Goal: Book appointment/travel/reservation: Book appointment/travel/reservation

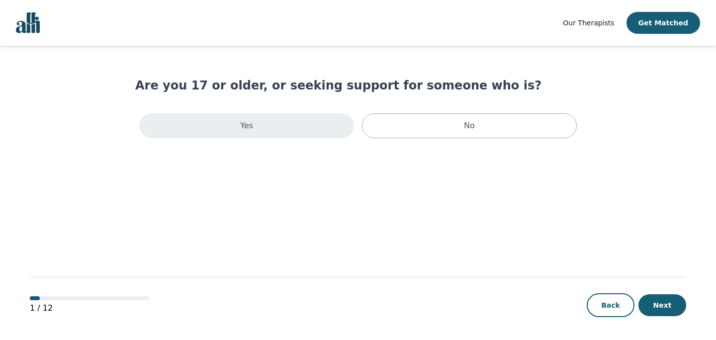
click at [322, 120] on div "Yes" at bounding box center [246, 125] width 215 height 25
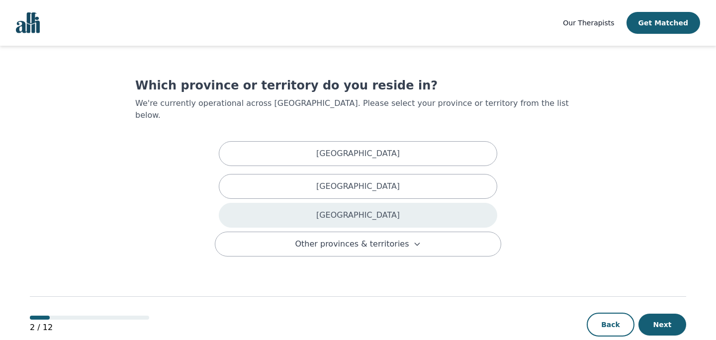
click at [285, 203] on div "Ontario" at bounding box center [358, 215] width 278 height 25
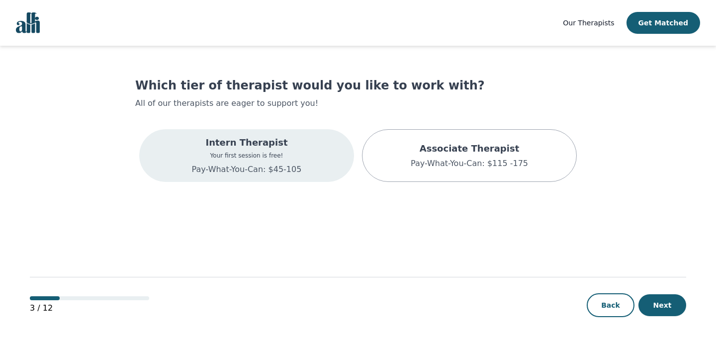
click at [282, 167] on p "Pay-What-You-Can: $45-105" at bounding box center [247, 170] width 110 height 12
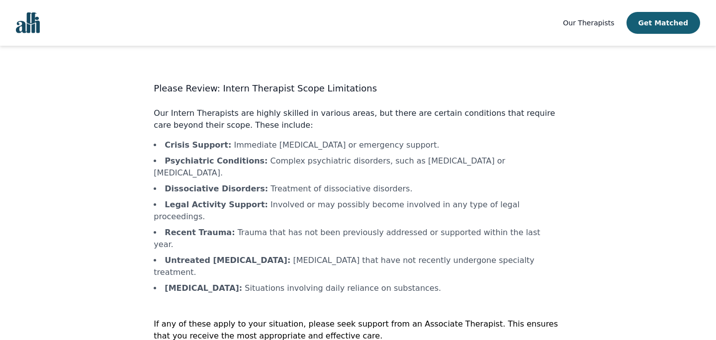
scroll to position [14, 0]
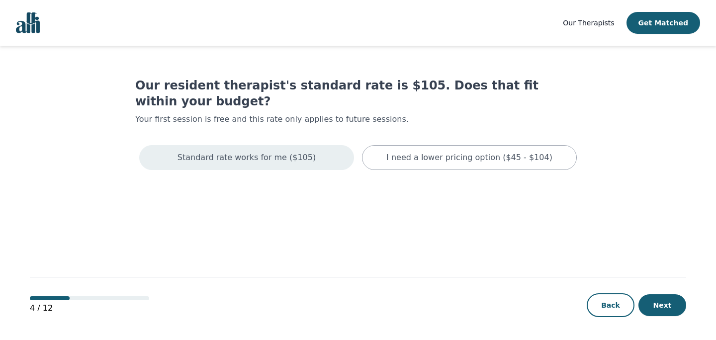
click at [291, 148] on div "Standard rate works for me ($105)" at bounding box center [246, 157] width 215 height 25
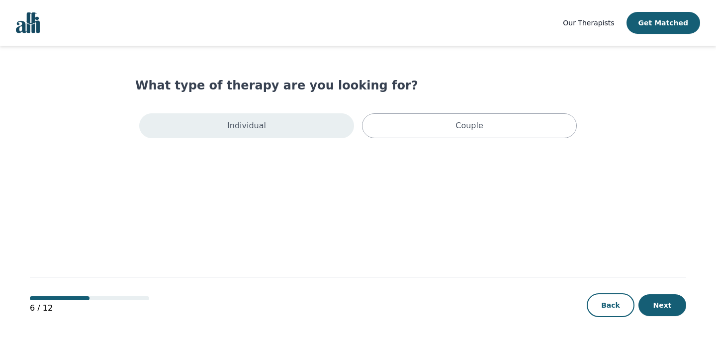
click at [274, 131] on div "Individual" at bounding box center [246, 125] width 215 height 25
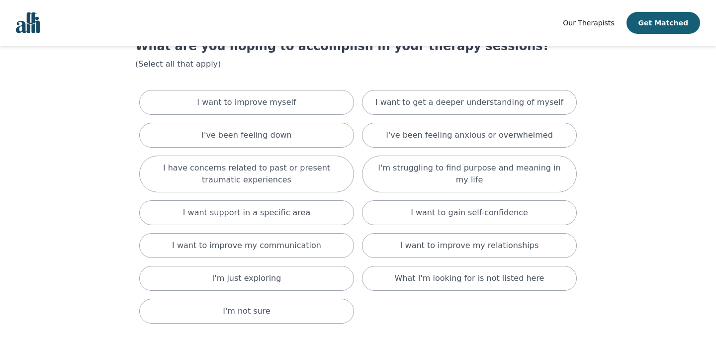
scroll to position [40, 0]
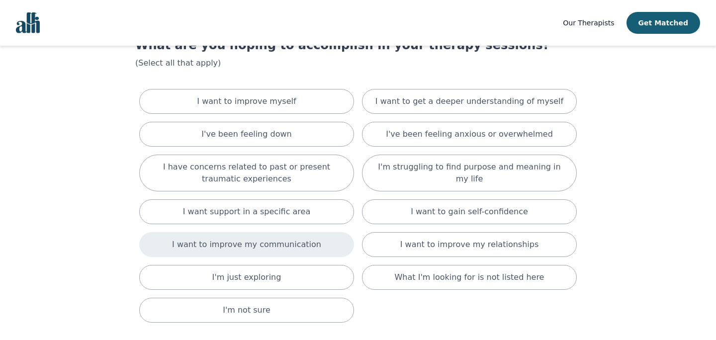
click at [292, 246] on p "I want to improve my communication" at bounding box center [246, 245] width 149 height 12
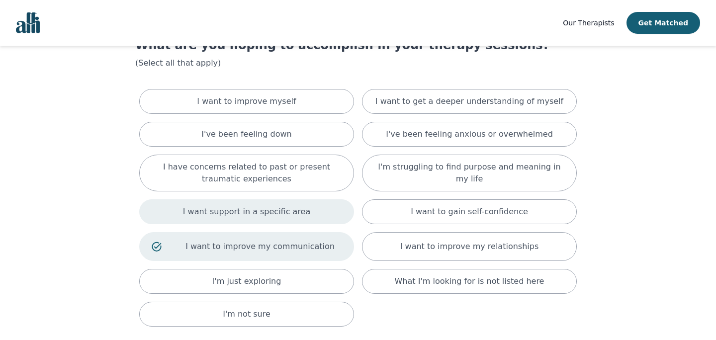
click at [287, 214] on p "I want support in a specific area" at bounding box center [247, 212] width 128 height 12
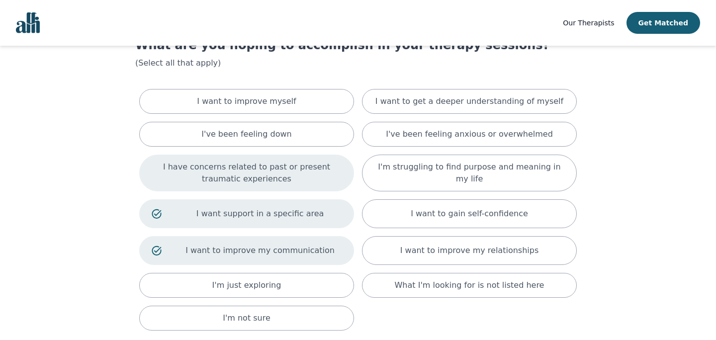
click at [281, 182] on p "I have concerns related to past or present traumatic experiences" at bounding box center [247, 173] width 190 height 24
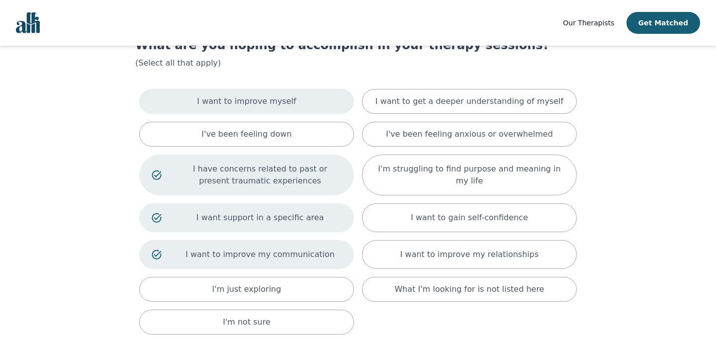
click at [292, 102] on div "I want to improve myself" at bounding box center [246, 101] width 215 height 25
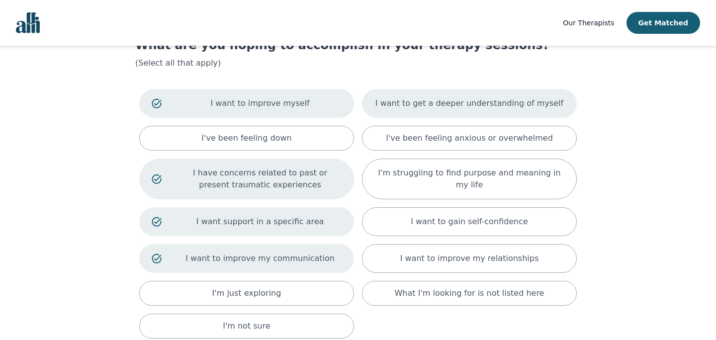
click at [409, 107] on p "I want to get a deeper understanding of myself" at bounding box center [469, 103] width 188 height 12
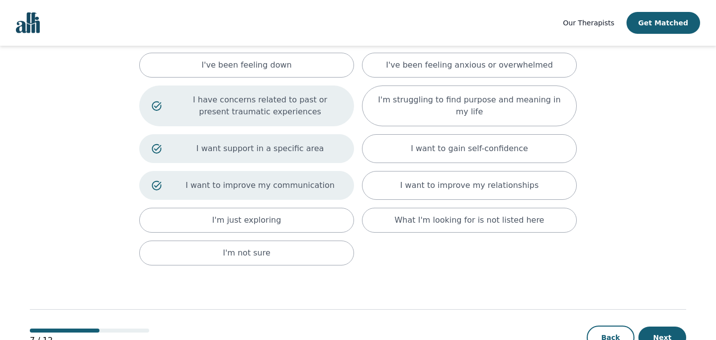
scroll to position [155, 0]
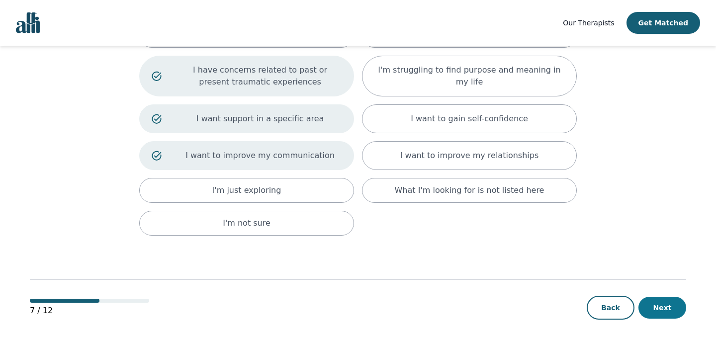
click at [669, 308] on button "Next" at bounding box center [662, 308] width 48 height 22
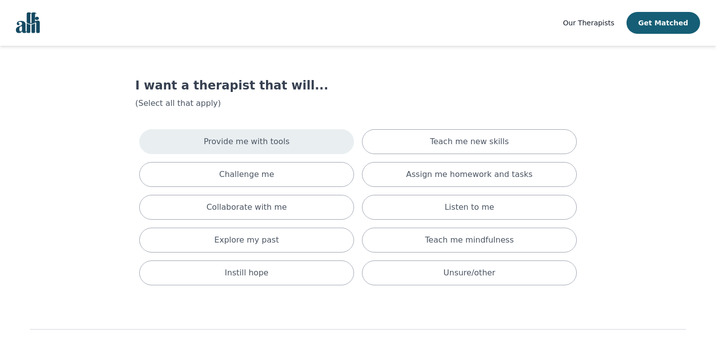
click at [329, 147] on div "Provide me with tools" at bounding box center [246, 141] width 215 height 25
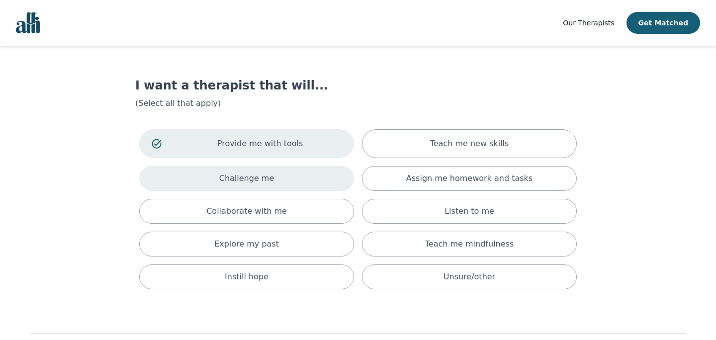
click at [324, 173] on div "Challenge me" at bounding box center [246, 178] width 215 height 25
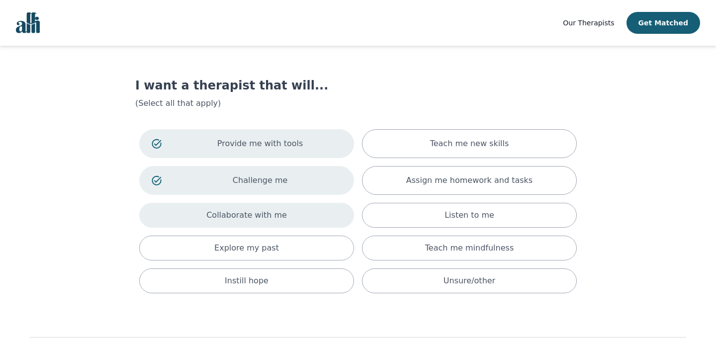
click at [334, 208] on div "Collaborate with me" at bounding box center [246, 215] width 215 height 25
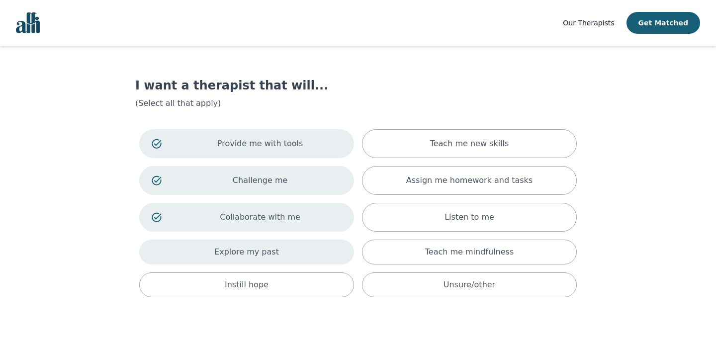
click at [324, 245] on div "Explore my past" at bounding box center [246, 252] width 215 height 25
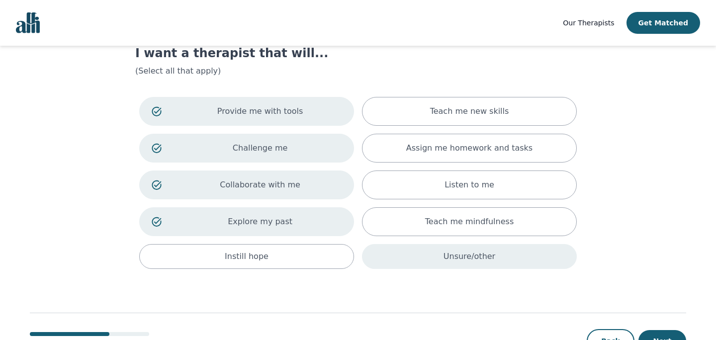
scroll to position [69, 0]
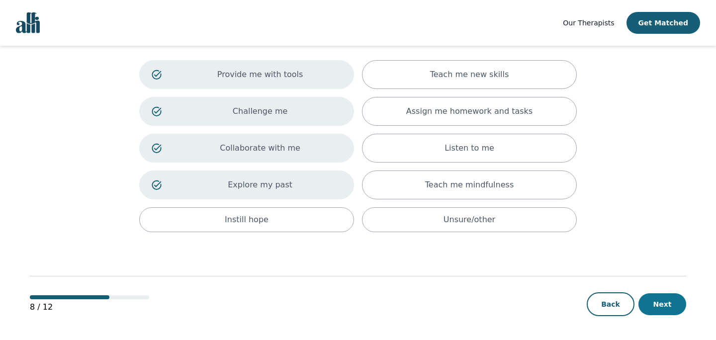
click at [662, 304] on button "Next" at bounding box center [662, 304] width 48 height 22
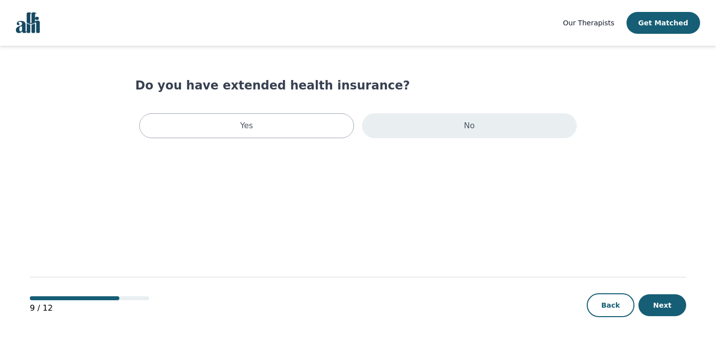
click at [508, 135] on div "No" at bounding box center [469, 125] width 215 height 25
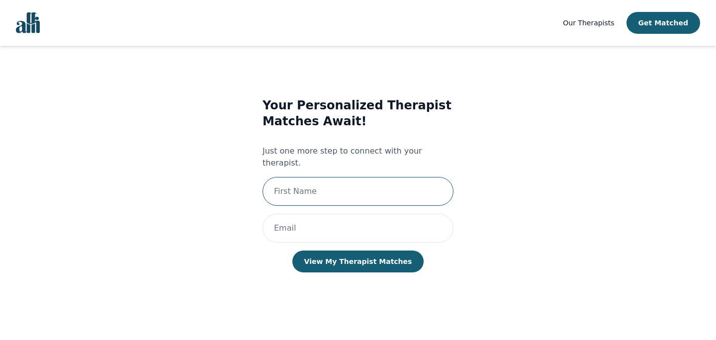
click at [387, 177] on input "text" at bounding box center [357, 191] width 191 height 29
type input "Nicola"
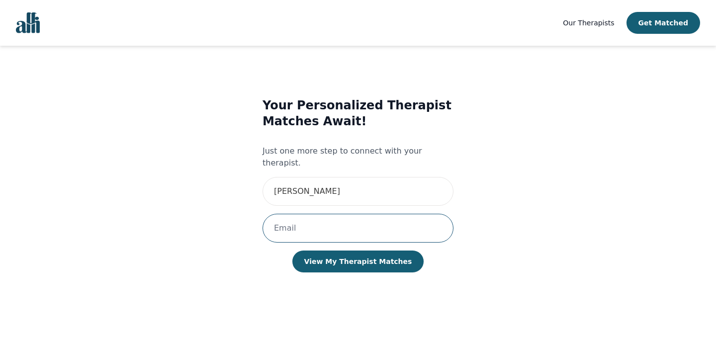
click at [338, 220] on input "email" at bounding box center [357, 228] width 191 height 29
type input "nmjekubik@gmail.com"
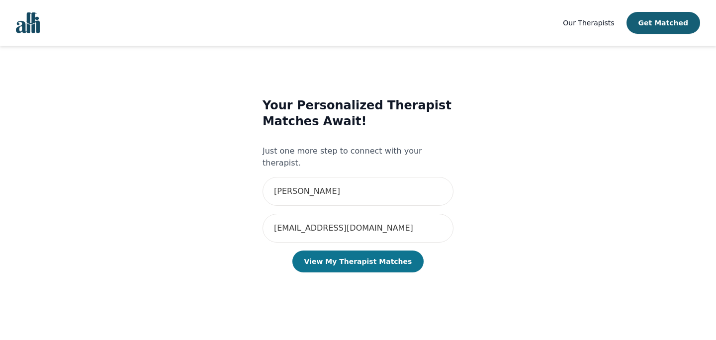
click at [341, 251] on button "View My Therapist Matches" at bounding box center [358, 262] width 132 height 22
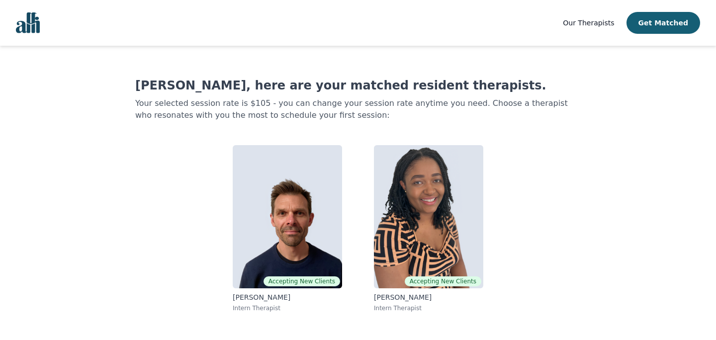
scroll to position [179, 0]
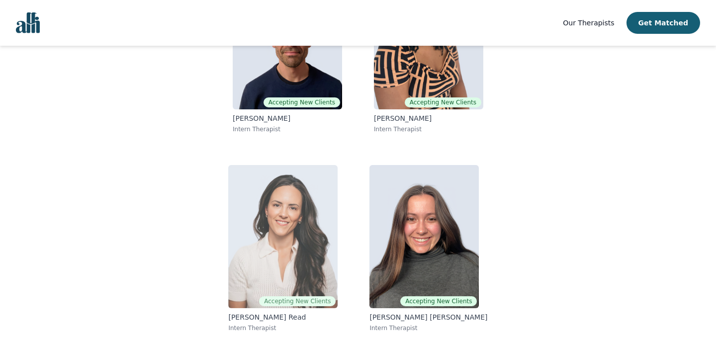
click at [287, 249] on img at bounding box center [282, 236] width 109 height 143
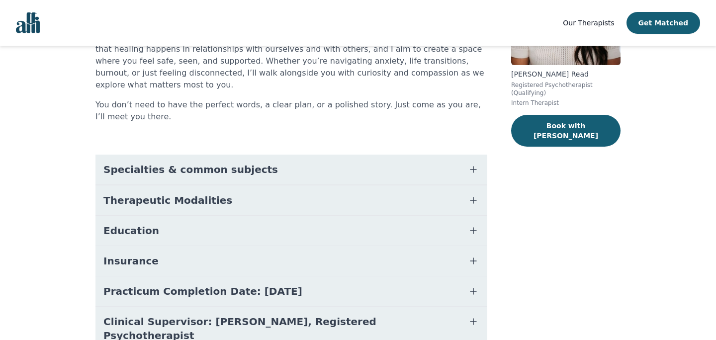
scroll to position [156, 0]
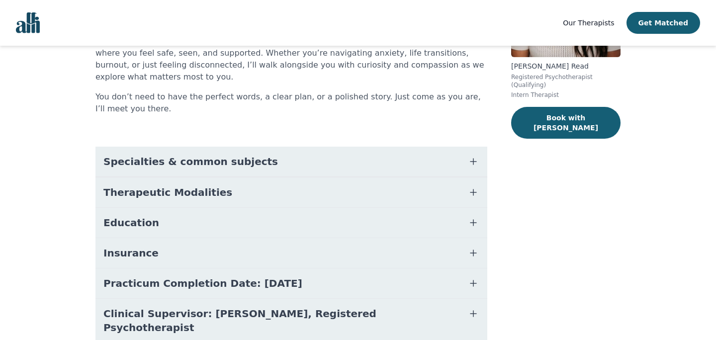
click at [304, 152] on button "Specialties & common subjects" at bounding box center [291, 162] width 392 height 30
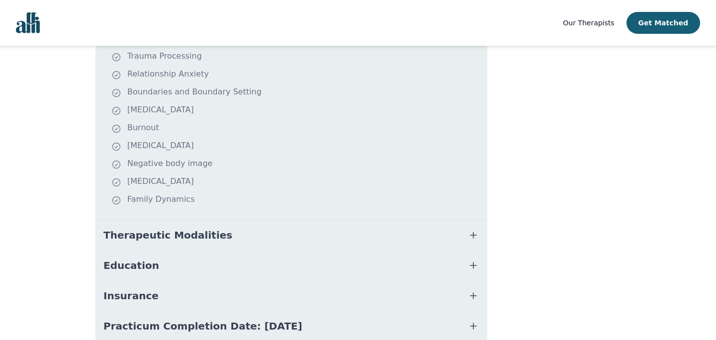
scroll to position [305, 0]
click at [286, 219] on button "Therapeutic Modalities" at bounding box center [291, 234] width 392 height 30
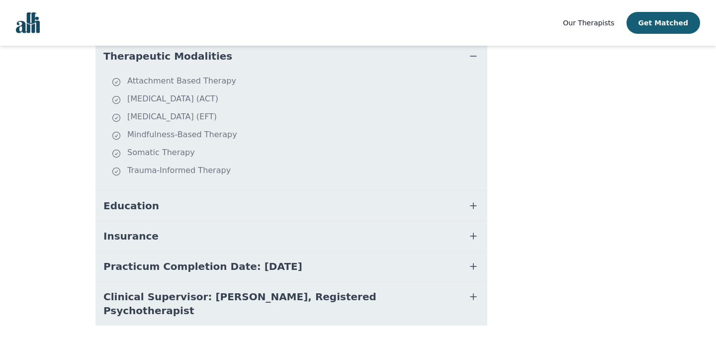
scroll to position [484, 0]
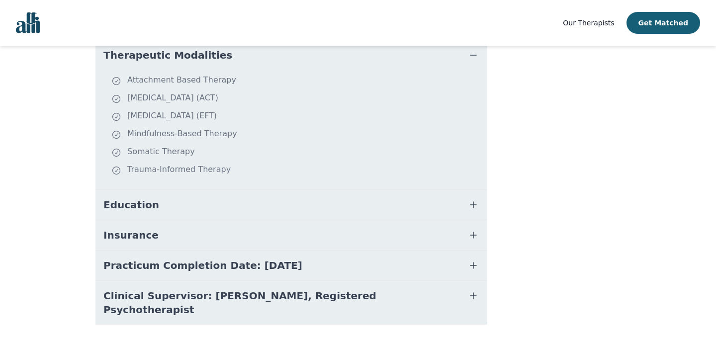
click at [282, 220] on button "Insurance" at bounding box center [291, 235] width 392 height 30
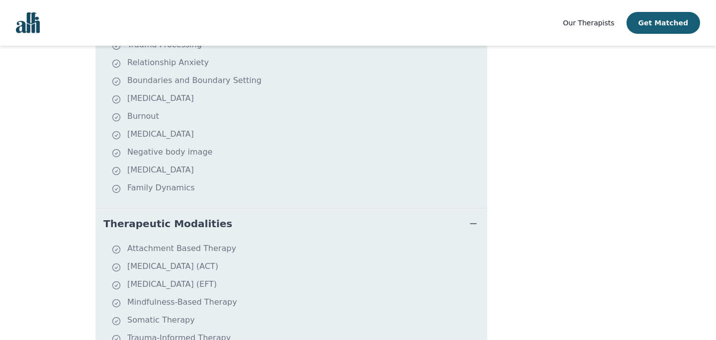
scroll to position [0, 0]
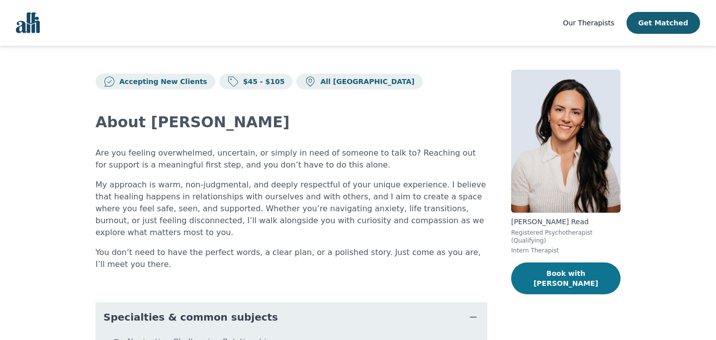
click at [560, 263] on button "Book with Kerri" at bounding box center [565, 278] width 109 height 32
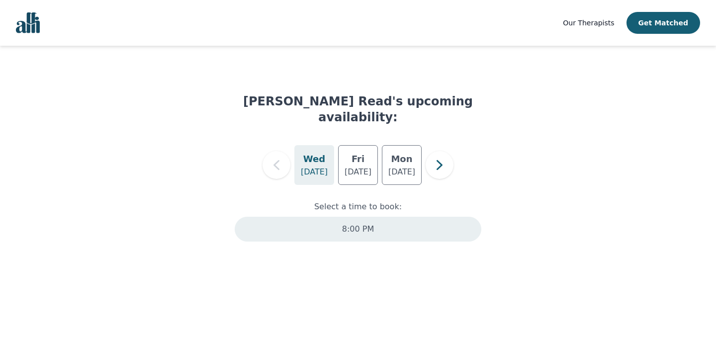
click at [376, 217] on div "8:00 PM" at bounding box center [358, 229] width 247 height 25
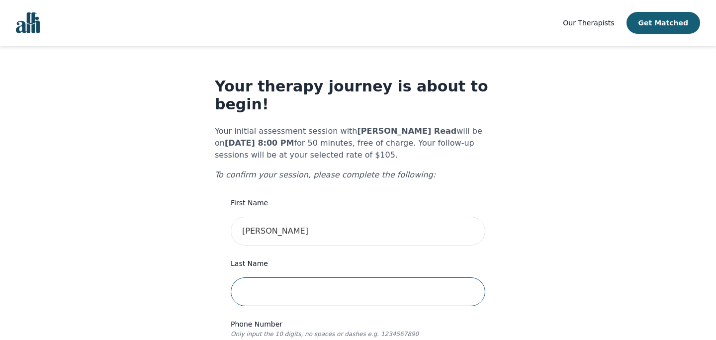
click at [311, 277] on input "text" at bounding box center [358, 291] width 255 height 29
type input "Jekubik"
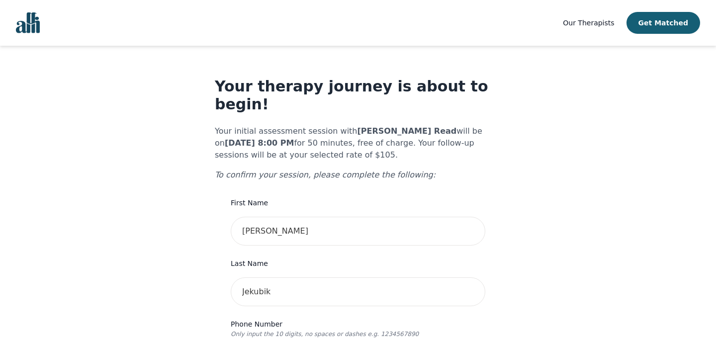
type input "4166051898"
type input "92 Edenbridge Dr"
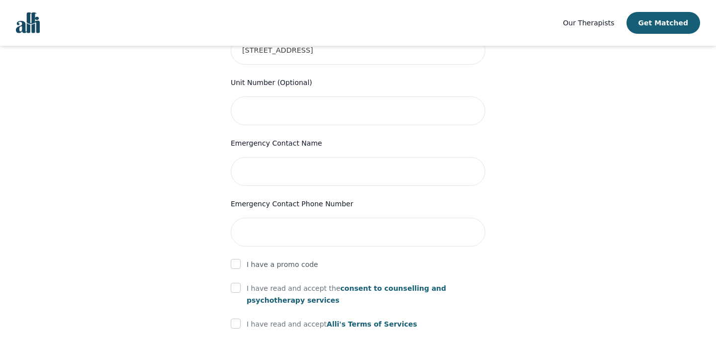
scroll to position [427, 0]
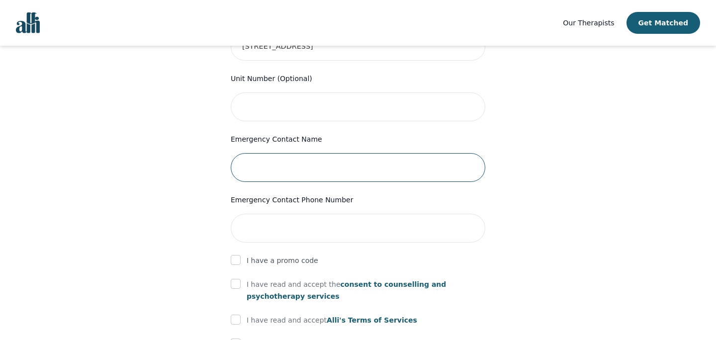
click at [304, 153] on input "text" at bounding box center [358, 167] width 255 height 29
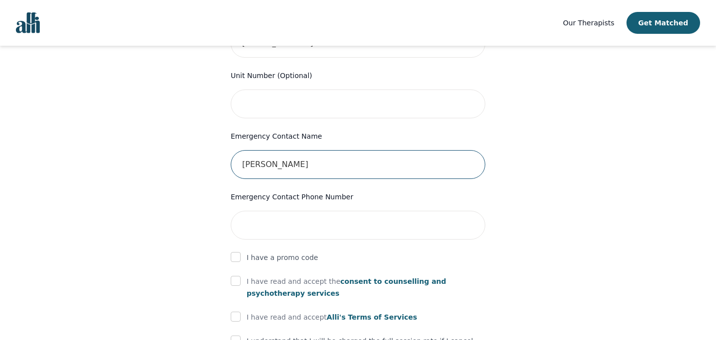
type input "Aida Jauregui"
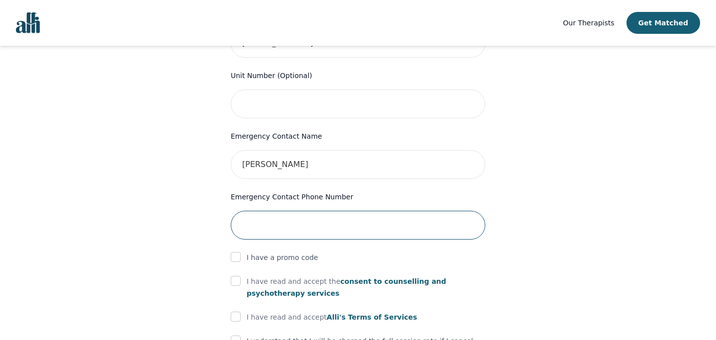
click at [315, 212] on input "tel" at bounding box center [358, 225] width 255 height 29
type input "4164281898"
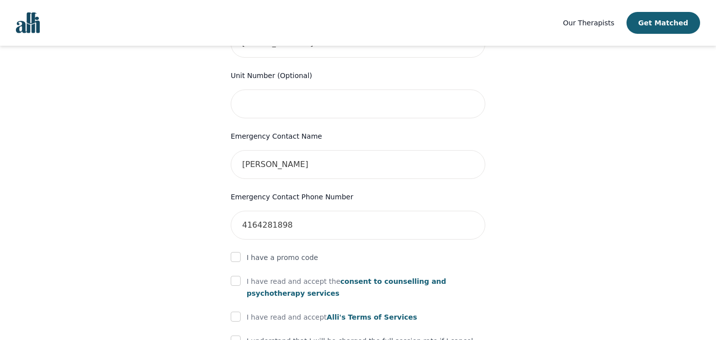
click at [513, 213] on div "Your therapy journey is about to begin! Your initial assessment session with Ke…" at bounding box center [358, 62] width 692 height 892
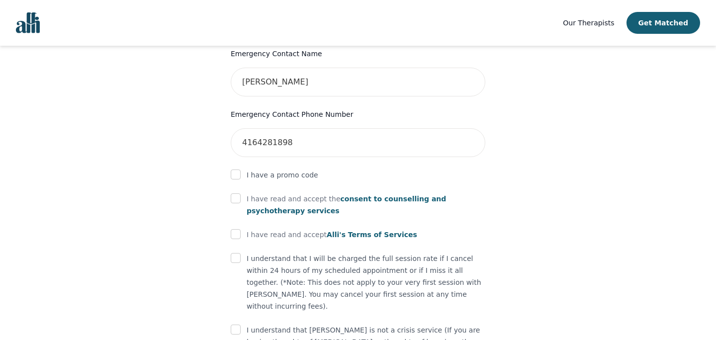
scroll to position [512, 0]
drag, startPoint x: 359, startPoint y: 216, endPoint x: 340, endPoint y: 216, distance: 19.9
click at [340, 230] on span "Alli's Terms of Services" at bounding box center [372, 234] width 90 height 8
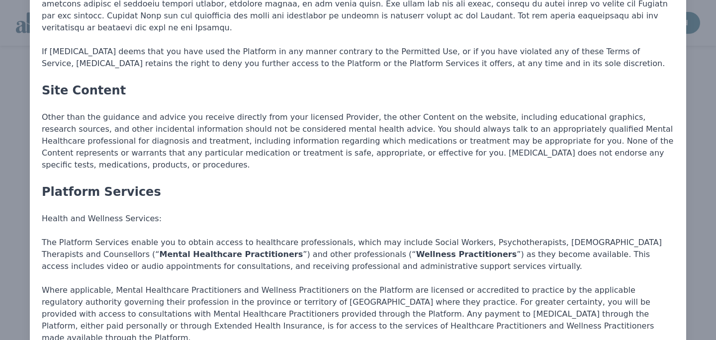
scroll to position [0, 0]
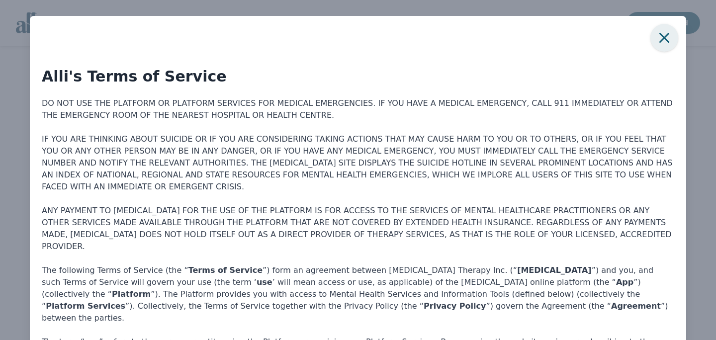
click at [666, 41] on icon "button" at bounding box center [664, 38] width 20 height 20
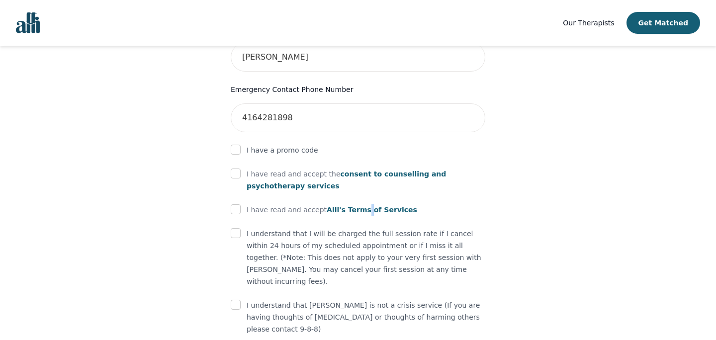
scroll to position [545, 0]
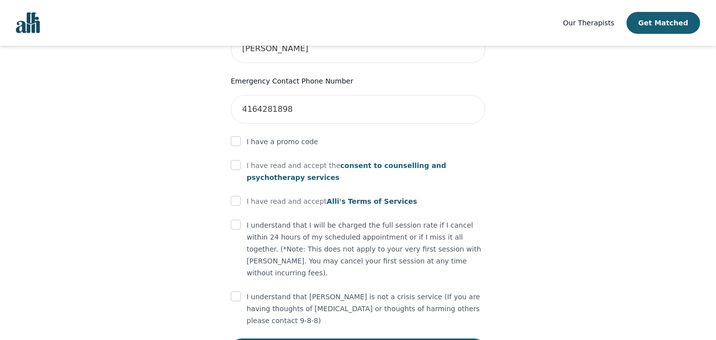
click at [233, 160] on div at bounding box center [236, 166] width 10 height 12
click at [236, 160] on input "checkbox" at bounding box center [236, 165] width 10 height 10
checkbox input "true"
click at [371, 162] on span "consent to counselling and psychotherapy services" at bounding box center [346, 172] width 199 height 20
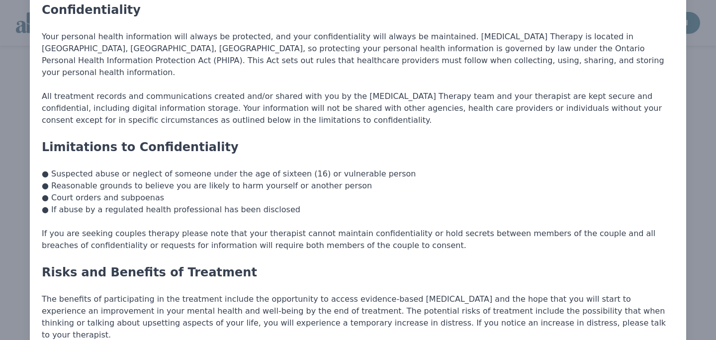
scroll to position [0, 0]
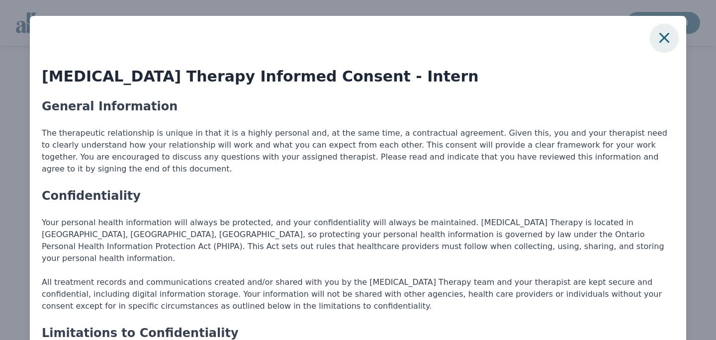
click at [657, 40] on icon "button" at bounding box center [664, 38] width 20 height 20
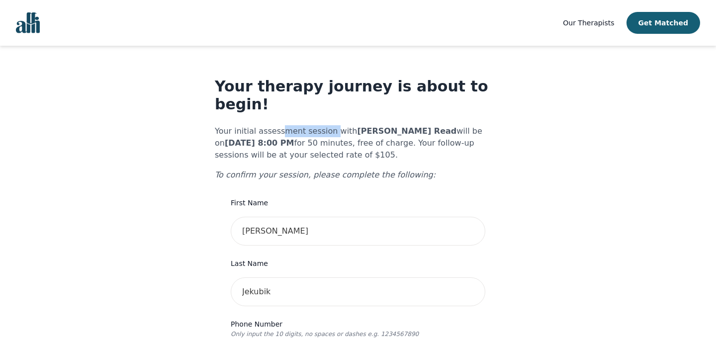
drag, startPoint x: 278, startPoint y: 112, endPoint x: 328, endPoint y: 113, distance: 49.7
click at [328, 125] on p "Your initial assessment session with Kerri Read will be on 2025-09-24 @ 8:00 PM…" at bounding box center [358, 143] width 286 height 36
click at [294, 138] on b "2025-09-24 @ 8:00 PM" at bounding box center [259, 142] width 69 height 9
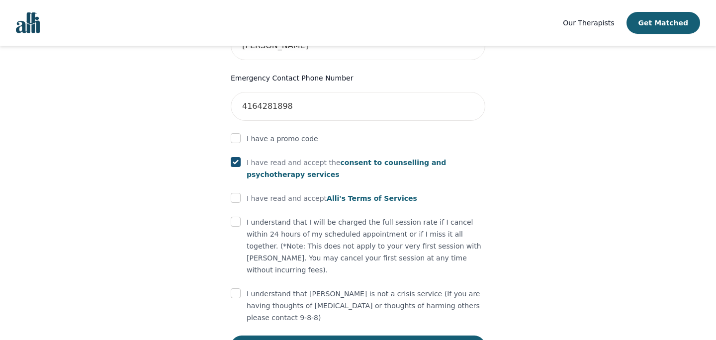
scroll to position [549, 0]
click at [350, 158] on span "consent to counselling and psychotherapy services" at bounding box center [346, 168] width 199 height 20
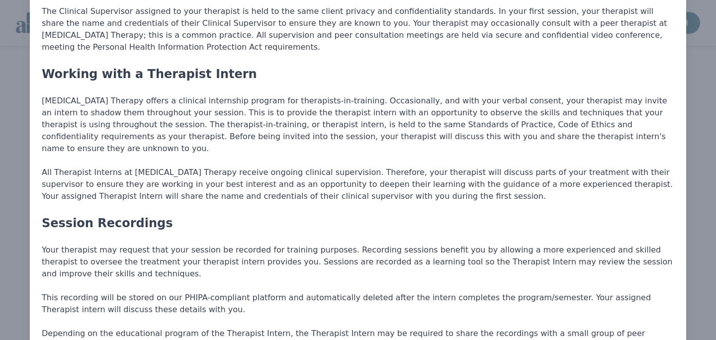
scroll to position [598, 0]
drag, startPoint x: 404, startPoint y: 69, endPoint x: 418, endPoint y: 71, distance: 14.6
click at [417, 96] on p "Alli Therapy offers a clinical internship program for therapists-in-training. O…" at bounding box center [358, 126] width 632 height 60
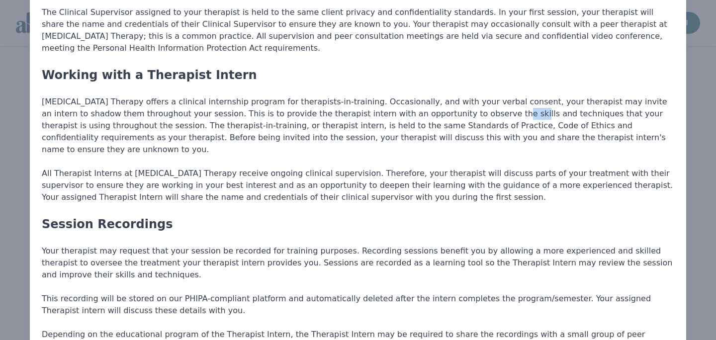
click at [418, 96] on p "Alli Therapy offers a clinical internship program for therapists-in-training. O…" at bounding box center [358, 126] width 632 height 60
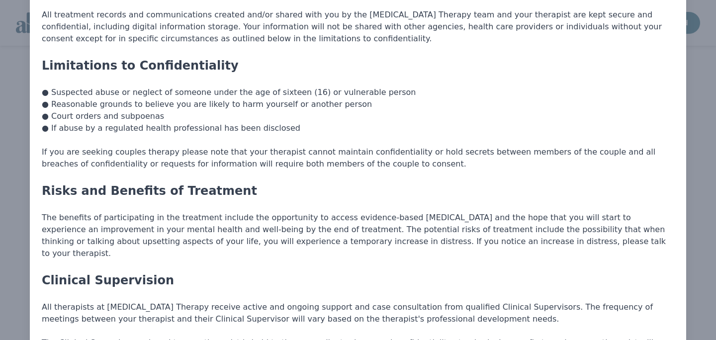
scroll to position [0, 0]
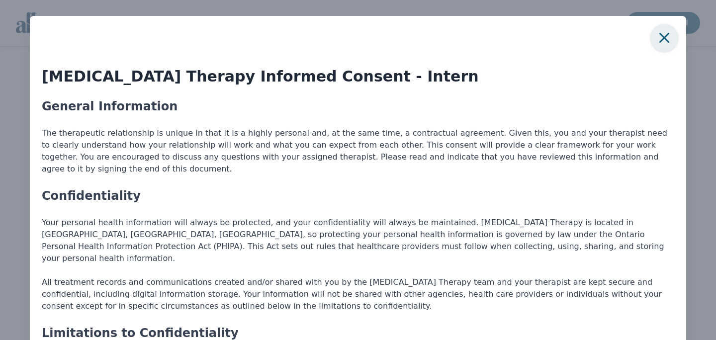
click at [666, 40] on icon "button" at bounding box center [664, 38] width 10 height 10
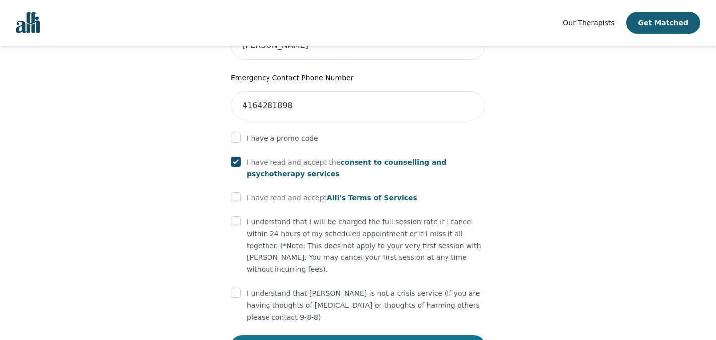
click at [318, 335] on button "Submit" at bounding box center [358, 346] width 255 height 22
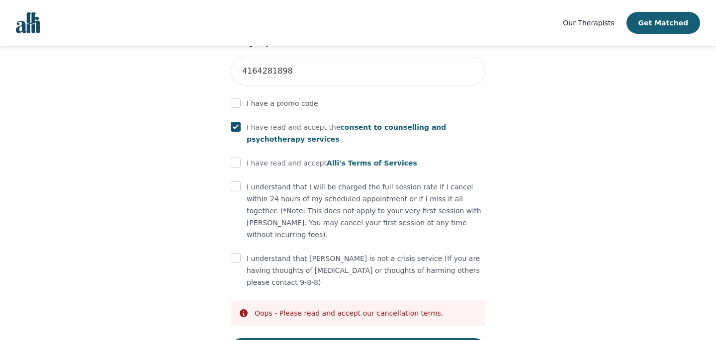
scroll to position [593, 0]
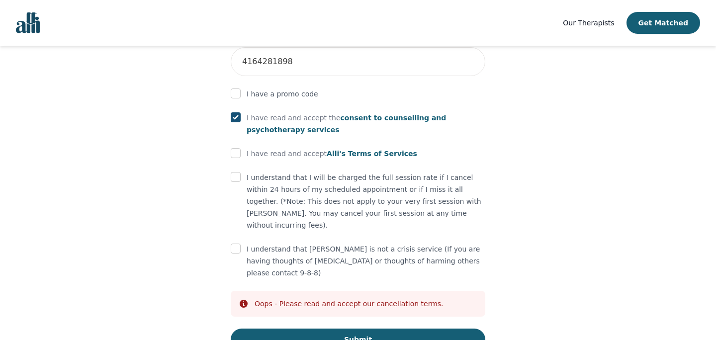
click at [241, 243] on div "I understand that Alli is not a crisis service (If you are having thoughts of s…" at bounding box center [358, 261] width 255 height 36
click at [239, 244] on input "checkbox" at bounding box center [236, 249] width 10 height 10
checkbox input "true"
click at [238, 172] on input "checkbox" at bounding box center [236, 177] width 10 height 10
checkbox input "true"
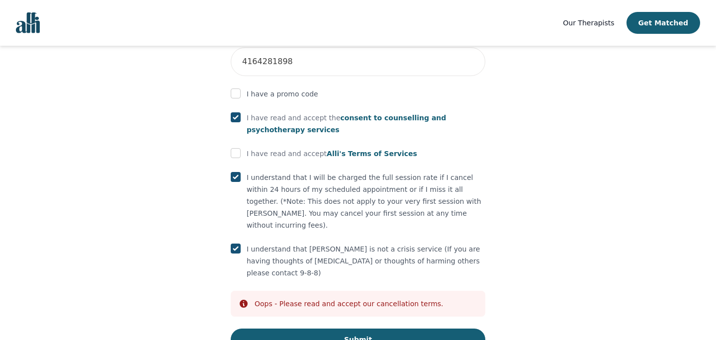
click at [238, 148] on input "checkbox" at bounding box center [236, 153] width 10 height 10
checkbox input "true"
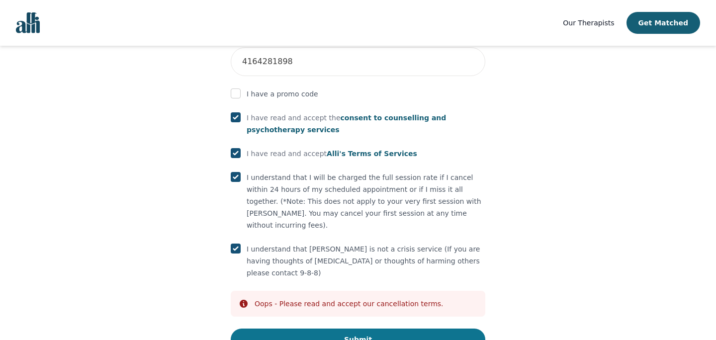
click at [315, 329] on button "Submit" at bounding box center [358, 340] width 255 height 22
click at [384, 329] on button "Submit" at bounding box center [358, 340] width 255 height 22
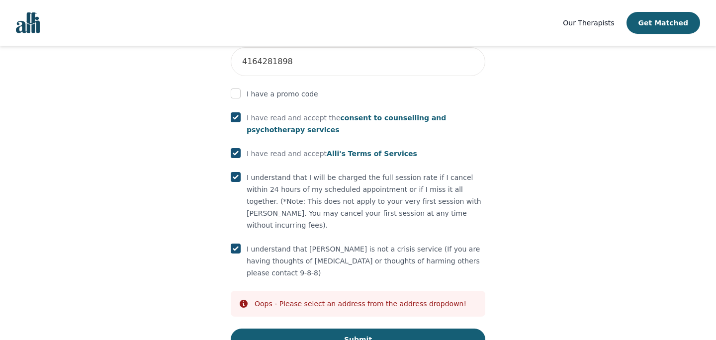
click at [298, 329] on button "Submit" at bounding box center [358, 340] width 255 height 22
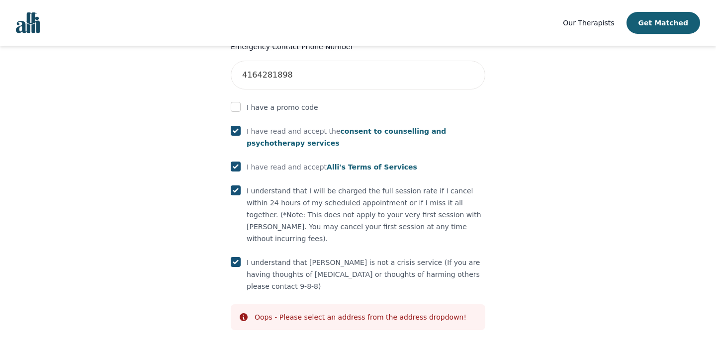
scroll to position [0, 0]
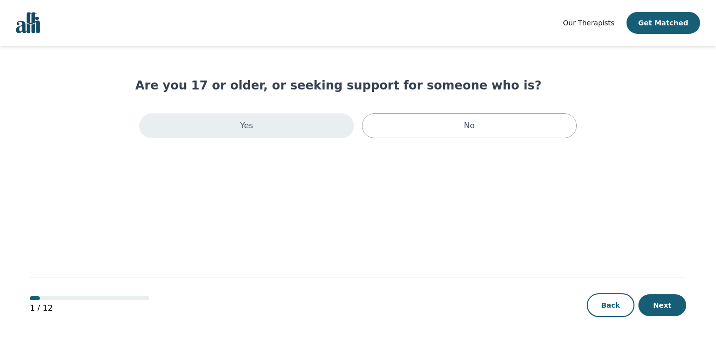
click at [303, 131] on div "Yes" at bounding box center [246, 125] width 215 height 25
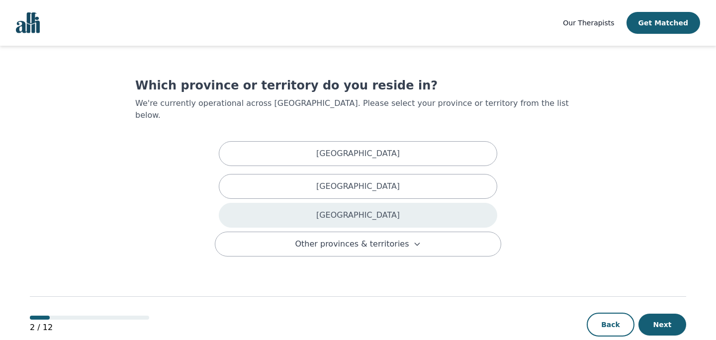
click at [315, 203] on div "[GEOGRAPHIC_DATA]" at bounding box center [358, 215] width 278 height 25
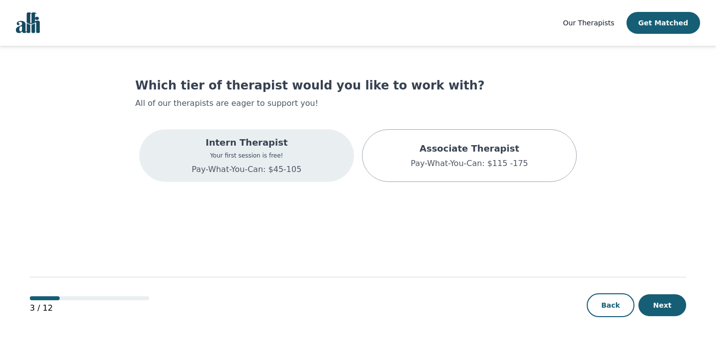
click at [271, 159] on p "Your first session is free!" at bounding box center [247, 156] width 110 height 8
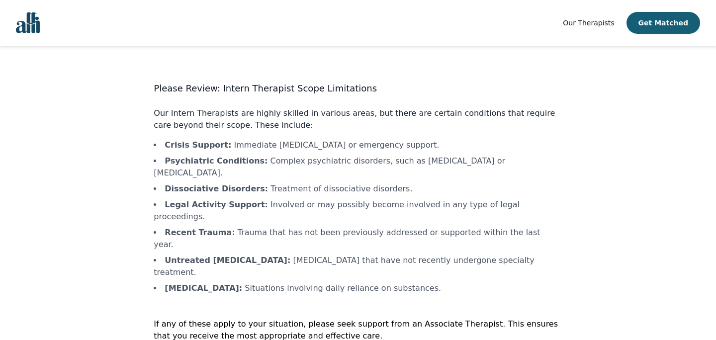
scroll to position [14, 0]
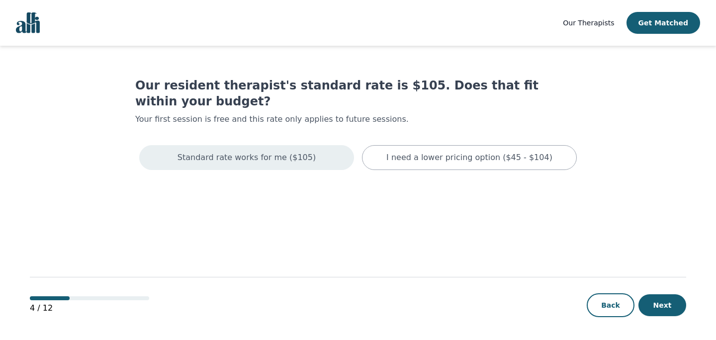
click at [270, 152] on p "Standard rate works for me ($105)" at bounding box center [246, 158] width 138 height 12
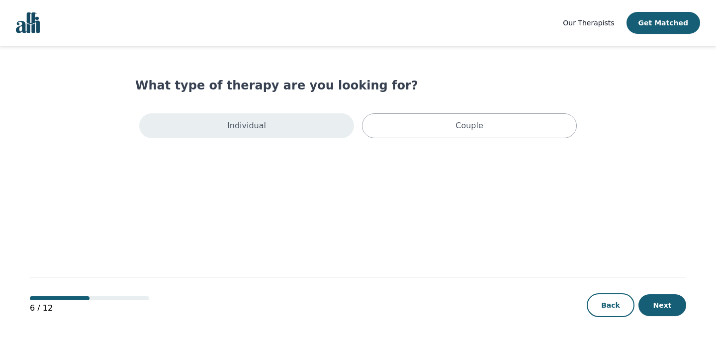
click at [259, 121] on p "Individual" at bounding box center [246, 126] width 39 height 12
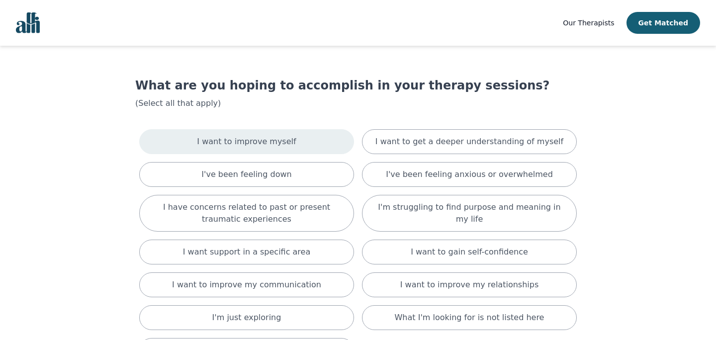
click at [247, 139] on p "I want to improve myself" at bounding box center [246, 142] width 99 height 12
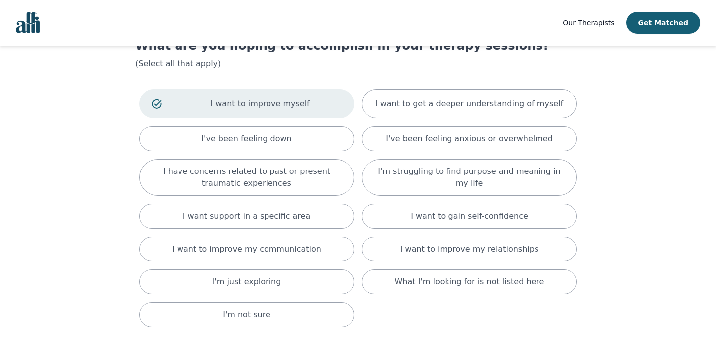
scroll to position [42, 0]
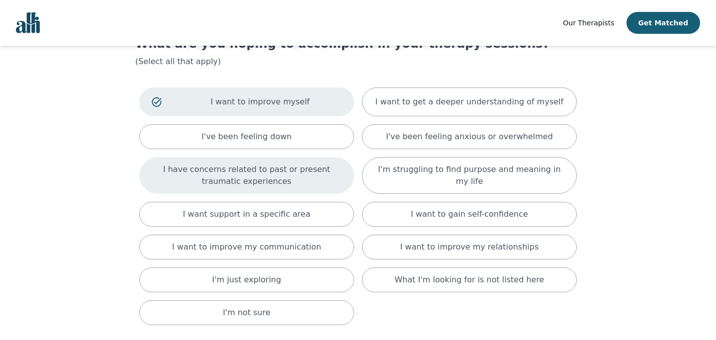
click at [249, 179] on p "I have concerns related to past or present traumatic experiences" at bounding box center [247, 176] width 190 height 24
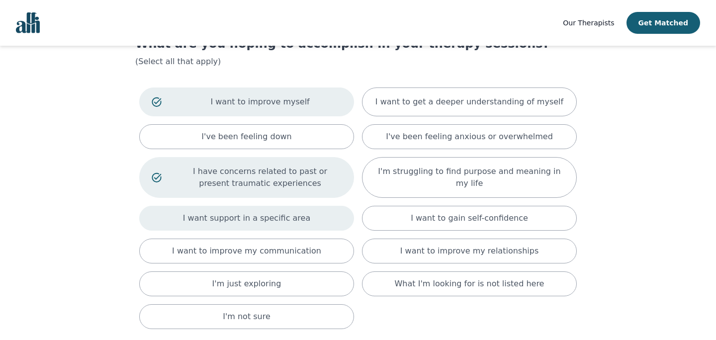
click at [251, 223] on p "I want support in a specific area" at bounding box center [247, 218] width 128 height 12
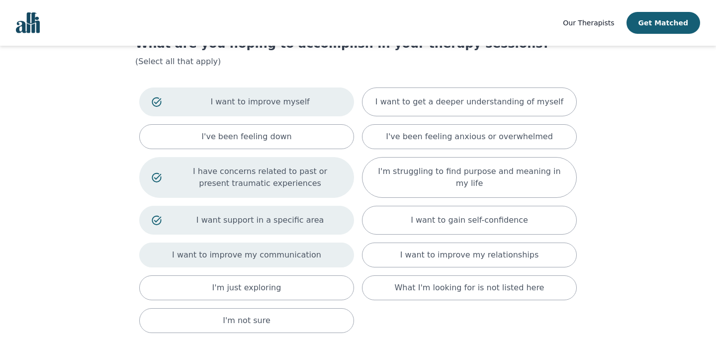
click at [251, 250] on p "I want to improve my communication" at bounding box center [246, 255] width 149 height 12
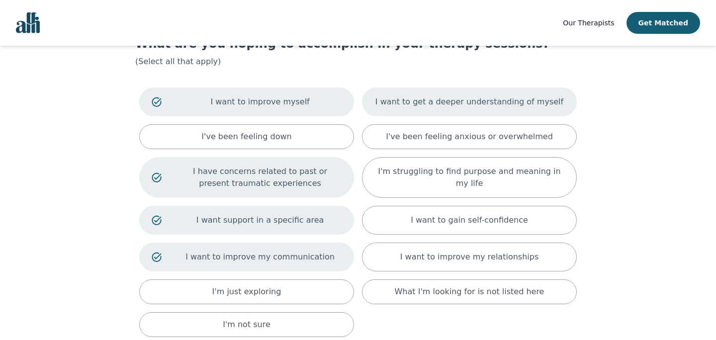
click at [444, 102] on p "I want to get a deeper understanding of myself" at bounding box center [469, 102] width 188 height 12
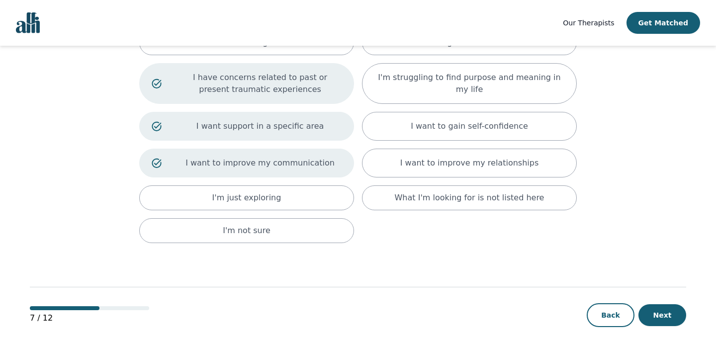
scroll to position [159, 0]
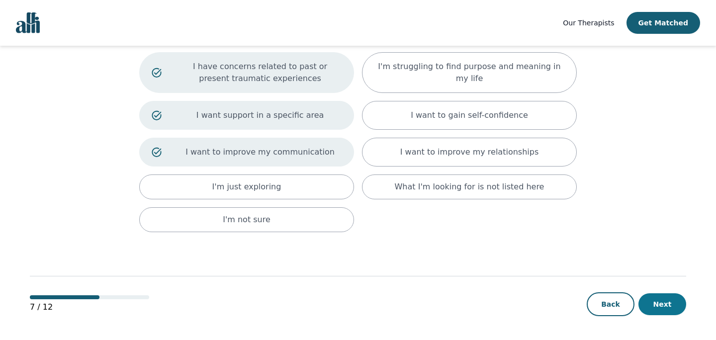
click at [653, 299] on button "Next" at bounding box center [662, 304] width 48 height 22
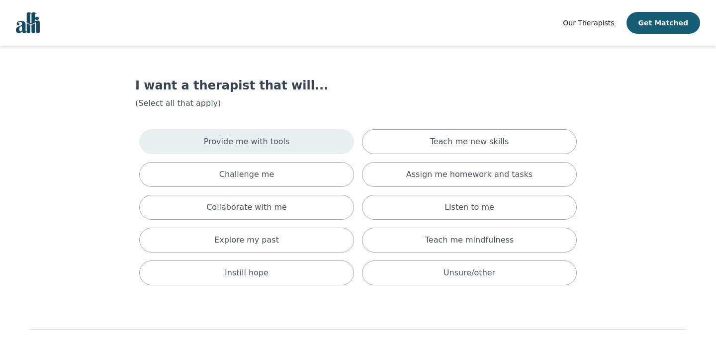
click at [297, 137] on div "Provide me with tools" at bounding box center [246, 141] width 215 height 25
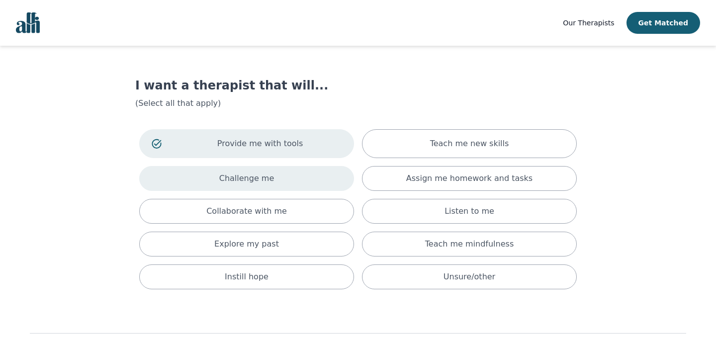
click at [285, 175] on div "Challenge me" at bounding box center [246, 178] width 215 height 25
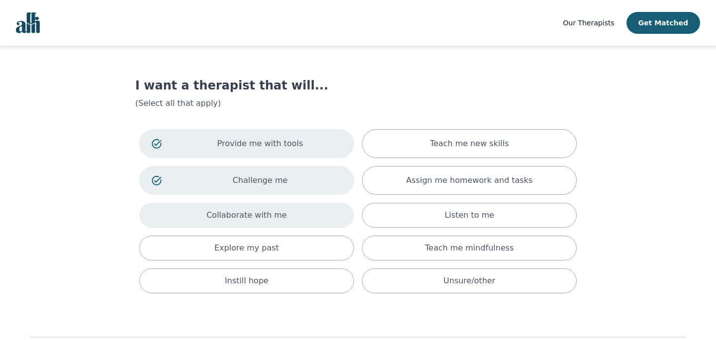
click at [277, 220] on p "Collaborate with me" at bounding box center [246, 215] width 81 height 12
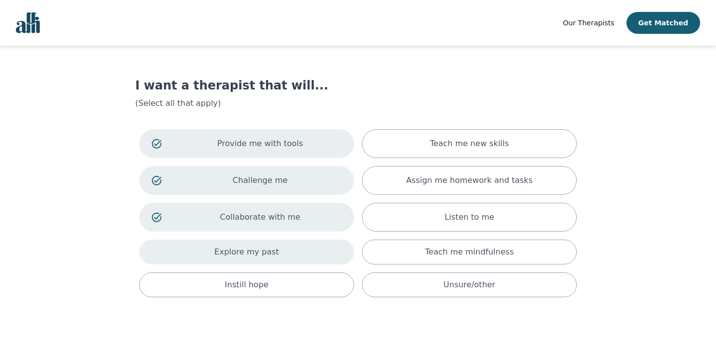
click at [276, 242] on div "Explore my past" at bounding box center [246, 252] width 215 height 25
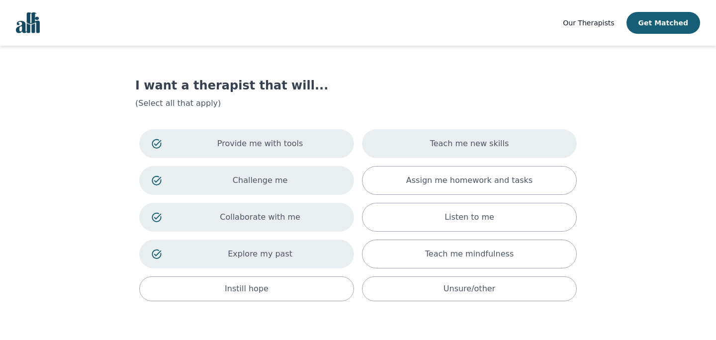
click at [474, 144] on p "Teach me new skills" at bounding box center [469, 144] width 79 height 12
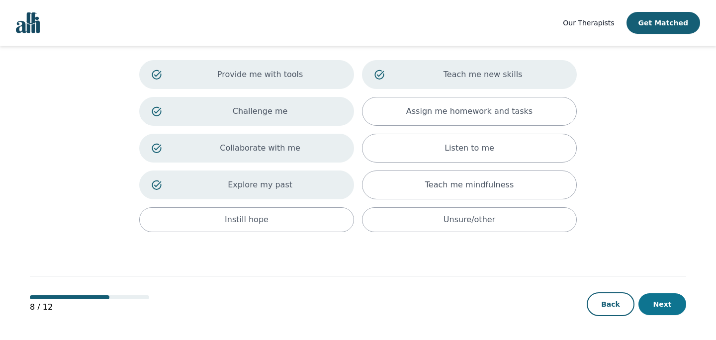
click at [658, 299] on button "Next" at bounding box center [662, 304] width 48 height 22
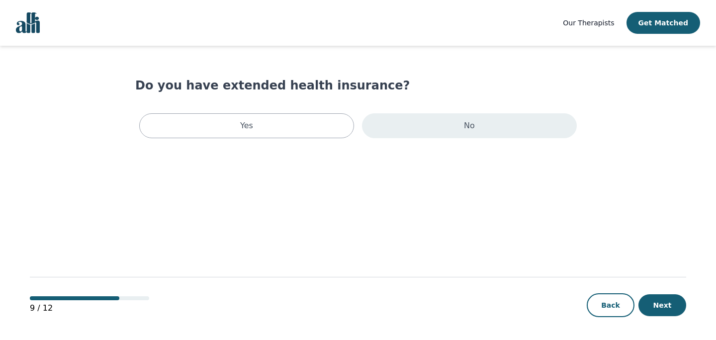
click at [404, 126] on div "No" at bounding box center [469, 125] width 215 height 25
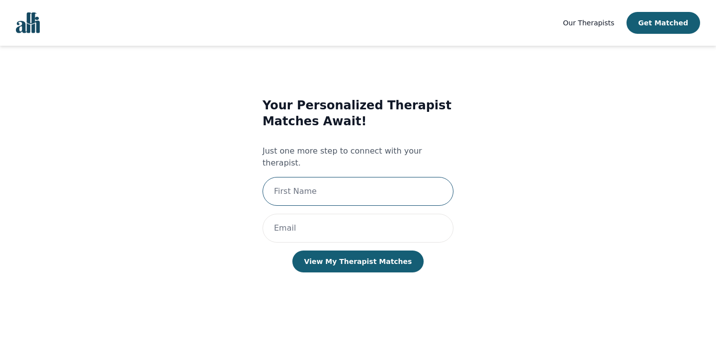
click at [312, 182] on input "text" at bounding box center [357, 191] width 191 height 29
type input "[PERSON_NAME]"
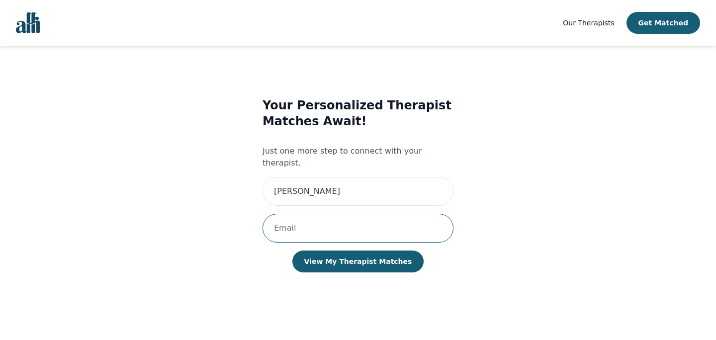
click at [306, 216] on input "email" at bounding box center [357, 228] width 191 height 29
type input "[EMAIL_ADDRESS][DOMAIN_NAME]"
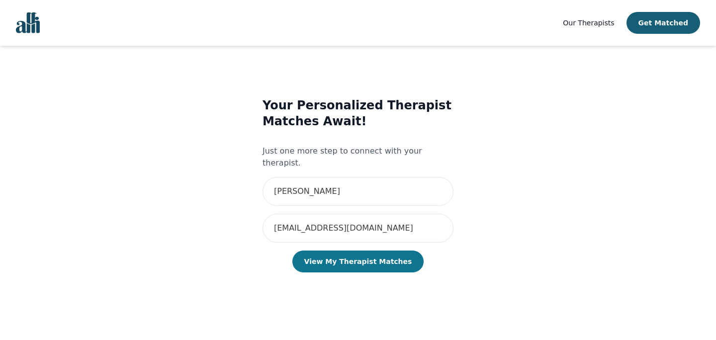
click at [323, 251] on button "View My Therapist Matches" at bounding box center [358, 262] width 132 height 22
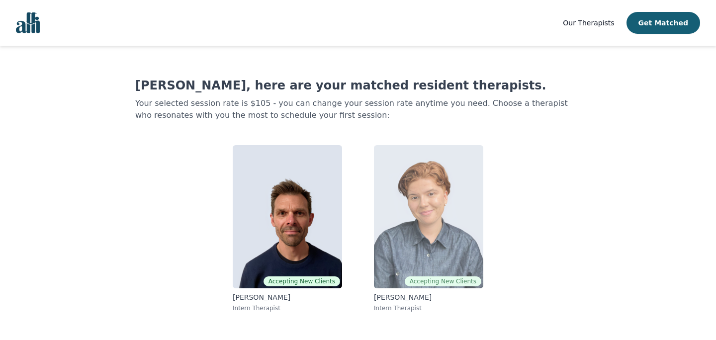
click at [416, 210] on img at bounding box center [428, 216] width 109 height 143
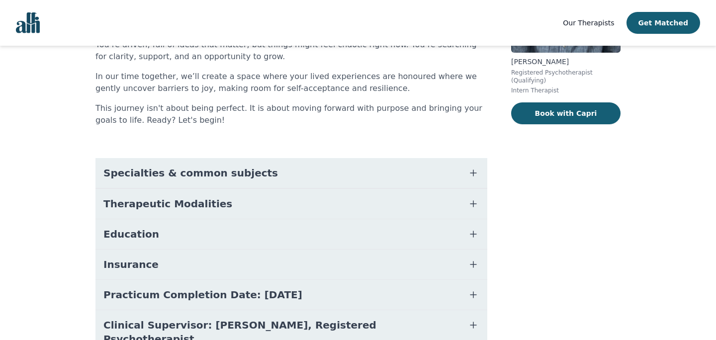
scroll to position [208, 0]
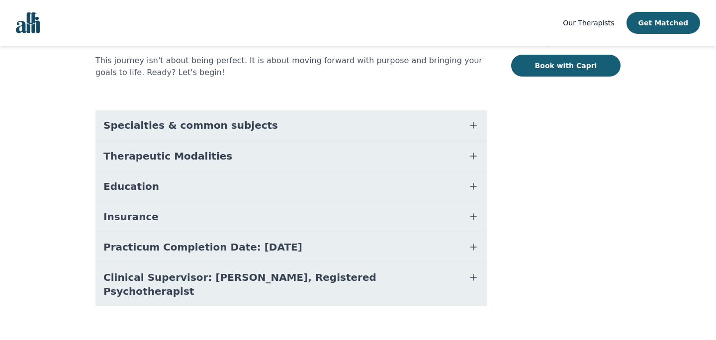
click at [210, 127] on span "Specialties & common subjects" at bounding box center [190, 125] width 174 height 14
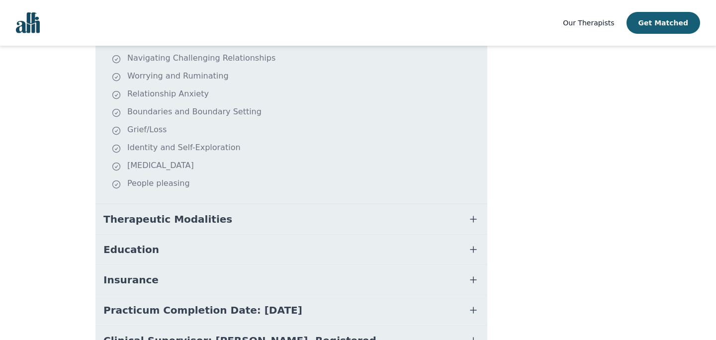
scroll to position [336, 0]
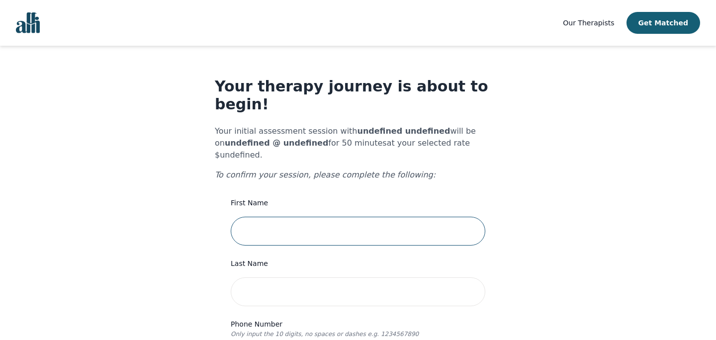
click at [265, 217] on input "text" at bounding box center [358, 231] width 255 height 29
type input "[PERSON_NAME]"
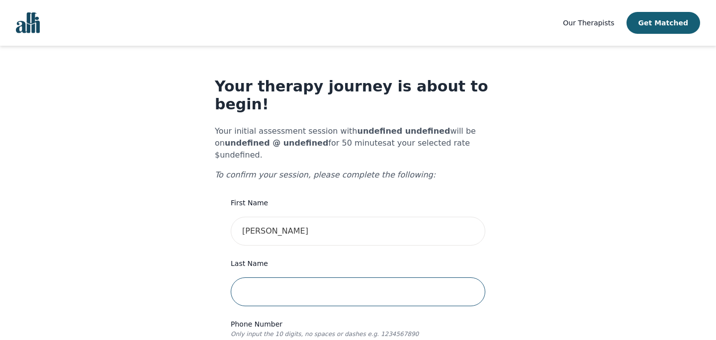
type input "Jekubik"
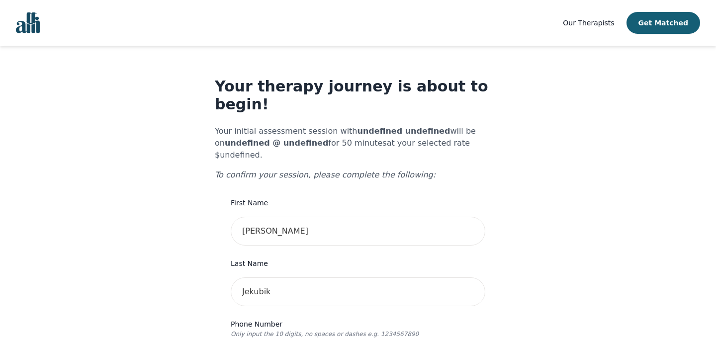
type input "4166051898"
type input "nmjekubik@gmail.com"
type input "92 Edenbridge Dr"
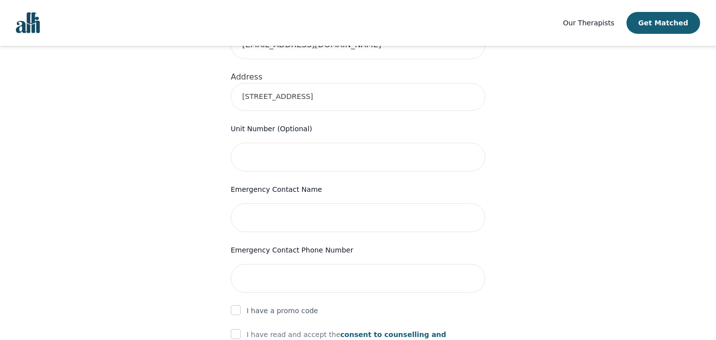
scroll to position [384, 0]
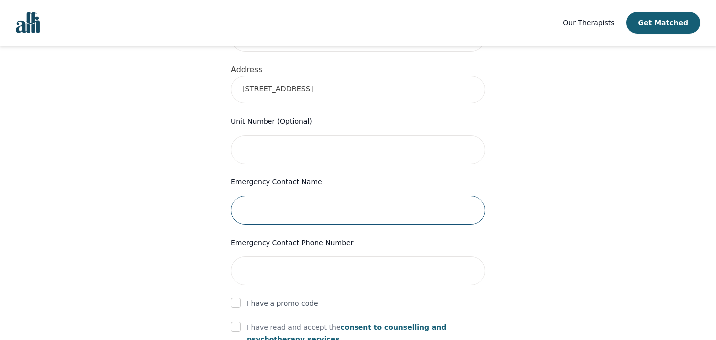
click at [284, 196] on input "text" at bounding box center [358, 210] width 255 height 29
type input "Aida Jauregui"
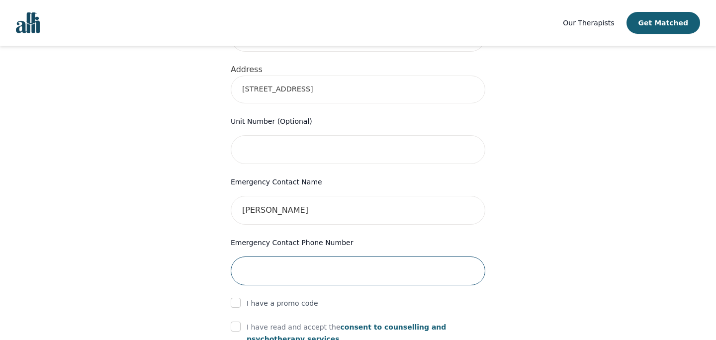
click at [265, 256] on input "tel" at bounding box center [358, 270] width 255 height 29
type input "4164281898"
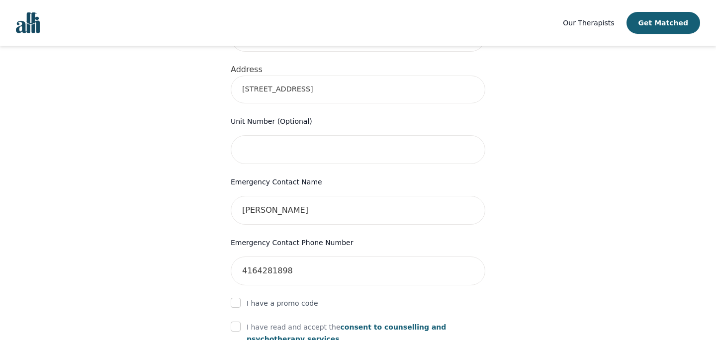
click at [504, 270] on div "Your therapy journey is about to begin! Your initial assessment session with un…" at bounding box center [358, 108] width 692 height 892
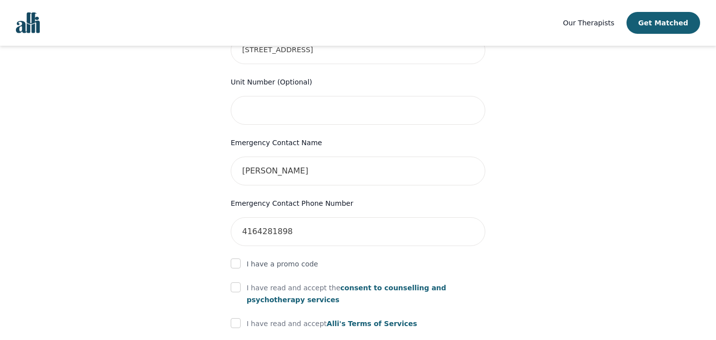
scroll to position [430, 0]
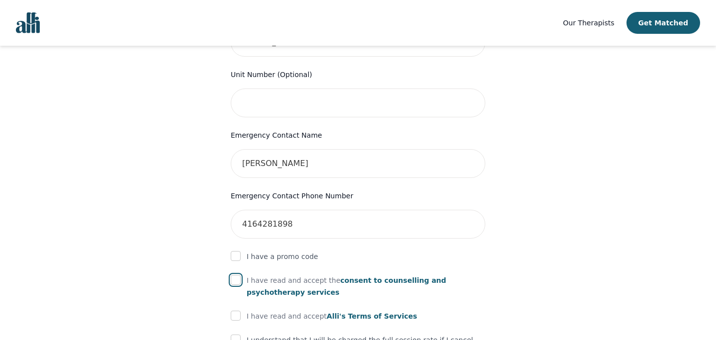
click at [236, 275] on input "checkbox" at bounding box center [236, 280] width 10 height 10
checkbox input "true"
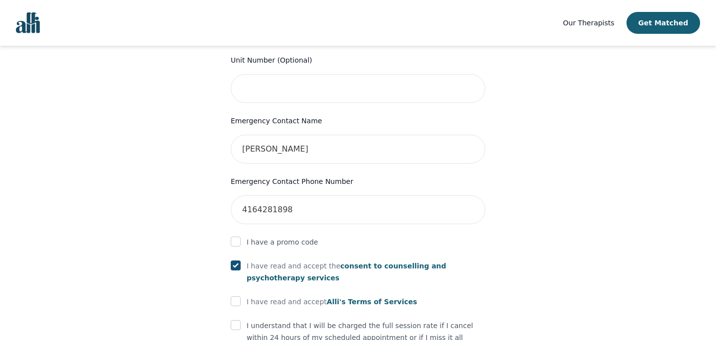
scroll to position [447, 0]
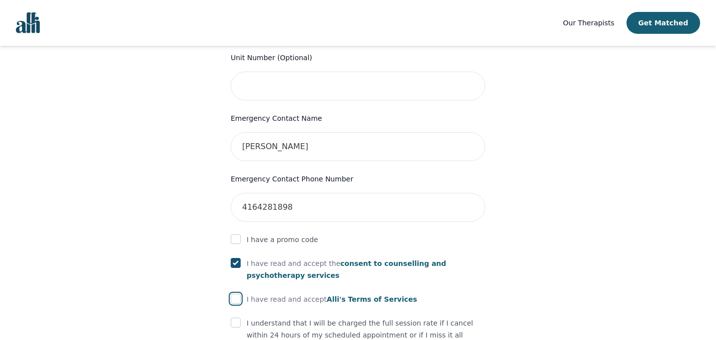
click at [236, 294] on input "checkbox" at bounding box center [236, 299] width 10 height 10
checkbox input "true"
click at [239, 318] on input "checkbox" at bounding box center [236, 323] width 10 height 10
checkbox input "true"
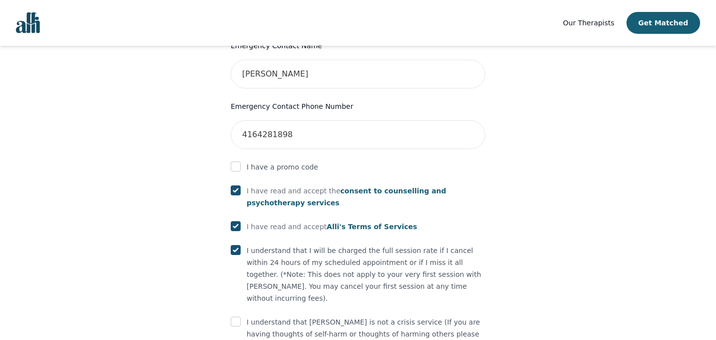
scroll to position [543, 0]
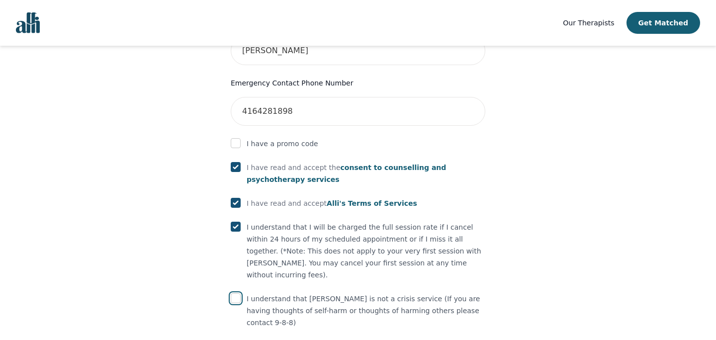
click at [235, 293] on input "checkbox" at bounding box center [236, 298] width 10 height 10
checkbox input "true"
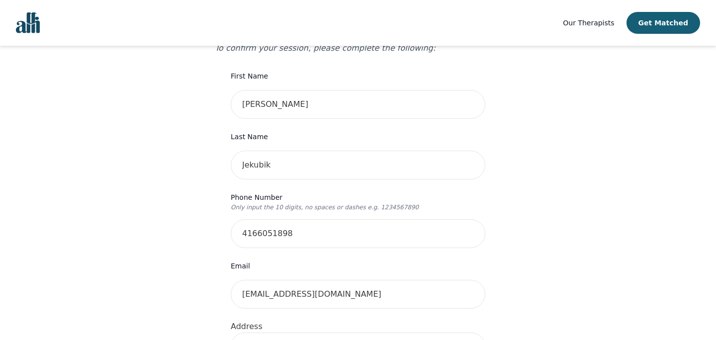
scroll to position [233, 0]
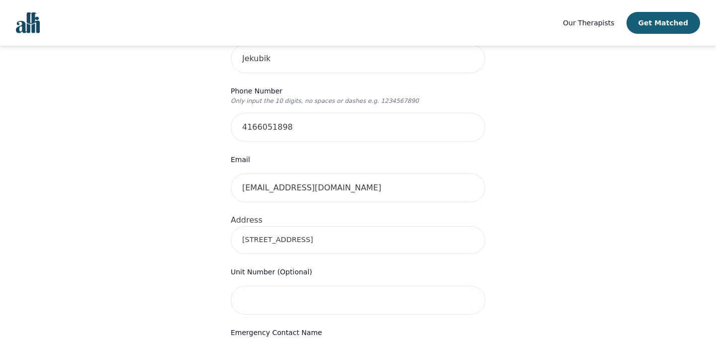
click at [319, 226] on input "92 Edenbridge Dr" at bounding box center [358, 240] width 255 height 28
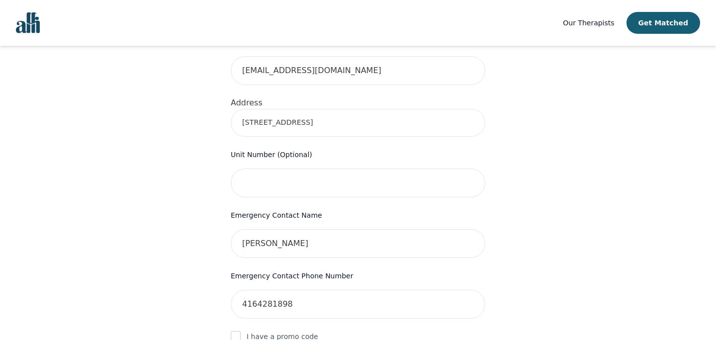
scroll to position [581, 0]
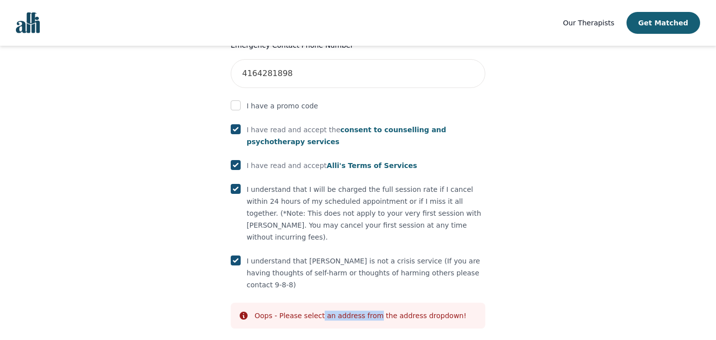
drag, startPoint x: 320, startPoint y: 262, endPoint x: 375, endPoint y: 265, distance: 54.8
click at [375, 311] on div "Oops - Please select an address from the address dropdown!" at bounding box center [361, 316] width 212 height 10
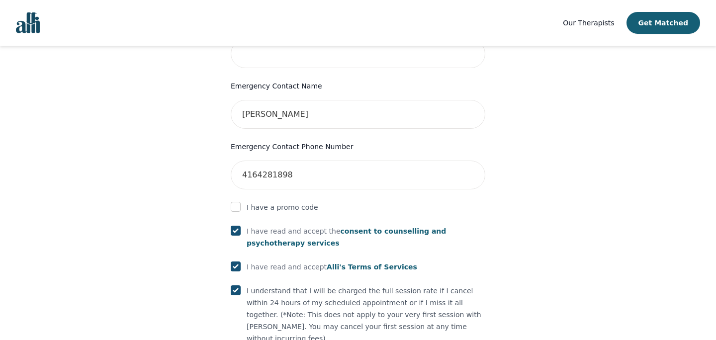
scroll to position [269, 0]
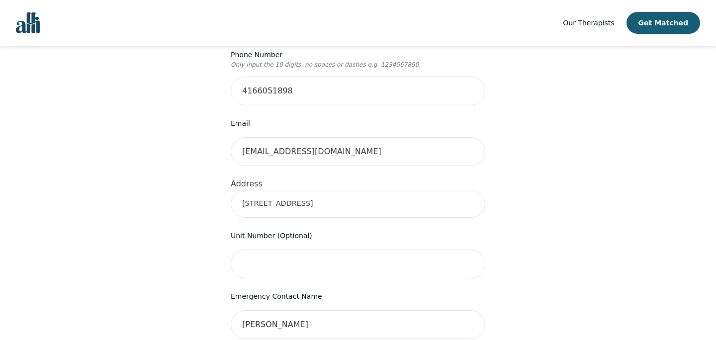
click at [314, 190] on input "92 Edenbridge Dr" at bounding box center [358, 204] width 255 height 28
drag, startPoint x: 317, startPoint y: 175, endPoint x: 221, endPoint y: 168, distance: 96.2
click at [221, 168] on div "Your therapy journey is about to begin! Your initial assessment session with un…" at bounding box center [358, 241] width 286 height 866
drag, startPoint x: 397, startPoint y: 172, endPoint x: 303, endPoint y: 175, distance: 94.5
click at [303, 190] on input "92 Edenbridge Rd, Birmingham B28 8PR, UK" at bounding box center [358, 204] width 255 height 28
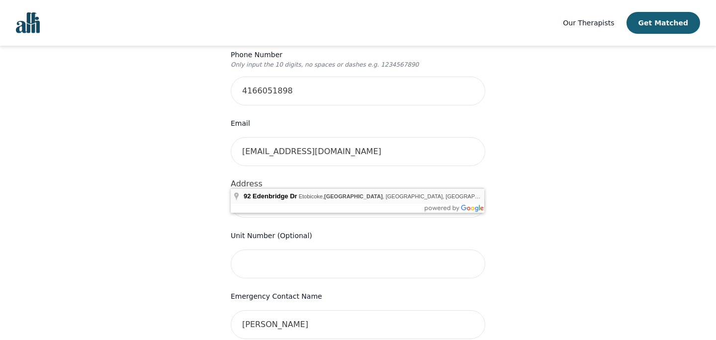
type input "92 Edenbridge Dr, Etobicoke, ON M9A 3G4, Canada"
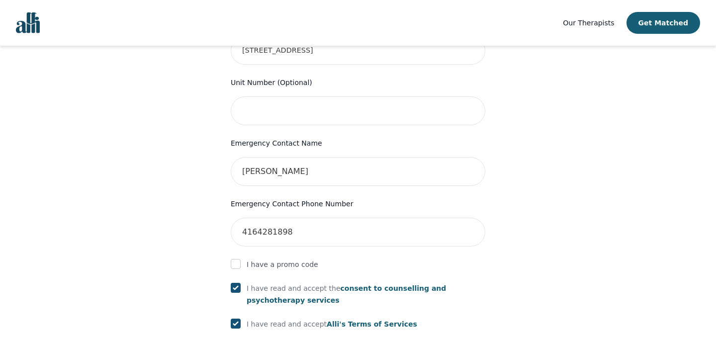
scroll to position [581, 0]
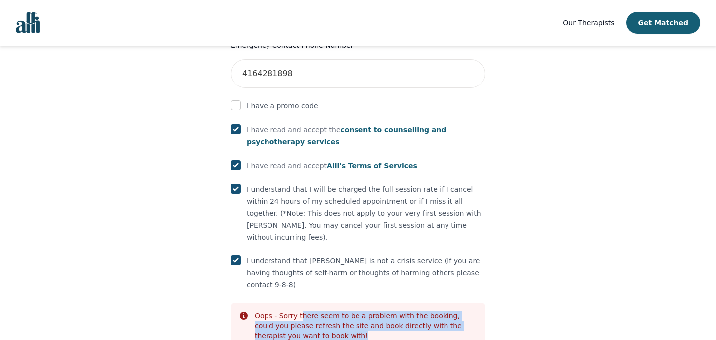
drag, startPoint x: 300, startPoint y: 264, endPoint x: 326, endPoint y: 279, distance: 29.8
click at [326, 311] on div "Oops - Sorry there seem to be a problem with the booking, could you please refr…" at bounding box center [366, 326] width 223 height 30
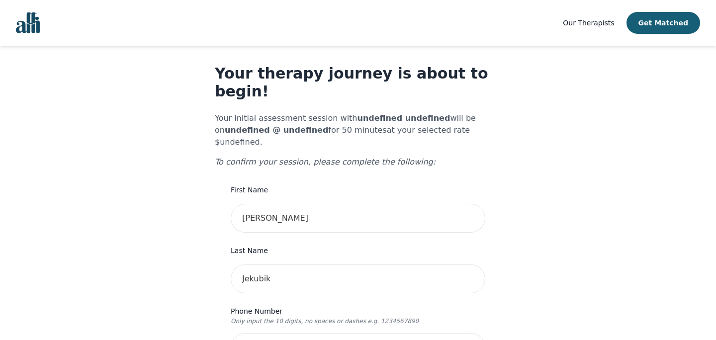
scroll to position [0, 0]
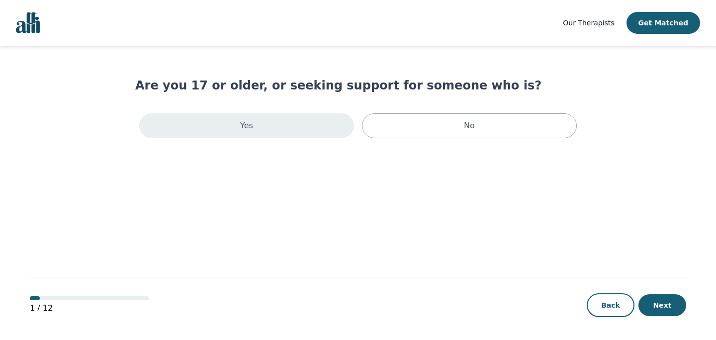
click at [250, 114] on div "Yes" at bounding box center [246, 125] width 215 height 25
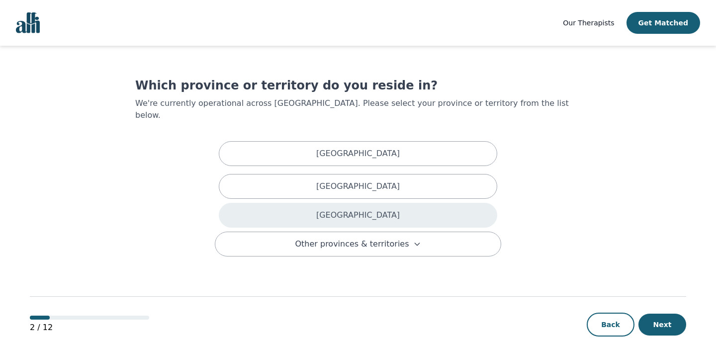
click at [275, 203] on div "[GEOGRAPHIC_DATA]" at bounding box center [358, 215] width 278 height 25
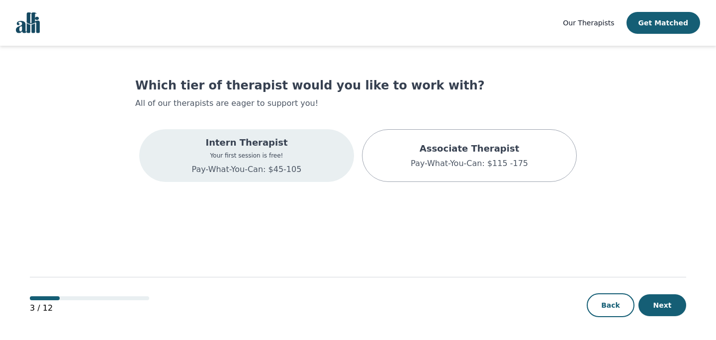
click at [268, 158] on p "Your first session is free!" at bounding box center [247, 156] width 110 height 8
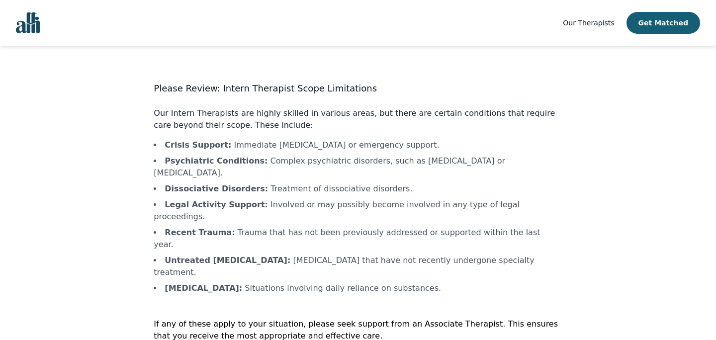
scroll to position [14, 0]
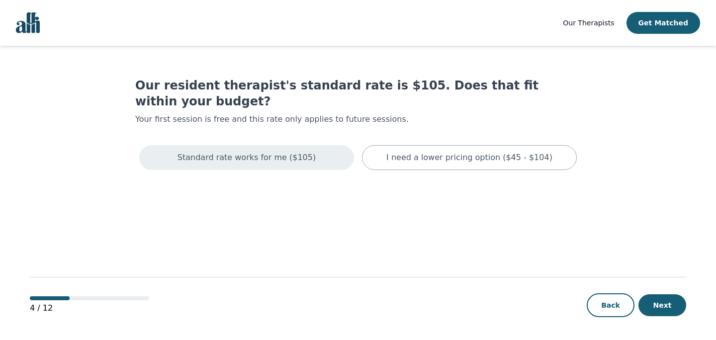
click at [291, 152] on p "Standard rate works for me ($105)" at bounding box center [246, 158] width 138 height 12
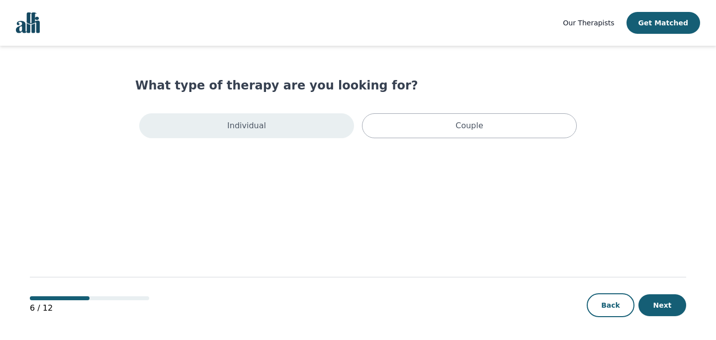
click at [292, 128] on div "Individual" at bounding box center [246, 125] width 215 height 25
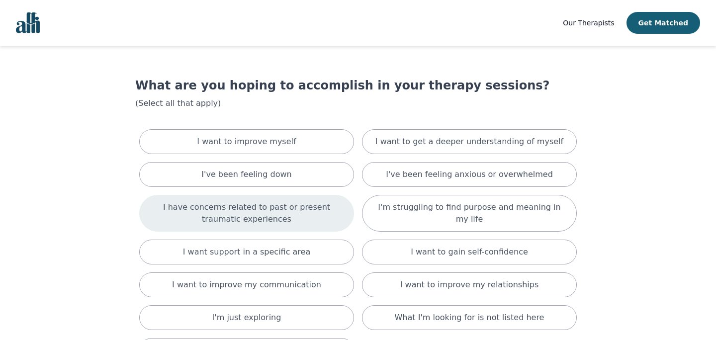
click at [281, 205] on p "I have concerns related to past or present traumatic experiences" at bounding box center [247, 213] width 190 height 24
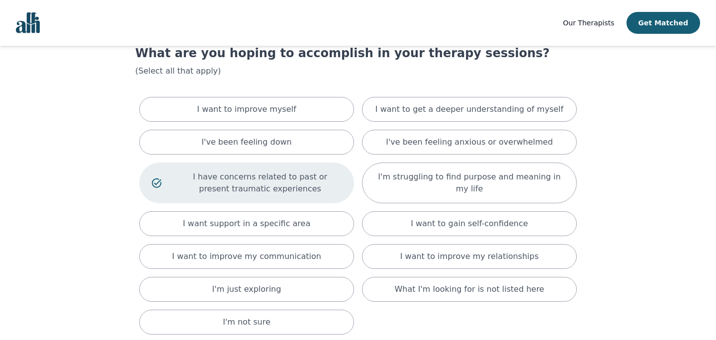
scroll to position [33, 0]
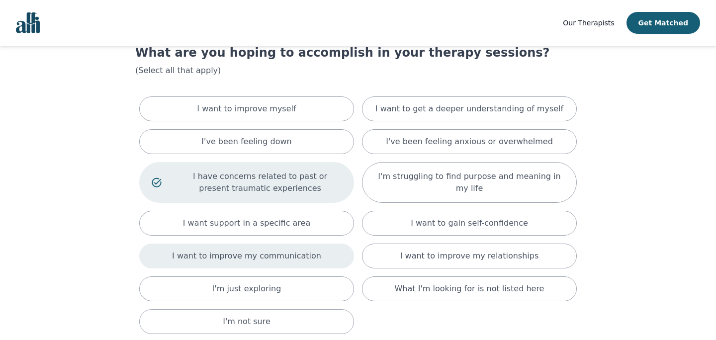
click at [273, 256] on p "I want to improve my communication" at bounding box center [246, 256] width 149 height 12
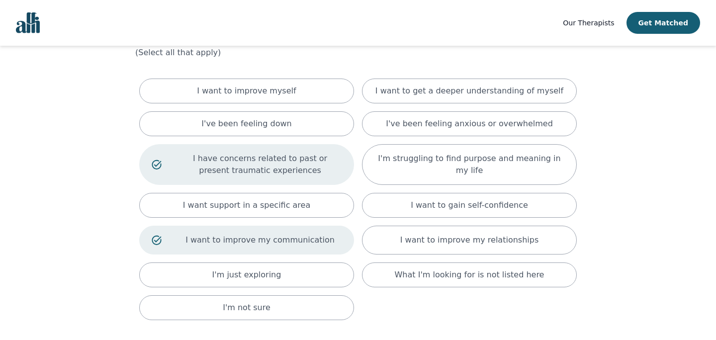
scroll to position [54, 0]
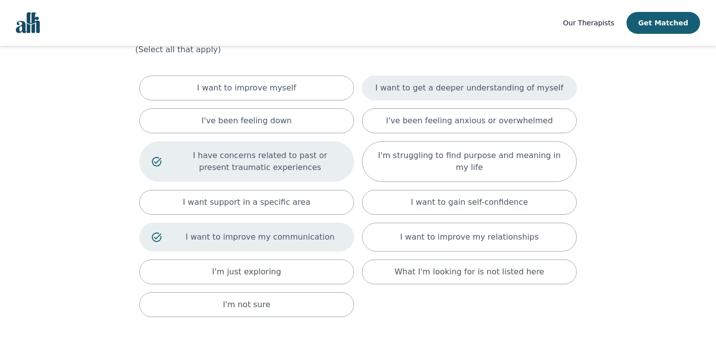
click at [425, 96] on div "I want to get a deeper understanding of myself" at bounding box center [469, 88] width 215 height 25
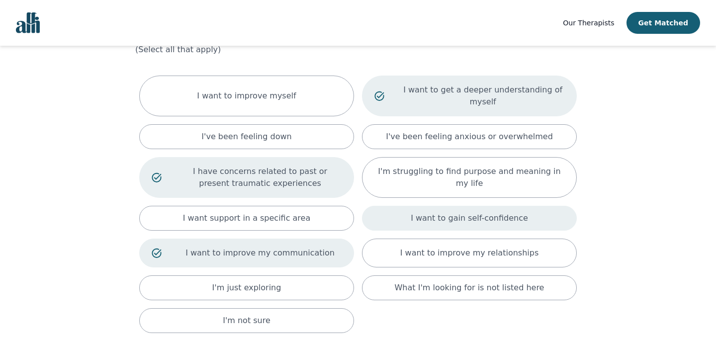
click at [423, 218] on p "I want to gain self-confidence" at bounding box center [469, 218] width 117 height 12
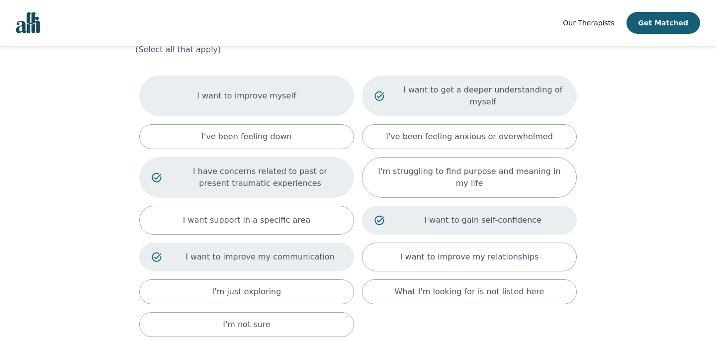
click at [321, 104] on div "I want to improve myself" at bounding box center [246, 96] width 215 height 41
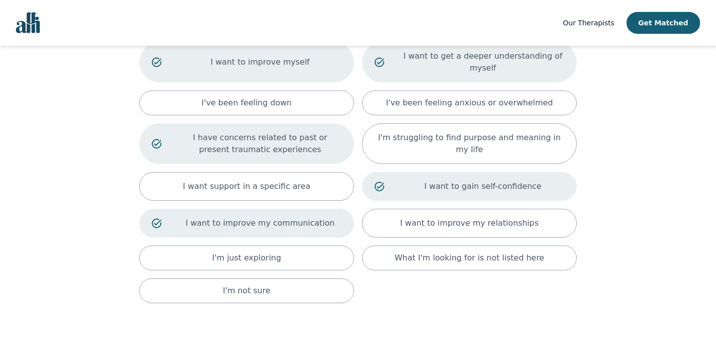
scroll to position [90, 0]
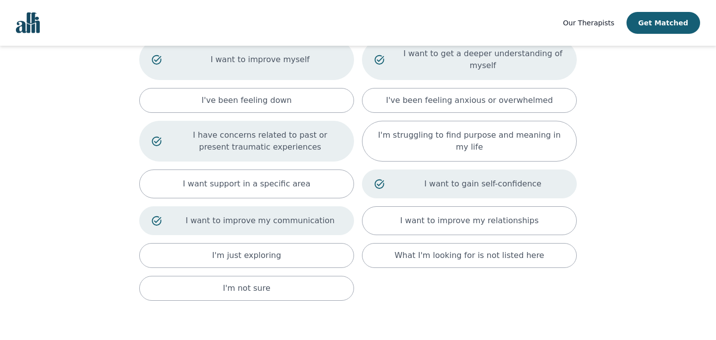
click at [298, 67] on div "I want to improve myself" at bounding box center [246, 59] width 215 height 41
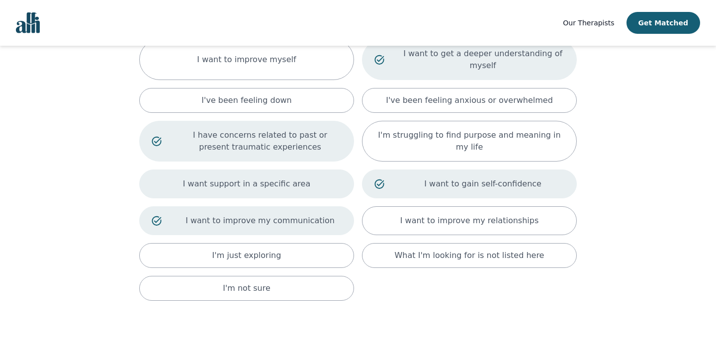
click at [284, 186] on p "I want support in a specific area" at bounding box center [247, 184] width 128 height 12
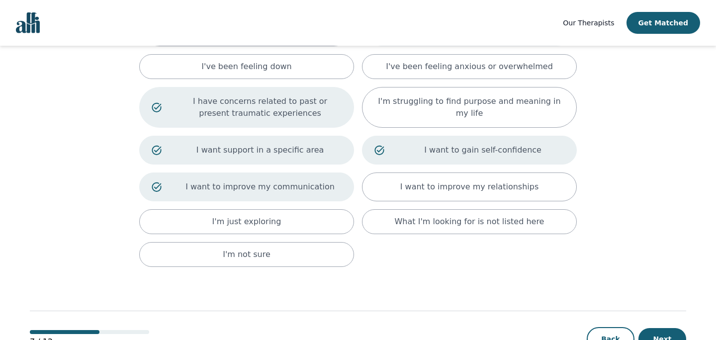
scroll to position [159, 0]
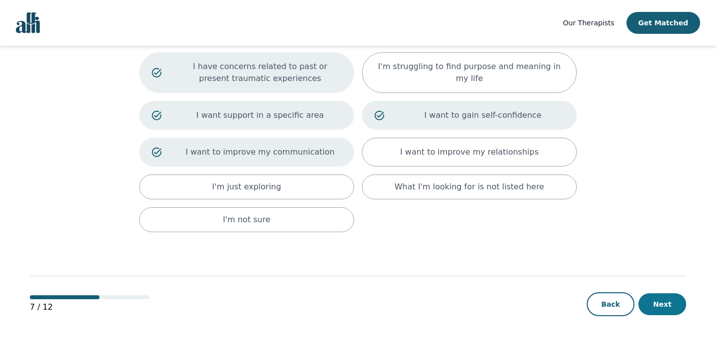
click at [652, 301] on button "Next" at bounding box center [662, 304] width 48 height 22
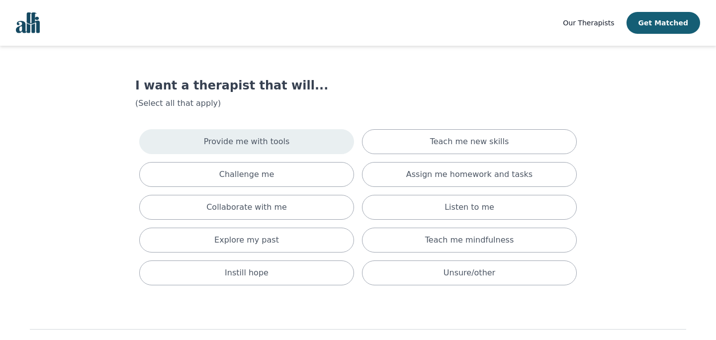
click at [324, 151] on div "Provide me with tools" at bounding box center [246, 141] width 215 height 25
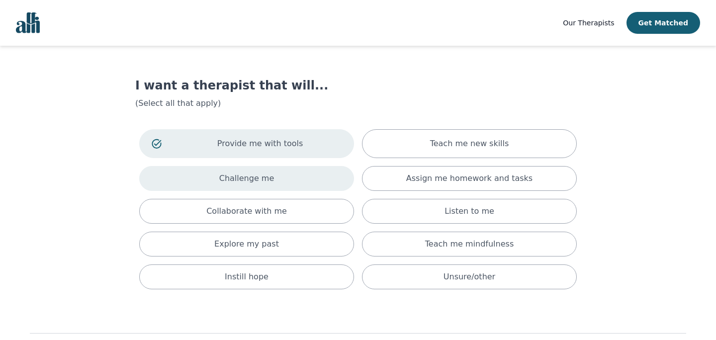
click at [323, 181] on div "Challenge me" at bounding box center [246, 178] width 215 height 25
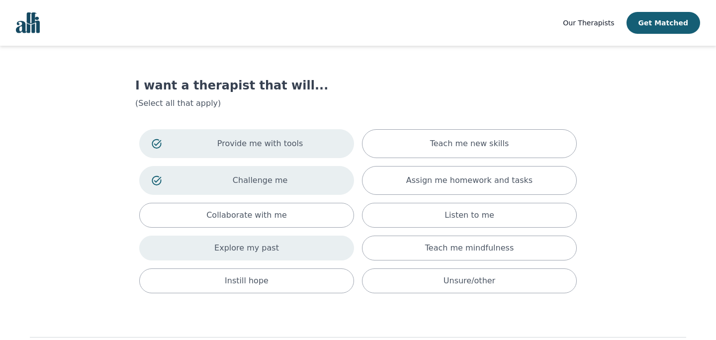
click at [313, 244] on div "Explore my past" at bounding box center [246, 248] width 215 height 25
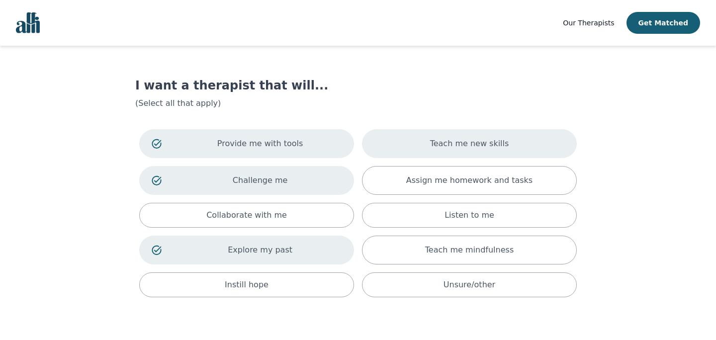
click at [472, 135] on div "Teach me new skills" at bounding box center [469, 143] width 215 height 29
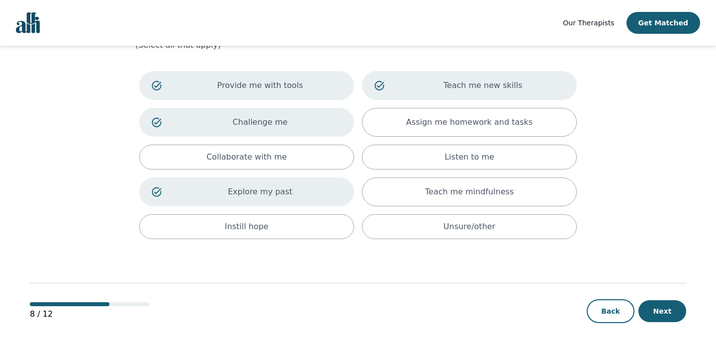
scroll to position [65, 0]
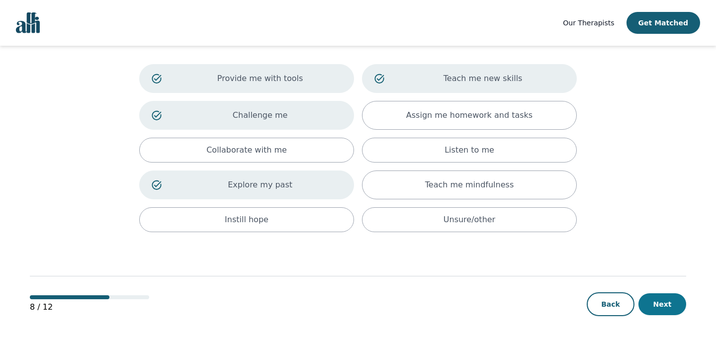
click at [651, 303] on button "Next" at bounding box center [662, 304] width 48 height 22
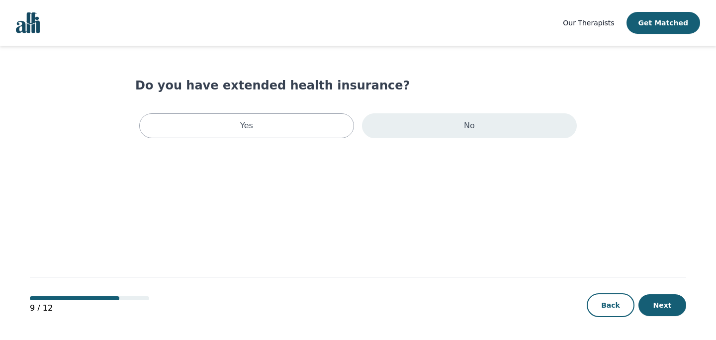
click at [416, 131] on div "No" at bounding box center [469, 125] width 215 height 25
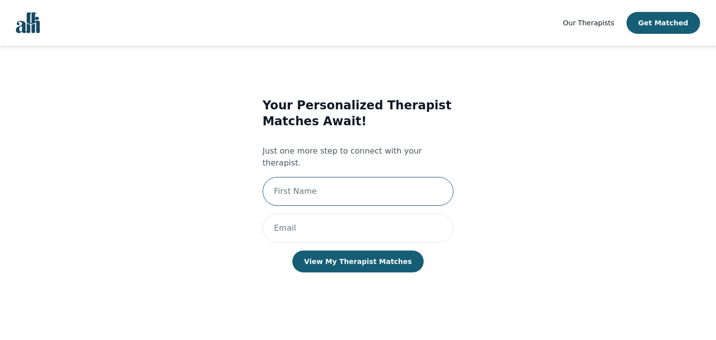
click at [341, 181] on input "text" at bounding box center [357, 191] width 191 height 29
type input "[PERSON_NAME]"
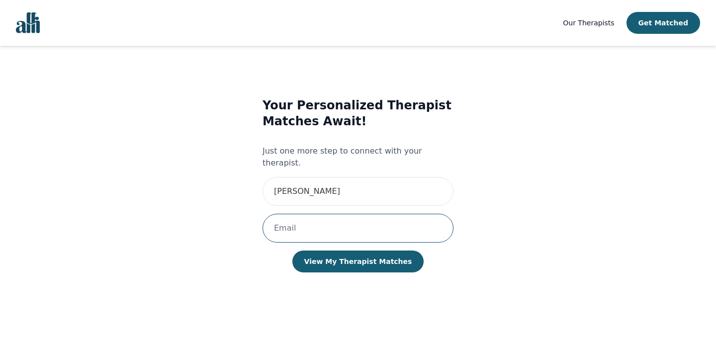
click at [311, 214] on input "email" at bounding box center [357, 228] width 191 height 29
type input "[EMAIL_ADDRESS][DOMAIN_NAME]"
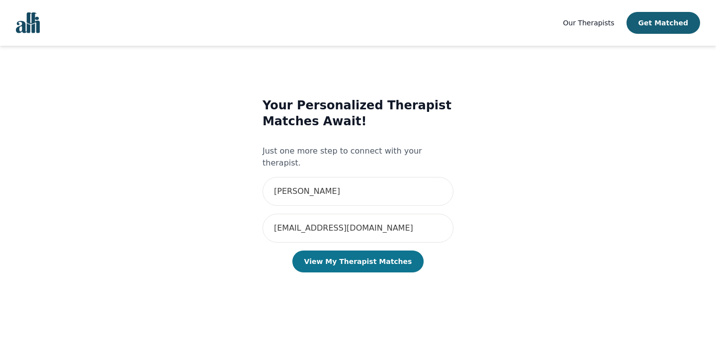
click at [335, 252] on button "View My Therapist Matches" at bounding box center [358, 262] width 132 height 22
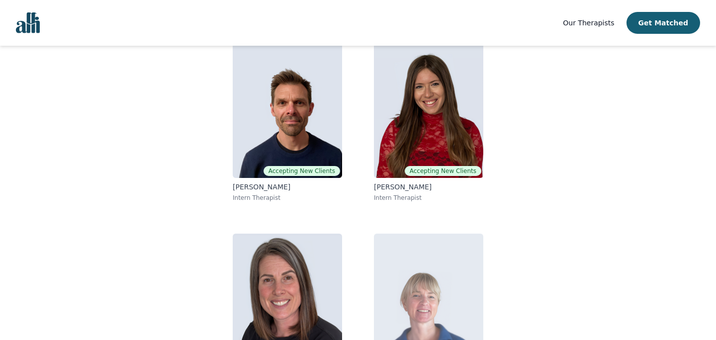
scroll to position [81, 0]
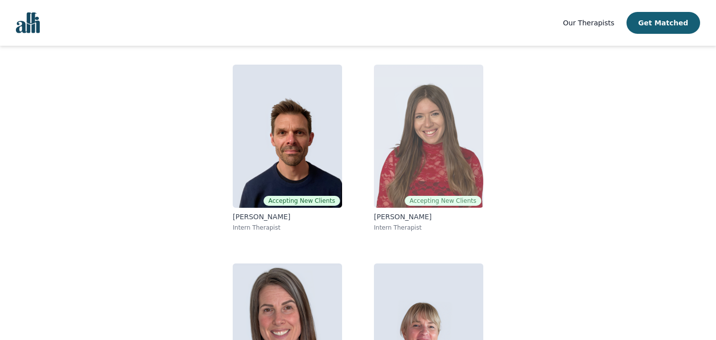
click at [458, 133] on img at bounding box center [428, 136] width 109 height 143
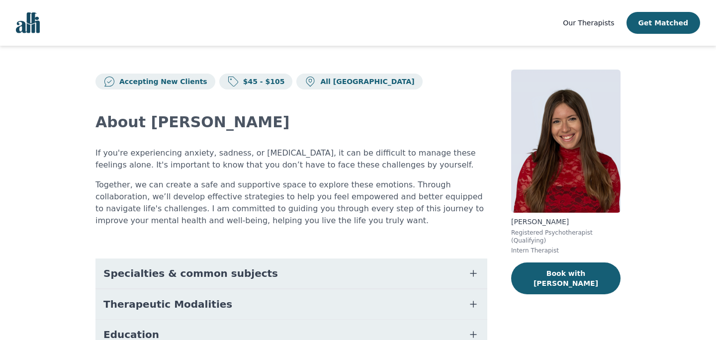
click at [378, 270] on button "Specialties & common subjects" at bounding box center [291, 273] width 392 height 30
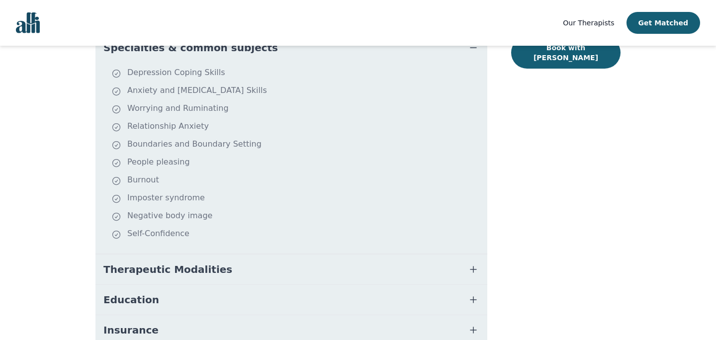
click at [378, 270] on button "Therapeutic Modalities" at bounding box center [291, 270] width 392 height 30
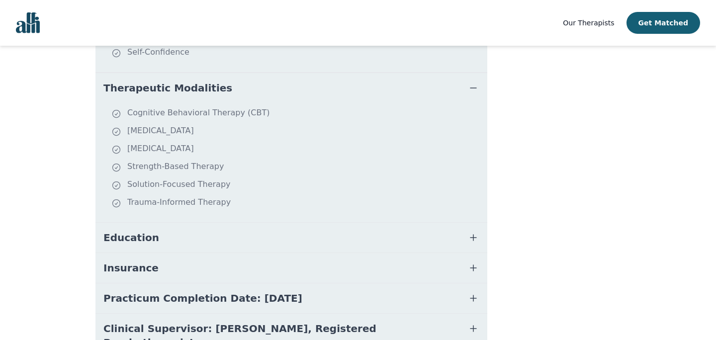
scroll to position [458, 0]
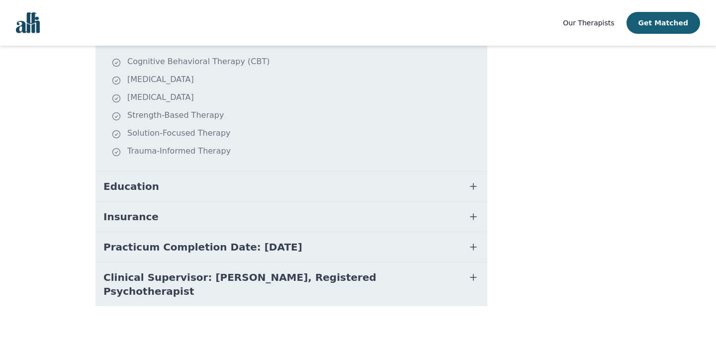
click at [381, 186] on button "Education" at bounding box center [291, 186] width 392 height 30
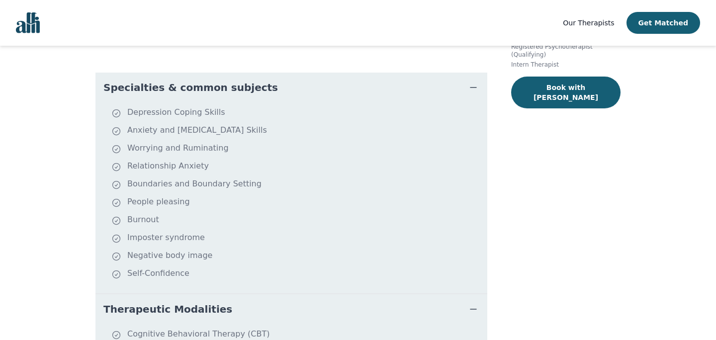
scroll to position [0, 0]
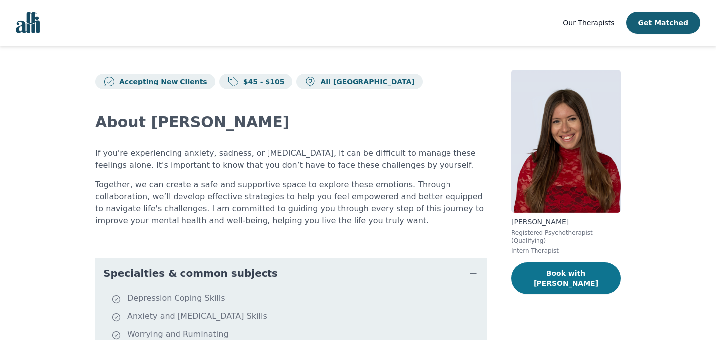
click at [553, 277] on button "Book with Alisha" at bounding box center [565, 278] width 109 height 32
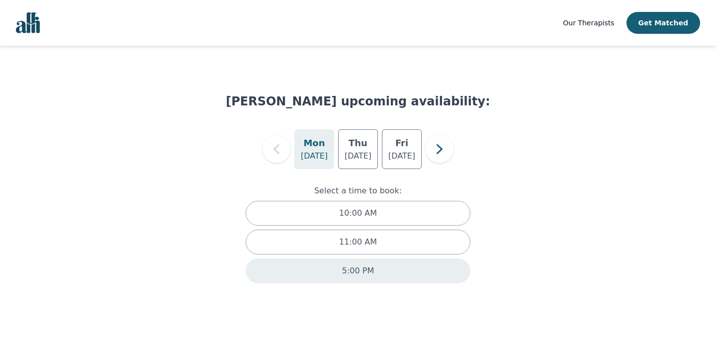
click at [383, 278] on div "5:00 PM" at bounding box center [358, 270] width 225 height 25
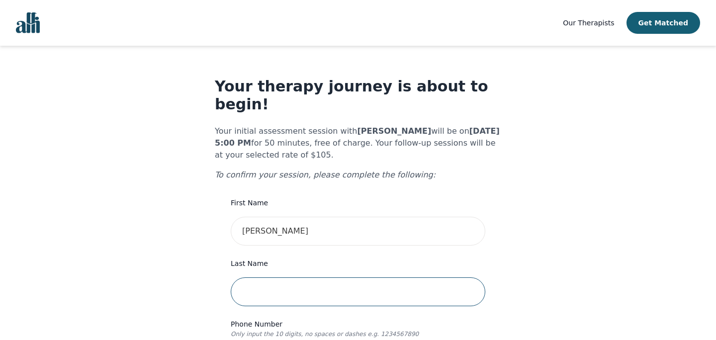
click at [334, 277] on input "text" at bounding box center [358, 291] width 255 height 29
type input "Jekubik"
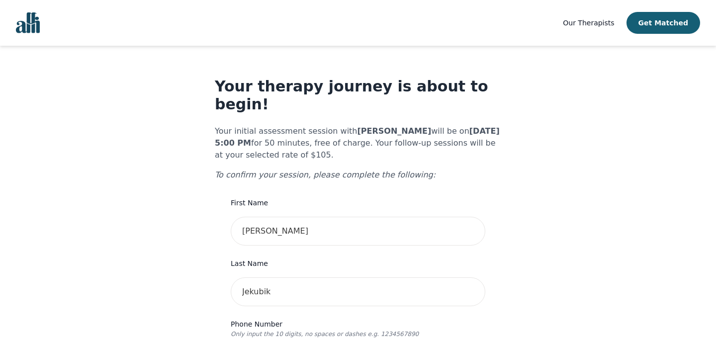
type input "4166051898"
type input "[STREET_ADDRESS]"
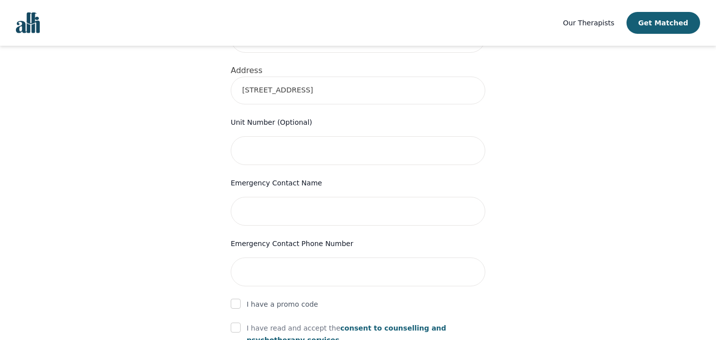
scroll to position [421, 0]
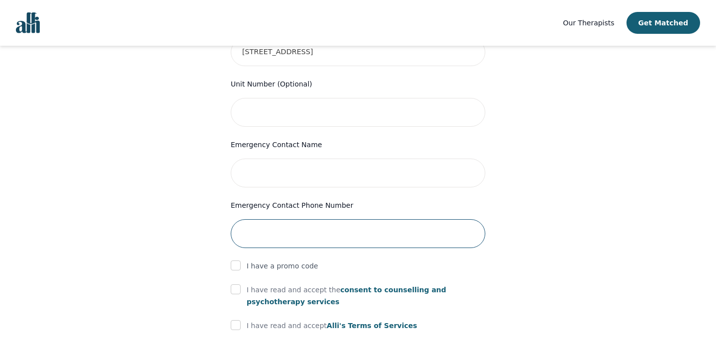
click at [323, 229] on input "tel" at bounding box center [358, 233] width 255 height 29
type input "A"
type input "5"
type input "416 428 1898"
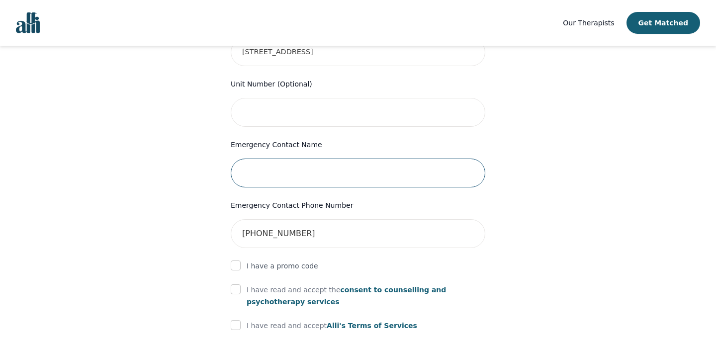
click at [341, 164] on input "text" at bounding box center [358, 173] width 255 height 29
type input "[PERSON_NAME]"
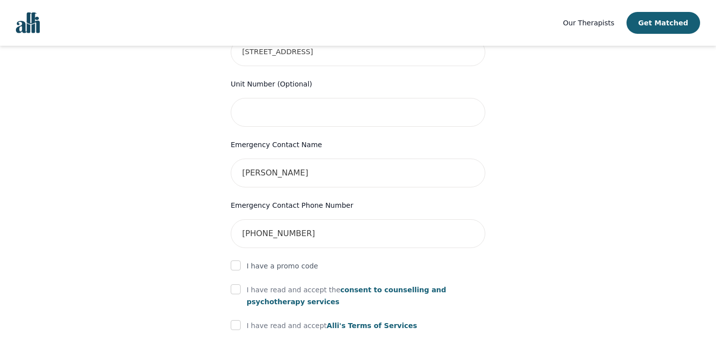
click at [522, 210] on div "Your therapy journey is about to begin! Your initial assessment session with Al…" at bounding box center [358, 71] width 692 height 892
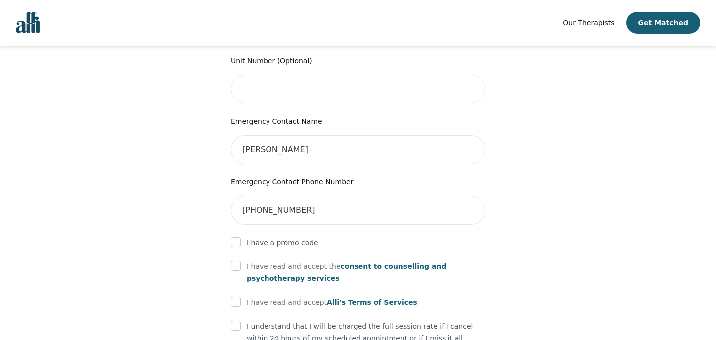
scroll to position [456, 0]
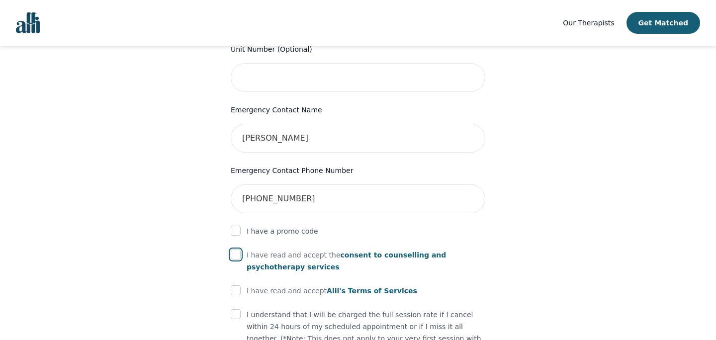
click at [240, 250] on input "checkbox" at bounding box center [236, 255] width 10 height 10
checkbox input "true"
click at [237, 281] on form "First Name Nicola Last Name Jekubik Phone Number Only input the 10 digits, no s…" at bounding box center [358, 95] width 255 height 709
click at [237, 285] on input "checkbox" at bounding box center [236, 290] width 10 height 10
checkbox input "true"
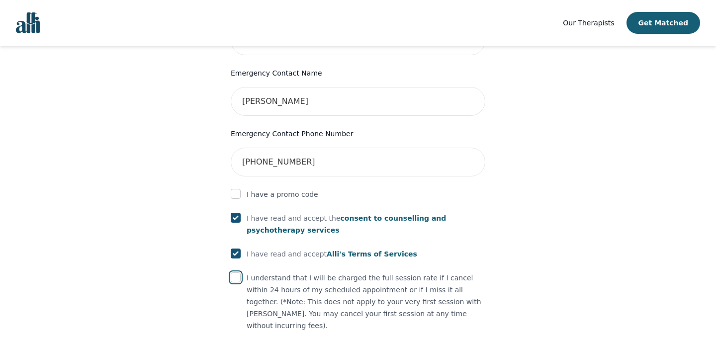
click at [239, 272] on input "checkbox" at bounding box center [236, 277] width 10 height 10
checkbox input "true"
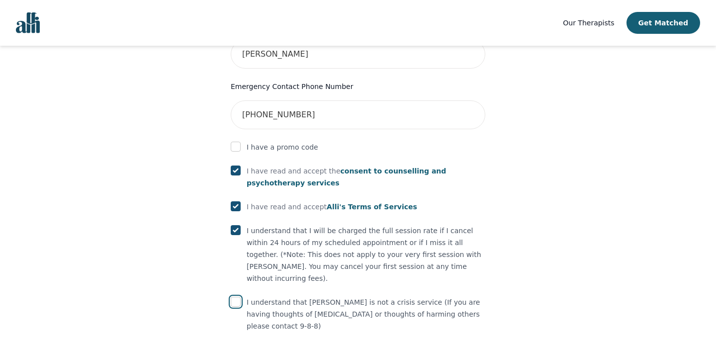
click at [239, 297] on input "checkbox" at bounding box center [236, 302] width 10 height 10
checkbox input "true"
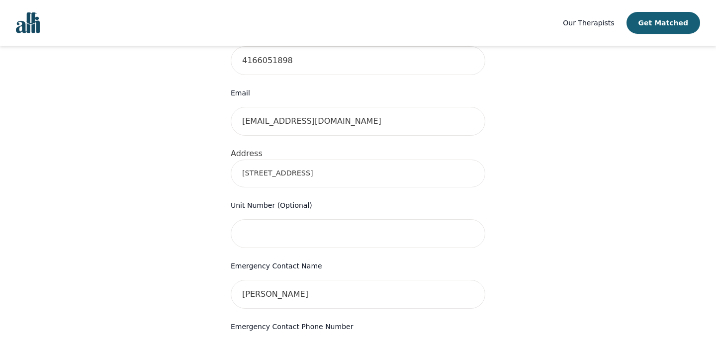
scroll to position [300, 0]
click at [306, 159] on input "[STREET_ADDRESS]" at bounding box center [358, 173] width 255 height 28
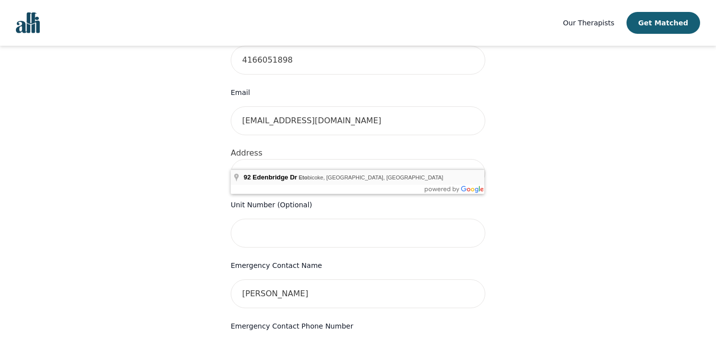
type input "92 Edenbridge Dr, Etobicoke, ON M9A 3G4, Canada"
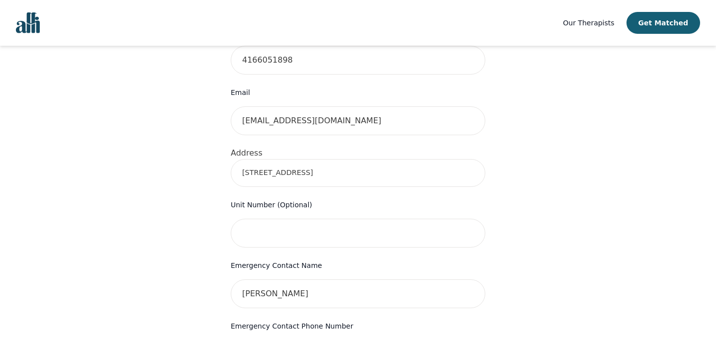
scroll to position [555, 0]
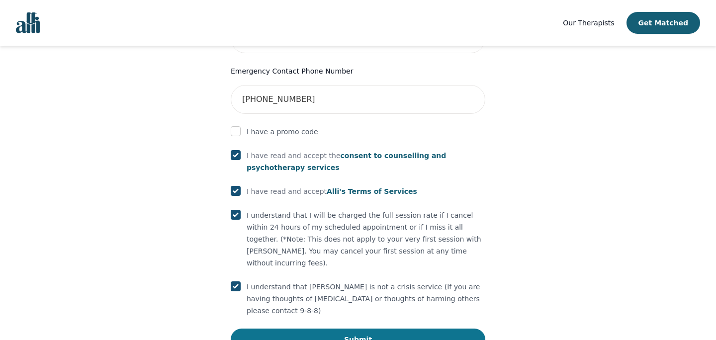
click at [326, 329] on button "Submit" at bounding box center [358, 340] width 255 height 22
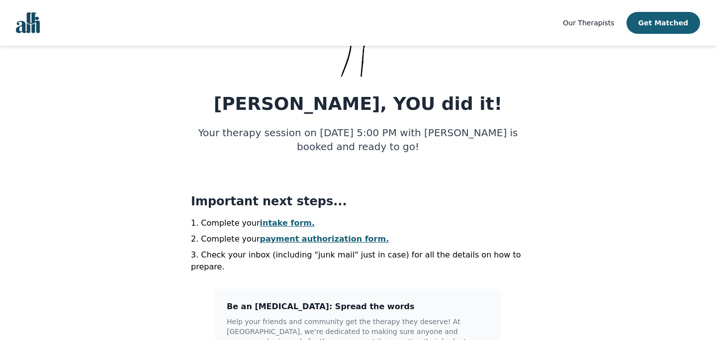
scroll to position [98, 0]
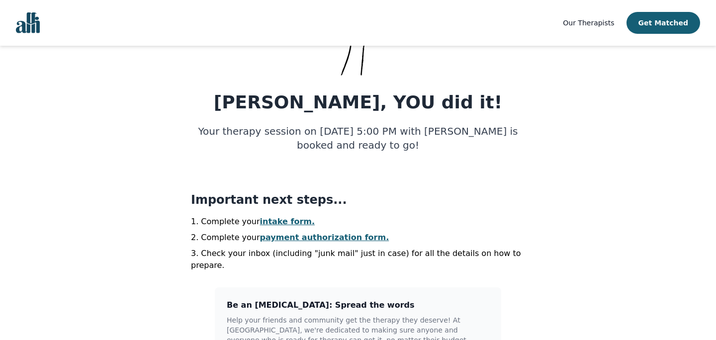
click at [271, 219] on link "intake form." at bounding box center [287, 221] width 55 height 9
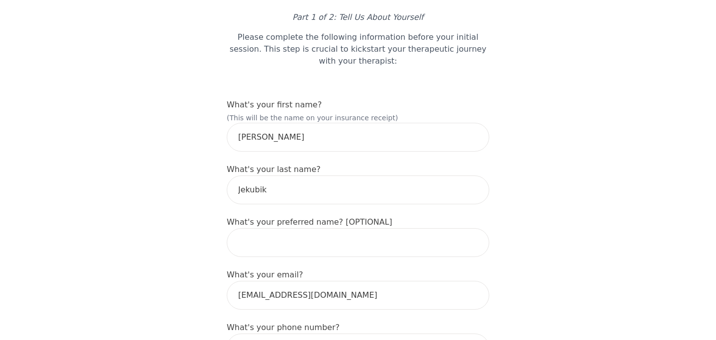
scroll to position [79, 0]
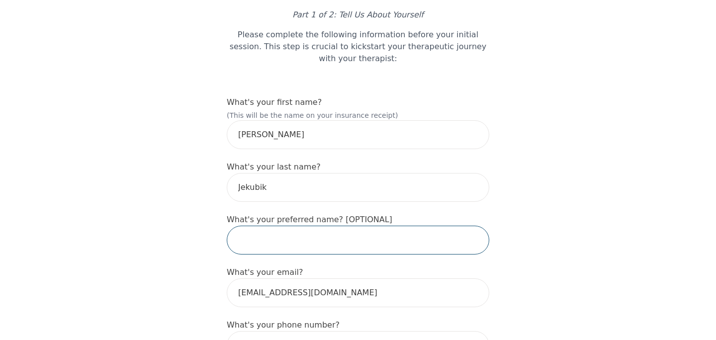
click at [290, 226] on input "text" at bounding box center [358, 240] width 262 height 29
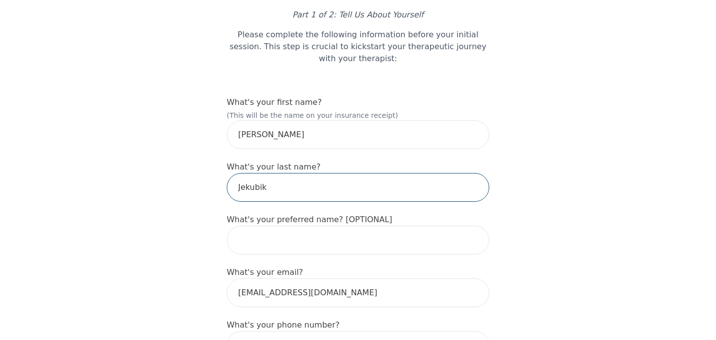
click at [437, 173] on input "Jekubik" at bounding box center [358, 187] width 262 height 29
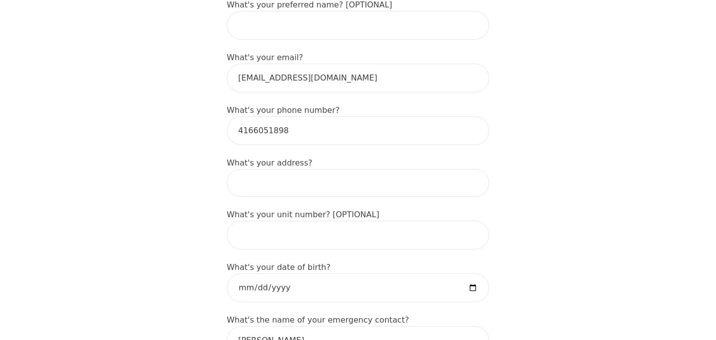
scroll to position [296, 0]
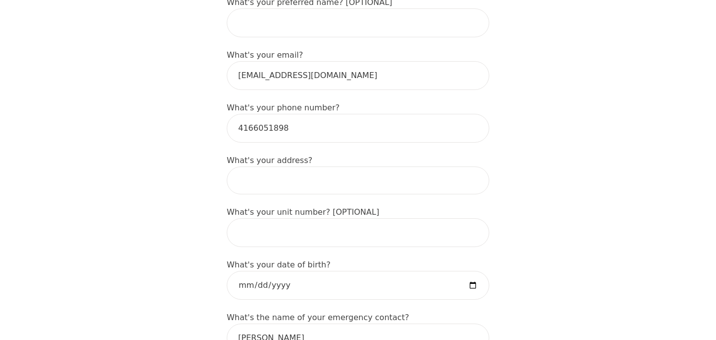
click at [361, 167] on input at bounding box center [358, 181] width 262 height 28
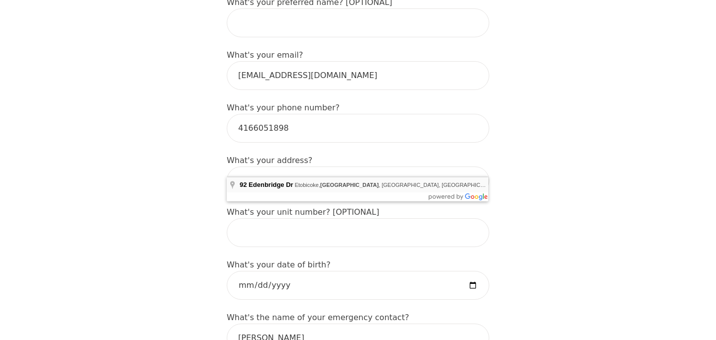
type input "92 Edenbridge Dr, Etobicoke, ON M9A 3G4, Canada"
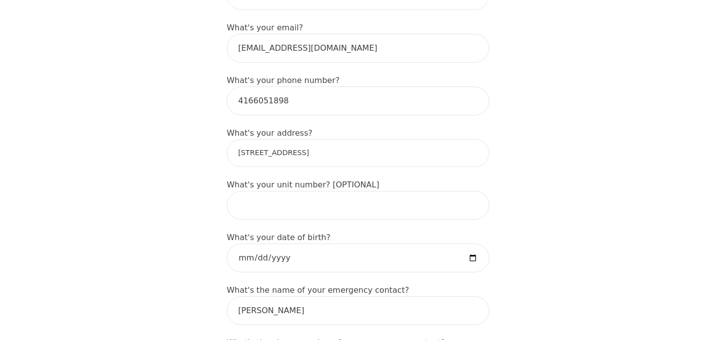
scroll to position [325, 0]
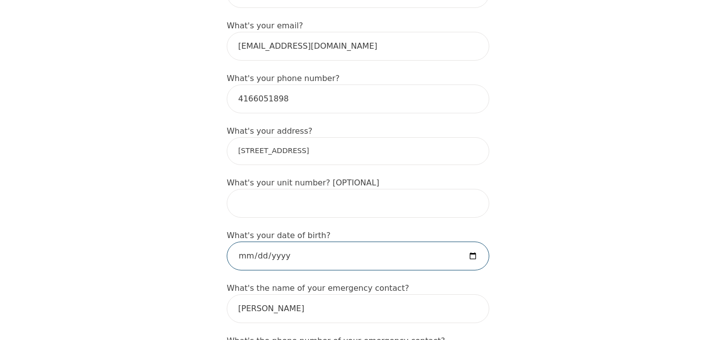
click at [356, 242] on input "date" at bounding box center [358, 256] width 262 height 29
click at [267, 242] on input "date" at bounding box center [358, 256] width 262 height 29
type input "1999-03-01"
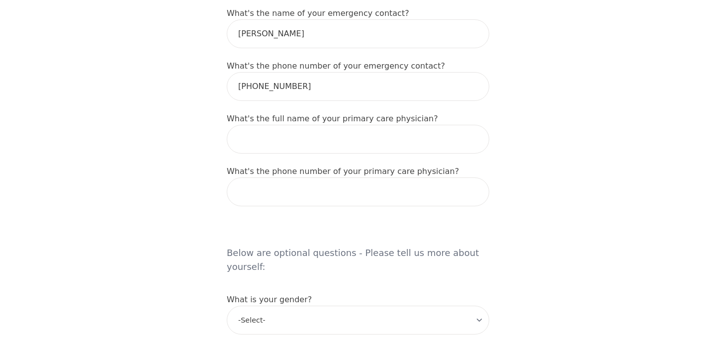
scroll to position [601, 0]
click at [399, 176] on input "tel" at bounding box center [358, 190] width 262 height 29
click at [418, 232] on h5 "Below are optional questions - Please tell us more about yourself:" at bounding box center [358, 249] width 262 height 64
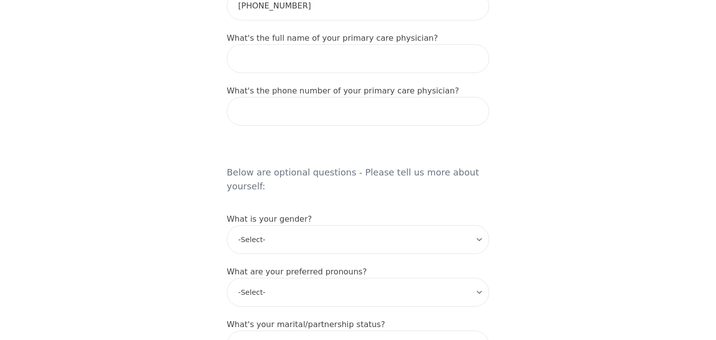
scroll to position [683, 0]
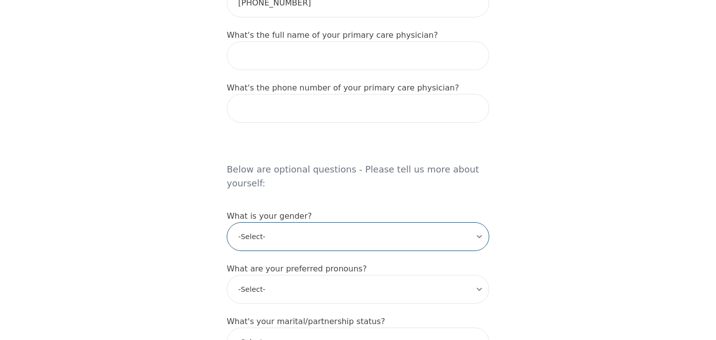
click at [408, 222] on select "-Select- male female non-binary transgender intersex prefer_not_to_say" at bounding box center [358, 236] width 262 height 29
select select "non-binary"
click at [227, 222] on select "-Select- male female non-binary transgender intersex prefer_not_to_say" at bounding box center [358, 236] width 262 height 29
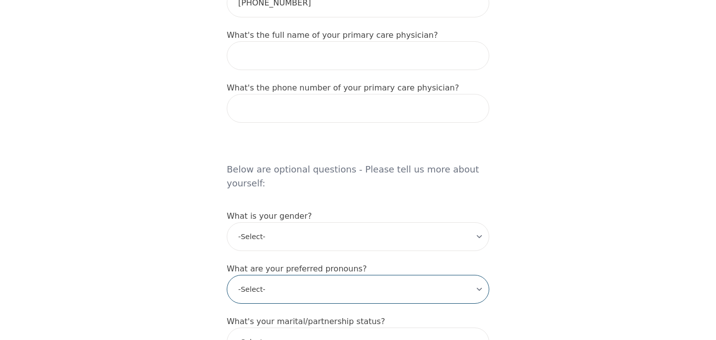
click at [388, 275] on select "-Select- he/him she/her they/them ze/zir xe/xem ey/em ve/ver tey/ter e/e per/pe…" at bounding box center [358, 289] width 262 height 29
select select "they/them"
click at [227, 275] on select "-Select- he/him she/her they/them ze/zir xe/xem ey/em ve/ver tey/ter e/e per/pe…" at bounding box center [358, 289] width 262 height 29
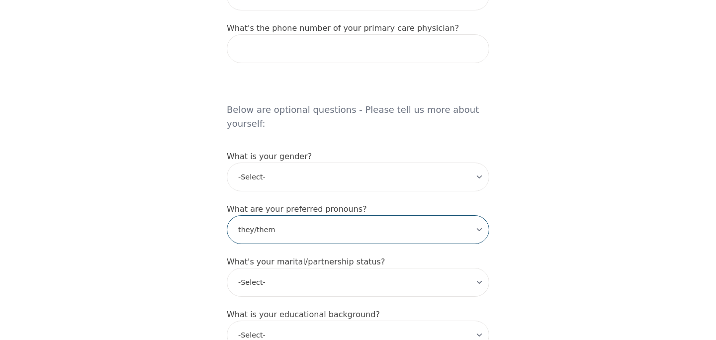
scroll to position [744, 0]
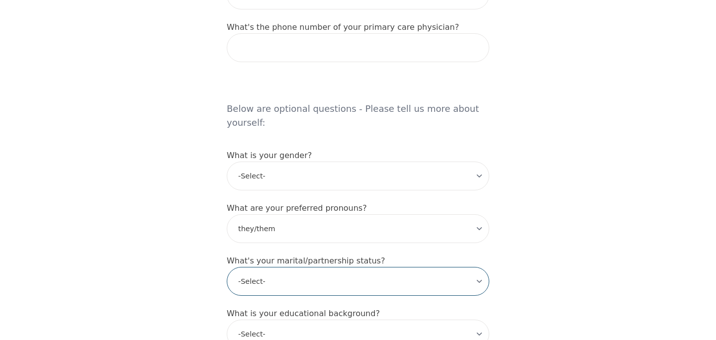
click at [393, 267] on select "-Select- Single Partnered Married Common Law Widowed Separated Divorced" at bounding box center [358, 281] width 262 height 29
select select "Partnered"
click at [227, 267] on select "-Select- Single Partnered Married Common Law Widowed Separated Divorced" at bounding box center [358, 281] width 262 height 29
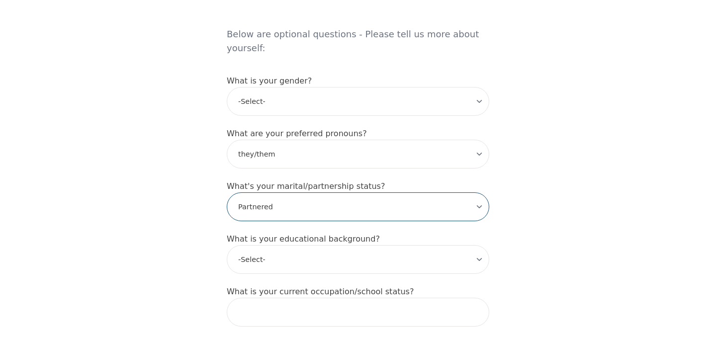
scroll to position [820, 0]
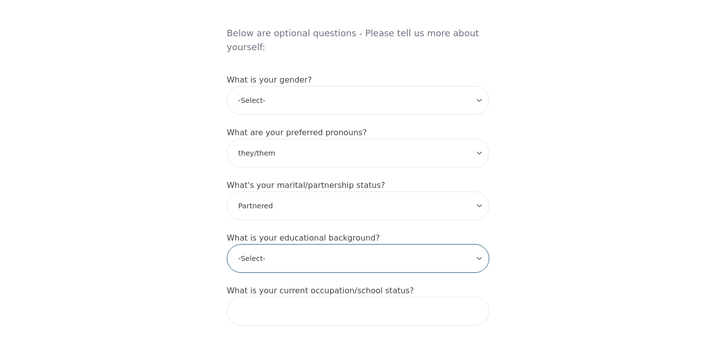
click at [454, 244] on select "-Select- Less than high school High school Associate degree Bachelor degree Mas…" at bounding box center [358, 258] width 262 height 29
click at [331, 244] on select "-Select- Less than high school High school Associate degree Bachelor degree Mas…" at bounding box center [358, 258] width 262 height 29
select select "Associate degree"
click at [227, 244] on select "-Select- Less than high school High school Associate degree Bachelor degree Mas…" at bounding box center [358, 258] width 262 height 29
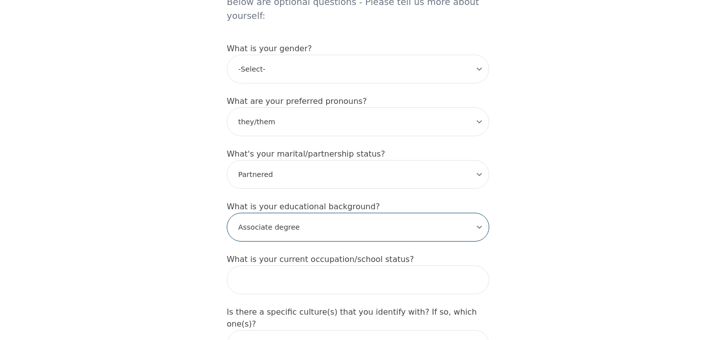
scroll to position [854, 0]
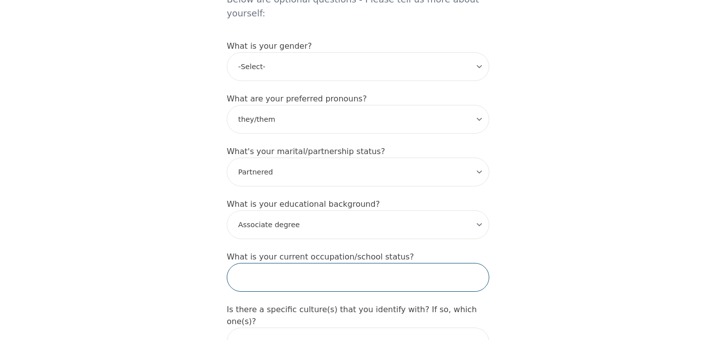
click at [307, 263] on input "text" at bounding box center [358, 277] width 262 height 29
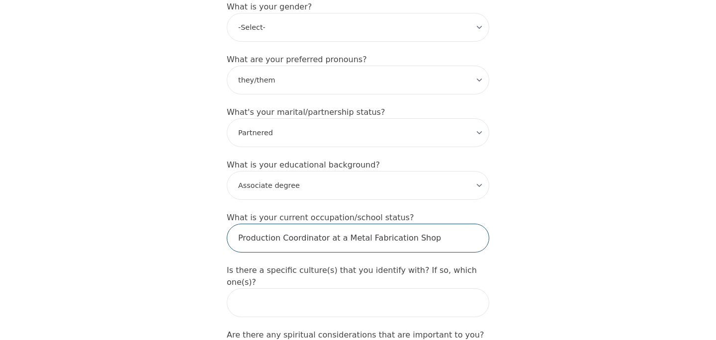
scroll to position [895, 0]
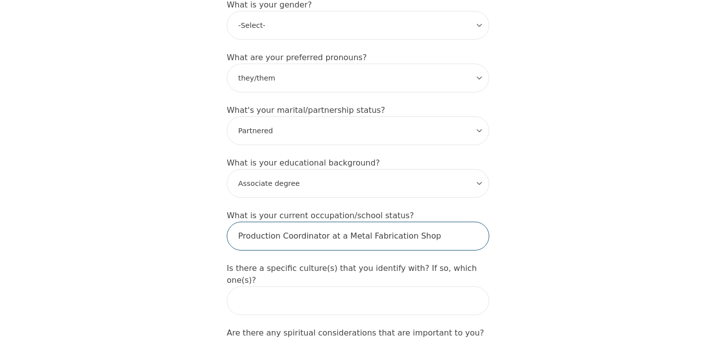
type input "Production Coordinator at a Metal Fabrication Shop"
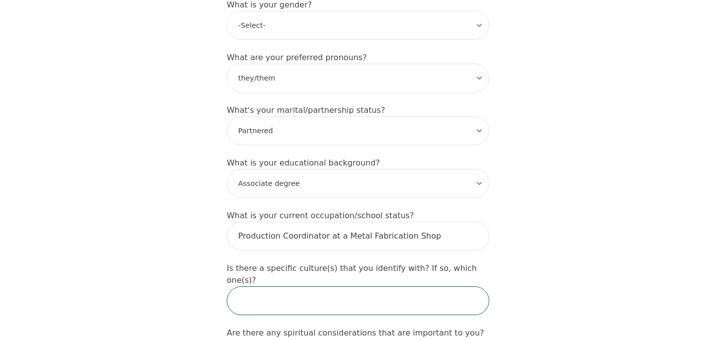
click at [341, 286] on input "text" at bounding box center [358, 300] width 262 height 29
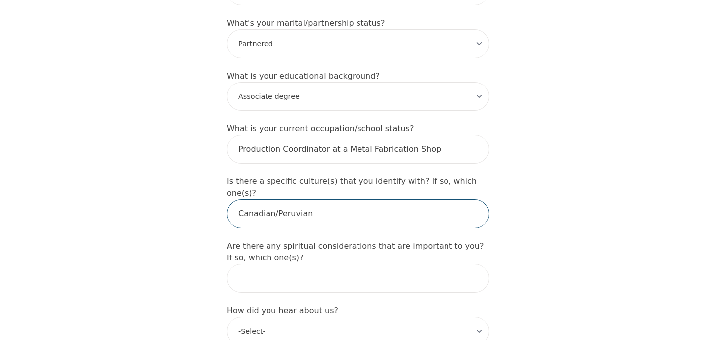
scroll to position [982, 0]
type input "Canadian/Peruvian"
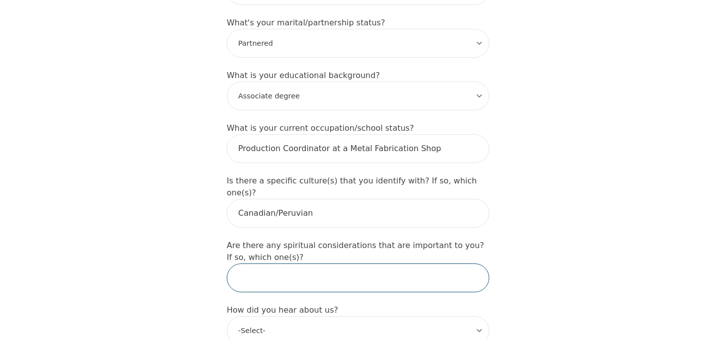
click at [315, 263] on input "text" at bounding box center [358, 277] width 262 height 29
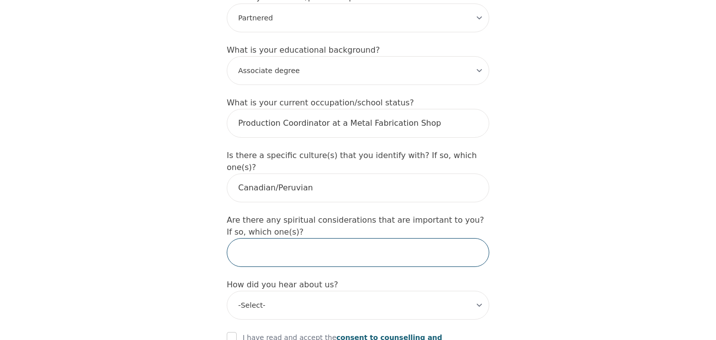
scroll to position [1007, 0]
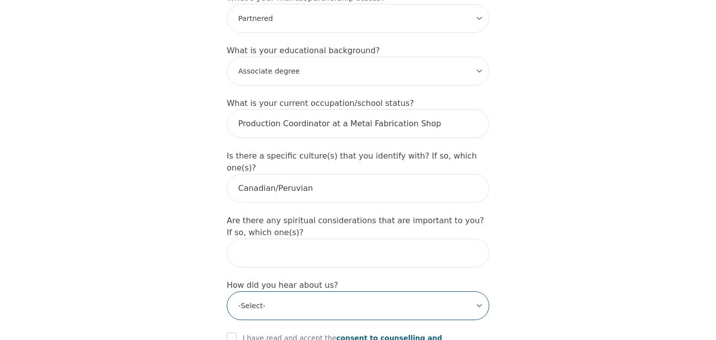
click at [308, 291] on select "-Select- Physician/Specialist Friend Facebook Instagram Google Search Google Ad…" at bounding box center [358, 305] width 262 height 29
select select "Friend"
click at [227, 291] on select "-Select- Physician/Specialist Friend Facebook Instagram Google Search Google Ad…" at bounding box center [358, 305] width 262 height 29
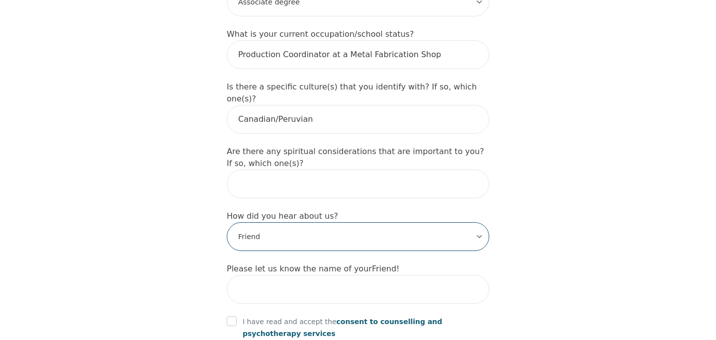
scroll to position [1077, 0]
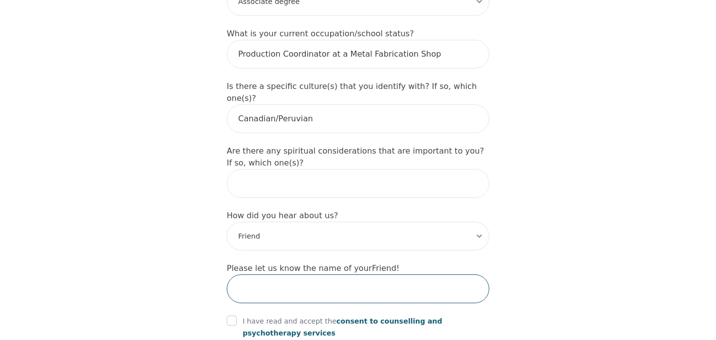
click at [308, 274] on input "text" at bounding box center [358, 288] width 262 height 29
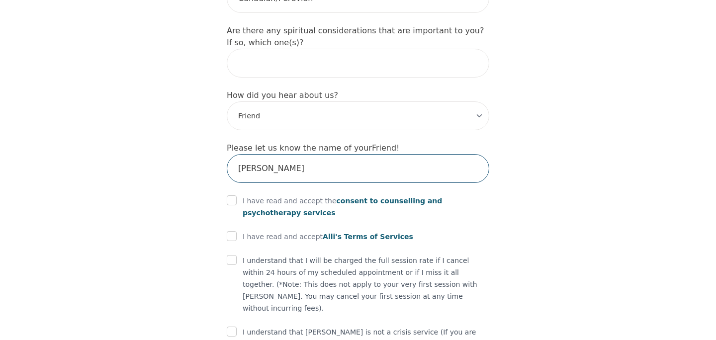
scroll to position [1204, 0]
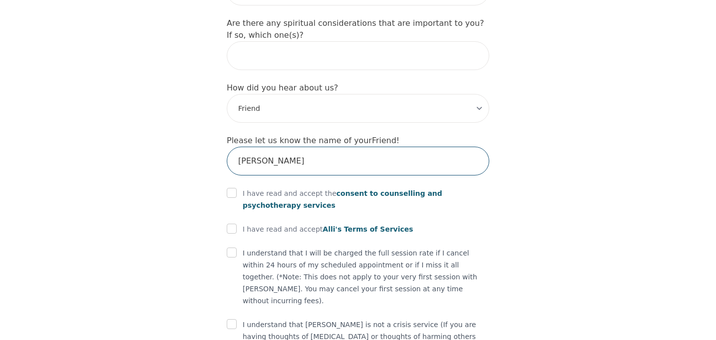
type input "Aliana Comeau"
click at [232, 188] on input "checkbox" at bounding box center [232, 193] width 10 height 10
checkbox input "true"
click at [238, 223] on div "I have read and accept Alli's Terms of Services" at bounding box center [358, 229] width 262 height 12
click at [236, 224] on input "checkbox" at bounding box center [232, 229] width 10 height 10
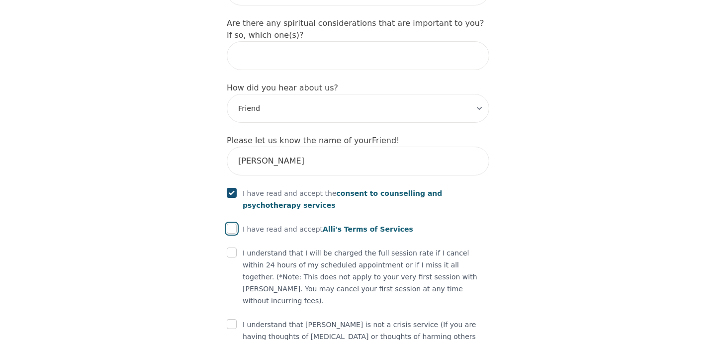
checkbox input "true"
click at [231, 248] on input "checkbox" at bounding box center [232, 253] width 10 height 10
checkbox input "true"
click at [235, 319] on input "checkbox" at bounding box center [232, 324] width 10 height 10
checkbox input "true"
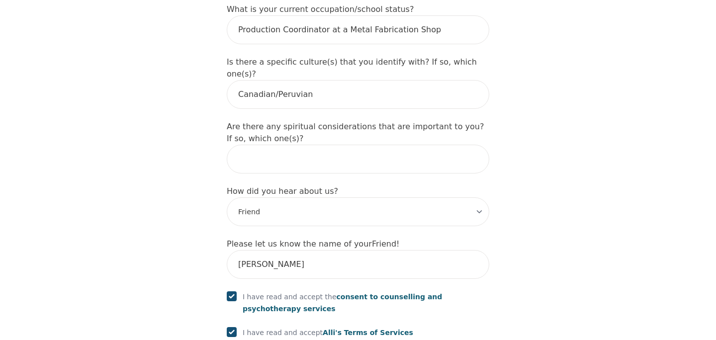
scroll to position [1054, 0]
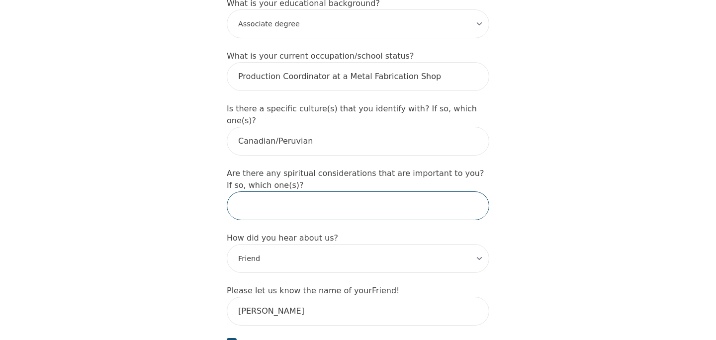
click at [274, 191] on input "text" at bounding box center [358, 205] width 262 height 29
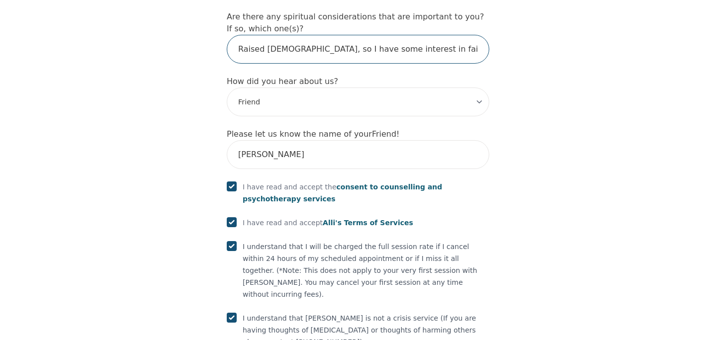
scroll to position [1224, 0]
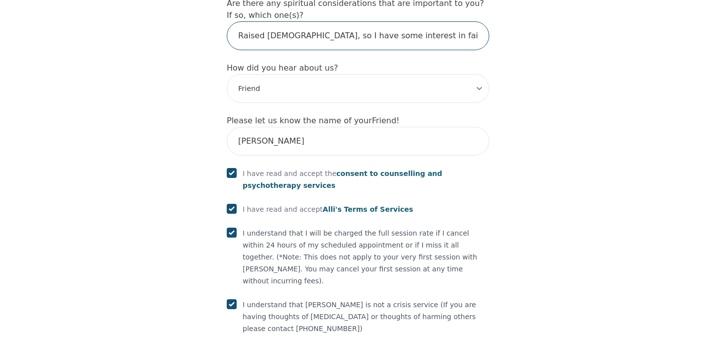
type input "Raised Catholic, so I have some interest in faith."
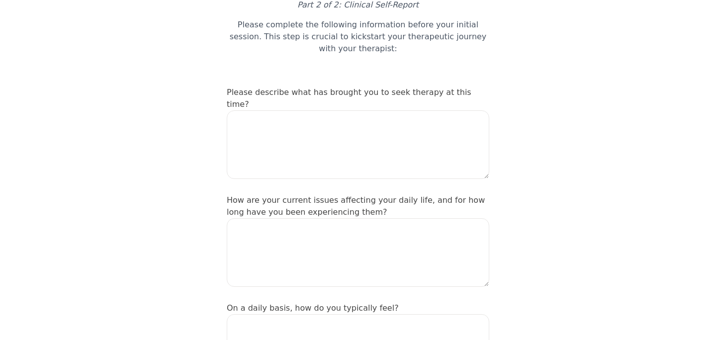
scroll to position [81, 0]
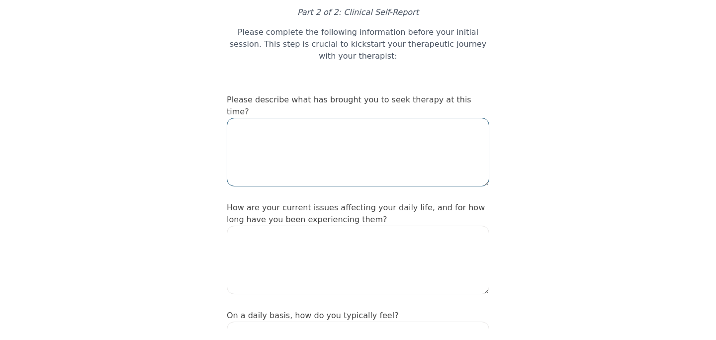
click at [331, 118] on textarea at bounding box center [358, 152] width 262 height 69
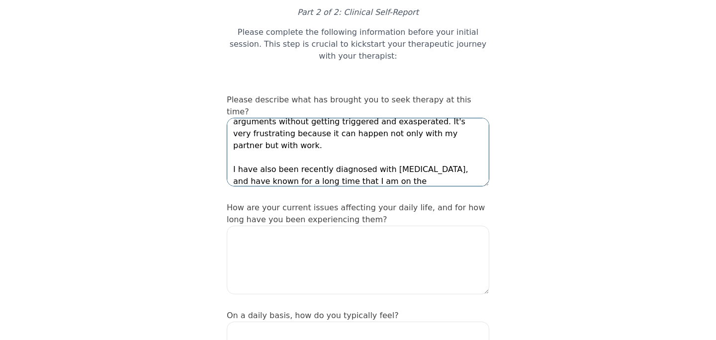
scroll to position [66, 0]
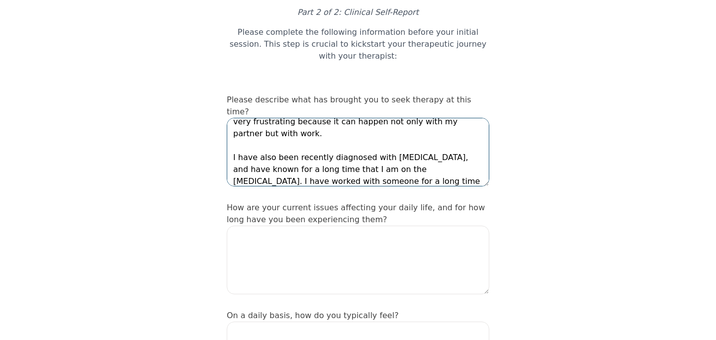
type textarea "I am struggling when my partner and I get into arguments/disagreements. In thos…"
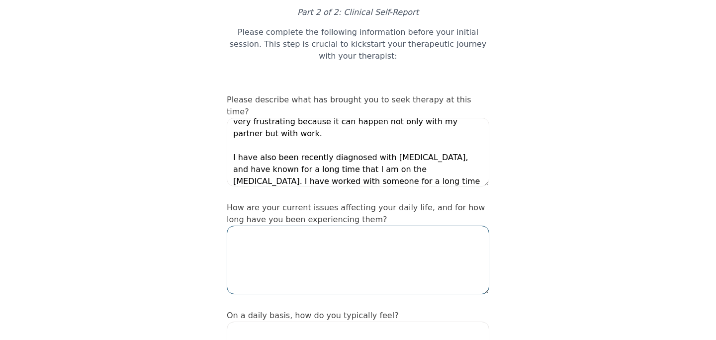
click at [367, 226] on textarea at bounding box center [358, 260] width 262 height 69
type textarea "I"
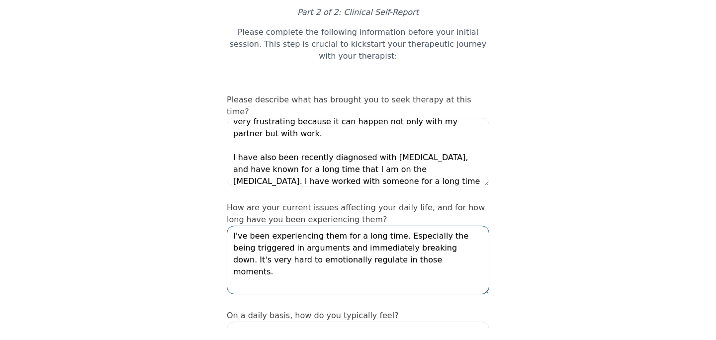
click at [431, 226] on textarea "I've been experiencing them for a long time. Especially the being triggered in …" at bounding box center [358, 260] width 262 height 69
click at [430, 231] on textarea "I've been experiencing them for a long time. Especially the being triggered in …" at bounding box center [358, 260] width 262 height 69
click at [233, 234] on textarea "I've been experiencing them for a long time. Especially the being triggered in …" at bounding box center [358, 260] width 262 height 69
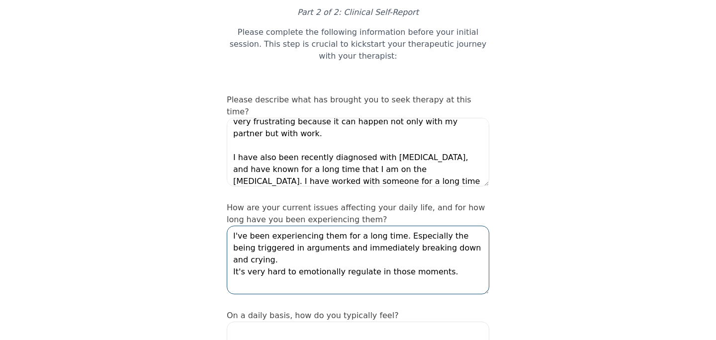
click at [455, 230] on textarea "I've been experiencing them for a long time. Especially the being triggered in …" at bounding box center [358, 260] width 262 height 69
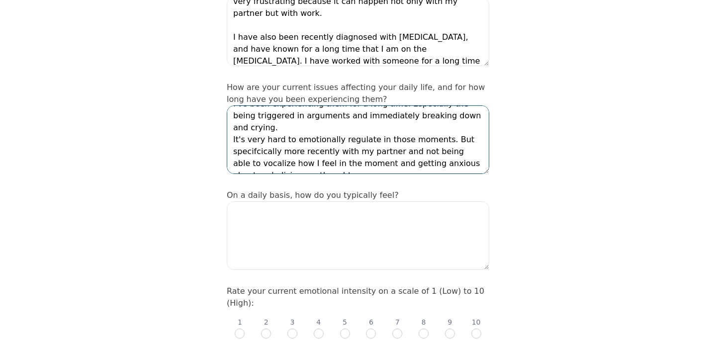
scroll to position [202, 0]
type textarea "I've been experiencing them for a long time. Especially the being triggered in …"
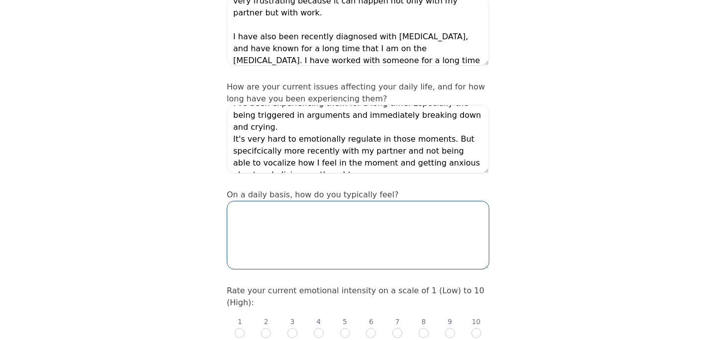
click at [447, 201] on textarea at bounding box center [358, 235] width 262 height 69
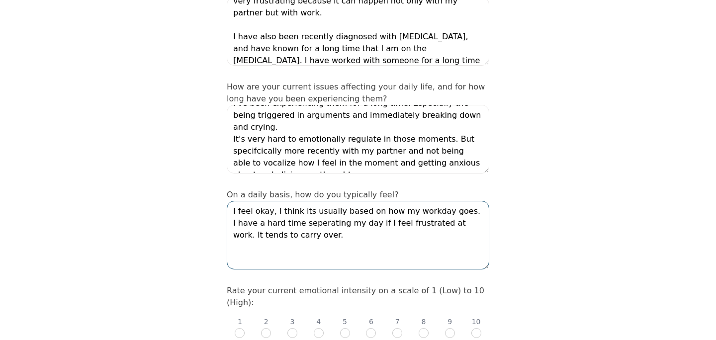
click at [283, 201] on textarea "I feel okay, I think its usually based on how my workday goes. I have a hard ti…" at bounding box center [358, 235] width 262 height 69
click at [296, 201] on textarea "I feel okay, I think its usually based on how my workday goes. I have a hard ti…" at bounding box center [358, 235] width 262 height 69
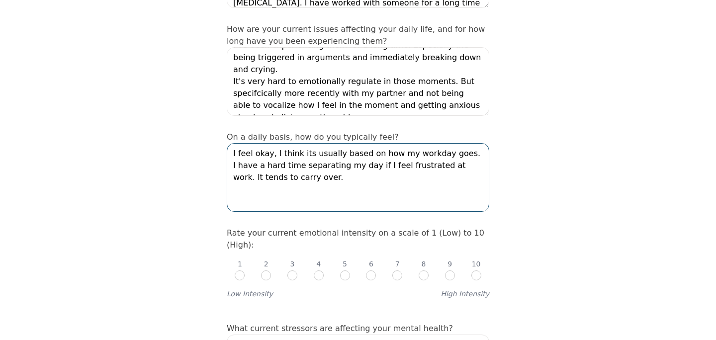
scroll to position [262, 0]
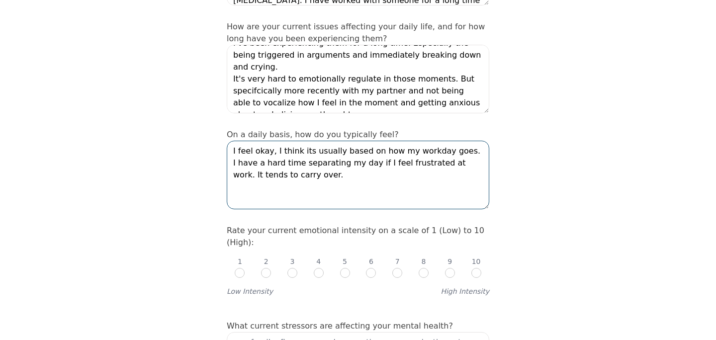
type textarea "I feel okay, I think its usually based on how my workday goes. I have a hard ti…"
click at [375, 268] on input "radio" at bounding box center [371, 273] width 10 height 10
radio input "true"
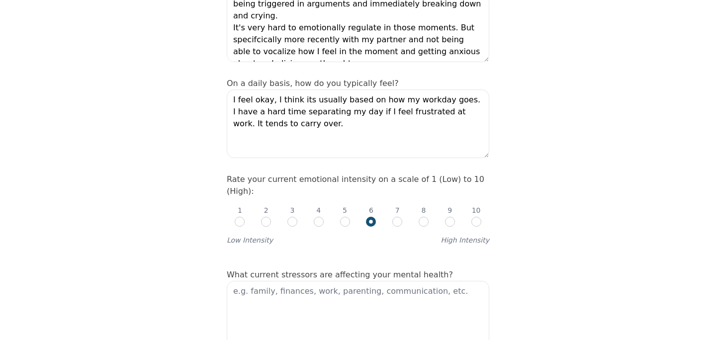
scroll to position [312, 0]
click at [376, 282] on textarea at bounding box center [358, 316] width 262 height 69
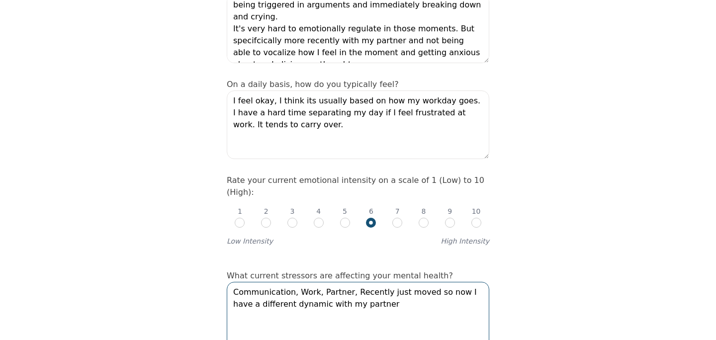
click at [423, 282] on textarea "Communication, Work, Partner, Recently just moved so now I have a different dyn…" at bounding box center [358, 316] width 262 height 69
click at [419, 282] on textarea "Communication, Work, Partner, Recently just moved in with my partner so now I h…" at bounding box center [358, 316] width 262 height 69
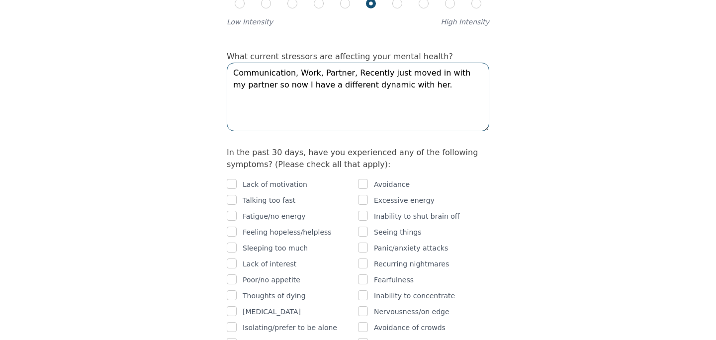
scroll to position [533, 0]
type textarea "Communication, Work, Partner, Recently just moved in with my partner so now I h…"
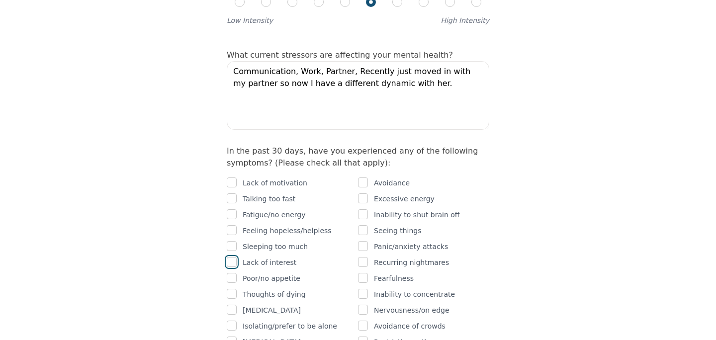
click at [233, 257] on input "checkbox" at bounding box center [232, 262] width 10 height 10
checkbox input "true"
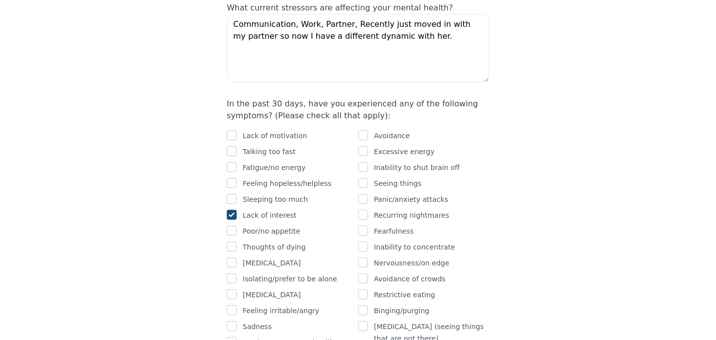
scroll to position [584, 0]
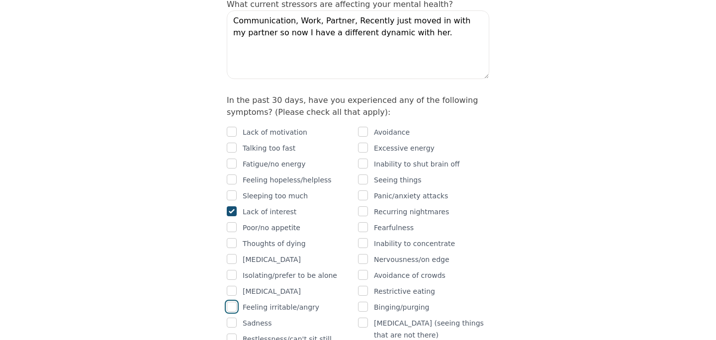
click at [236, 302] on input "checkbox" at bounding box center [232, 307] width 10 height 10
checkbox input "true"
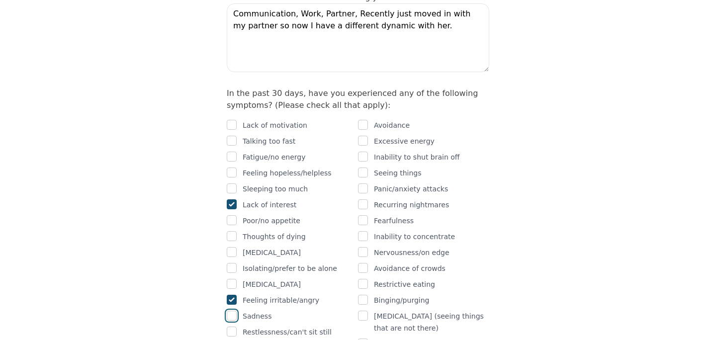
click at [234, 311] on input "checkbox" at bounding box center [232, 316] width 10 height 10
checkbox input "true"
click at [234, 282] on div "Lack of motivation Talking too fast Fatigue/no energy Feeling hopeless/helpless…" at bounding box center [292, 260] width 131 height 282
click at [234, 327] on input "checkbox" at bounding box center [232, 332] width 10 height 10
checkbox input "true"
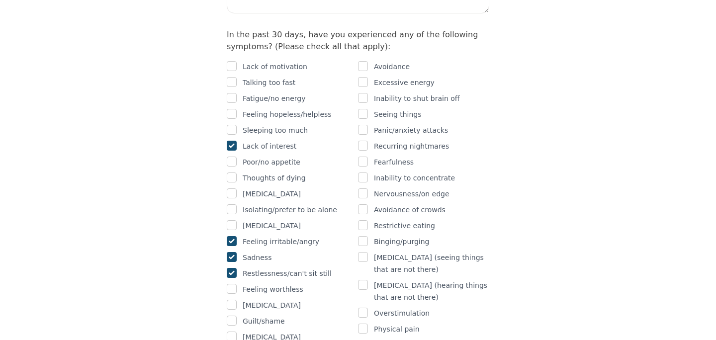
scroll to position [652, 0]
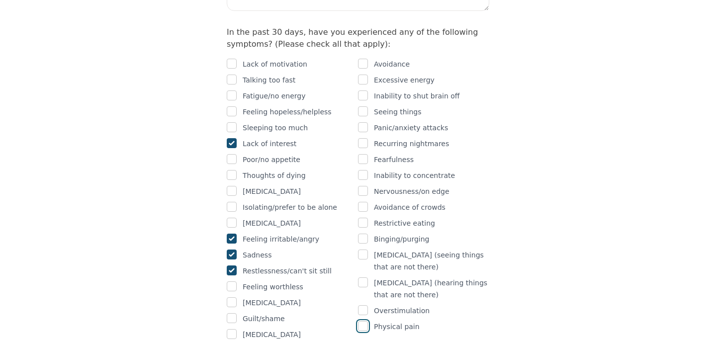
click at [364, 321] on input "checkbox" at bounding box center [363, 326] width 10 height 10
checkbox input "true"
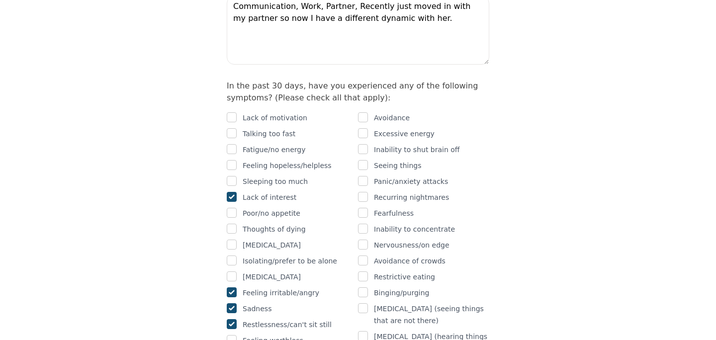
scroll to position [597, 0]
click at [364, 272] on input "checkbox" at bounding box center [363, 277] width 10 height 10
checkbox input "true"
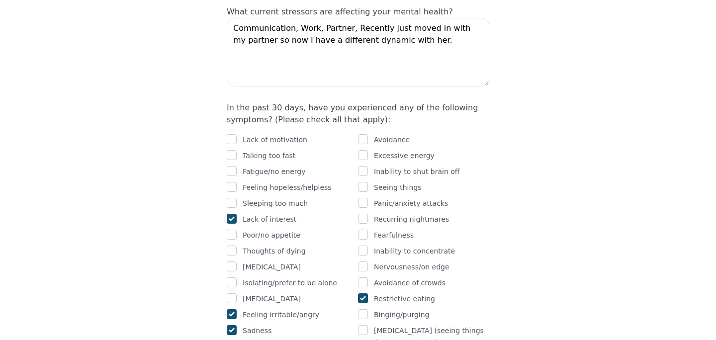
scroll to position [575, 0]
click at [366, 167] on input "checkbox" at bounding box center [363, 172] width 10 height 10
checkbox input "true"
click at [360, 127] on div "Lack of motivation Talking too fast Fatigue/no energy Feeling hopeless/helpless…" at bounding box center [358, 272] width 262 height 290
click at [362, 135] on input "checkbox" at bounding box center [363, 140] width 10 height 10
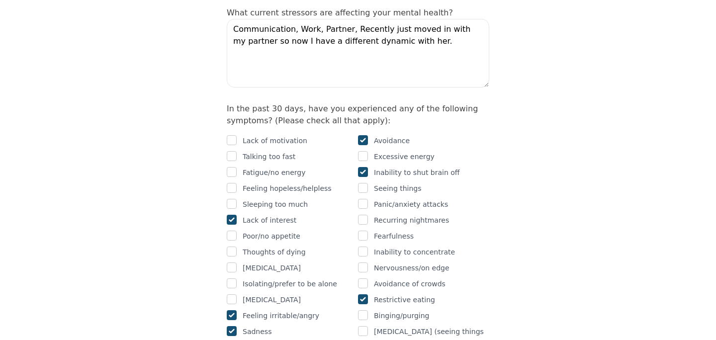
checkbox input "true"
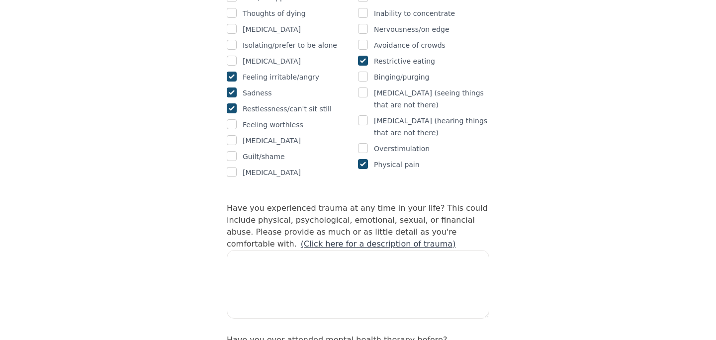
scroll to position [815, 0]
click at [301, 249] on textarea at bounding box center [358, 283] width 262 height 69
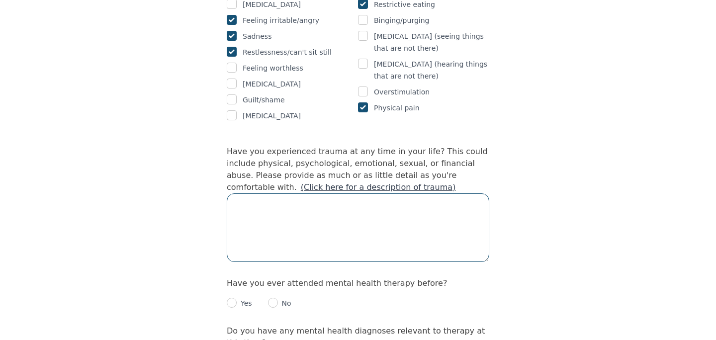
scroll to position [888, 0]
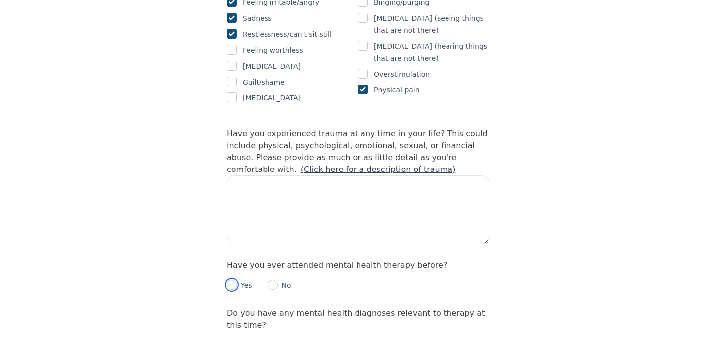
click at [236, 280] on input "radio" at bounding box center [232, 285] width 10 height 10
radio input "true"
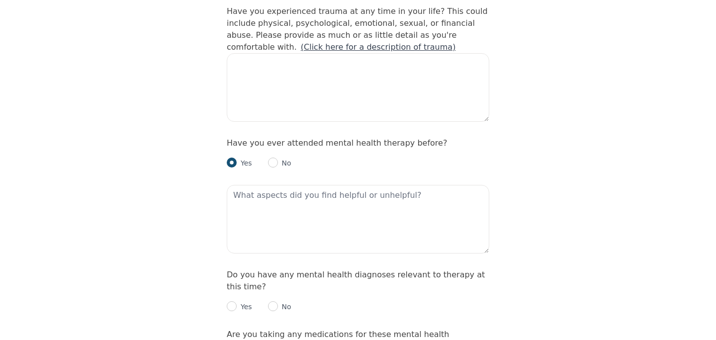
scroll to position [1011, 0]
click at [236, 301] on input "radio" at bounding box center [232, 306] width 10 height 10
radio input "true"
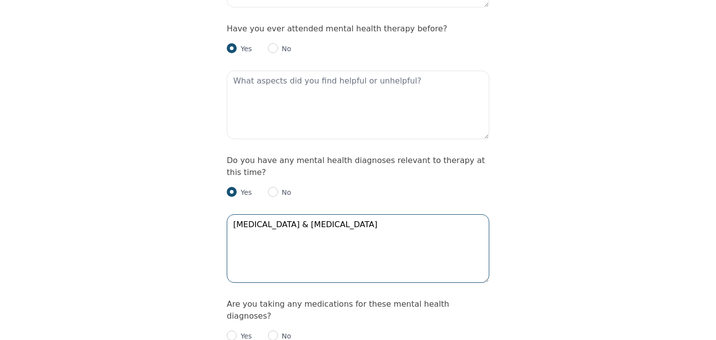
scroll to position [1128, 0]
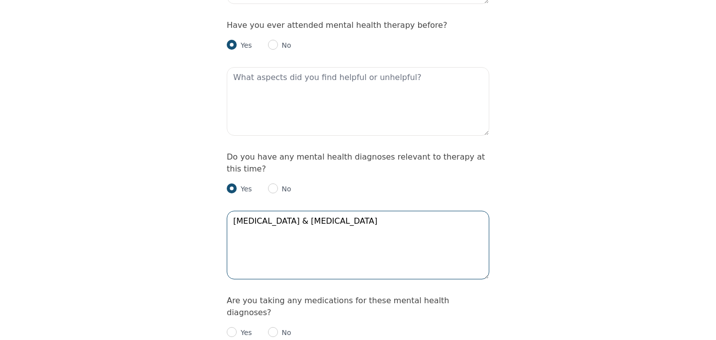
type textarea "ADHD & Autism"
click at [235, 327] on input "radio" at bounding box center [232, 332] width 10 height 10
radio input "true"
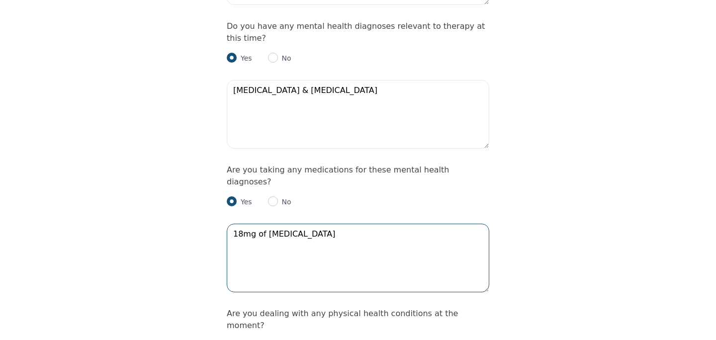
scroll to position [1260, 0]
type textarea "18mg of Concerta"
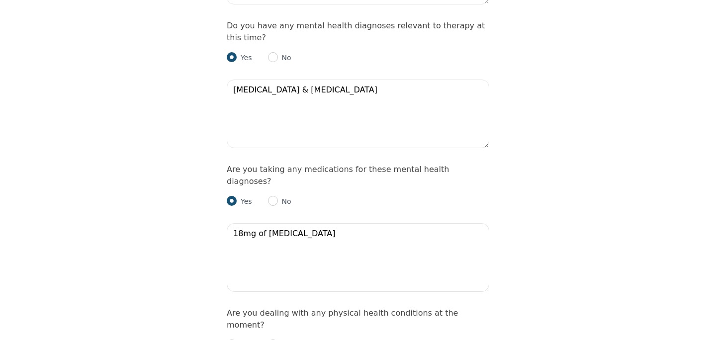
click at [280, 340] on p "No" at bounding box center [284, 345] width 13 height 10
click at [275, 340] on input "radio" at bounding box center [273, 345] width 10 height 10
radio input "true"
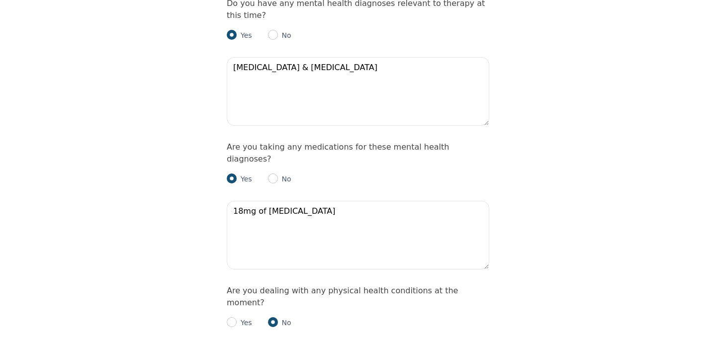
scroll to position [1282, 0]
radio input "true"
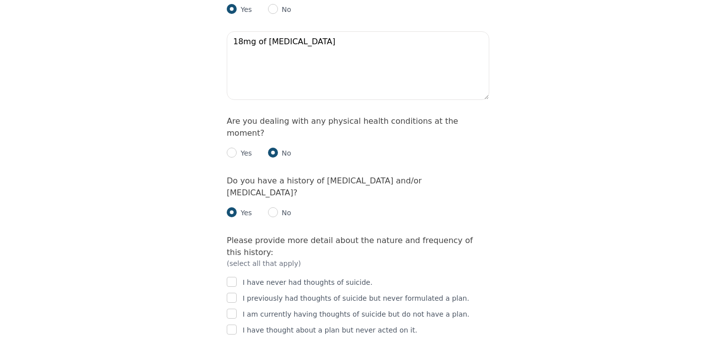
scroll to position [1453, 0]
click at [231, 291] on input "checkbox" at bounding box center [232, 296] width 10 height 10
checkbox input "true"
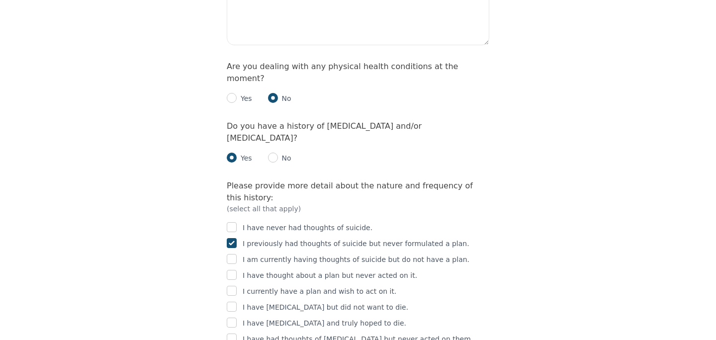
scroll to position [1508, 0]
checkbox input "true"
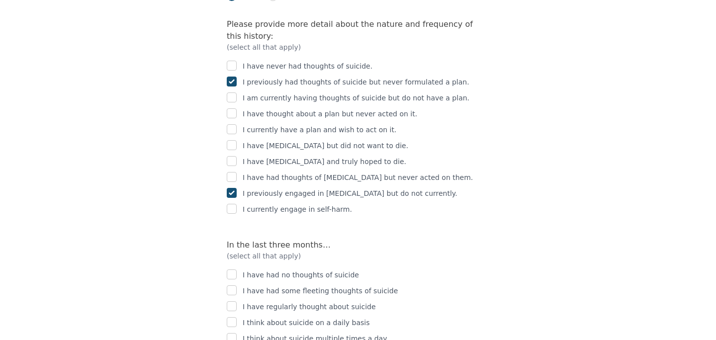
scroll to position [1667, 0]
click at [235, 270] on input "checkbox" at bounding box center [232, 275] width 10 height 10
checkbox input "true"
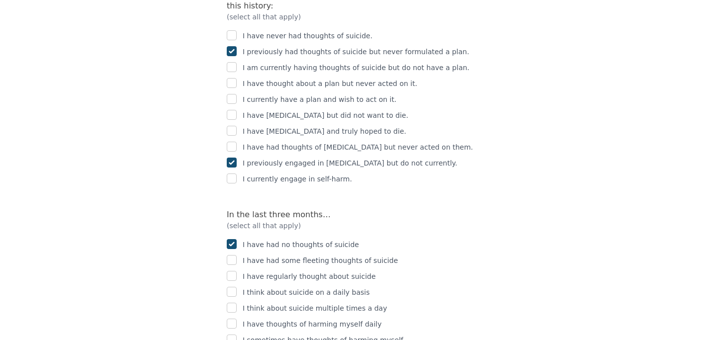
scroll to position [1702, 0]
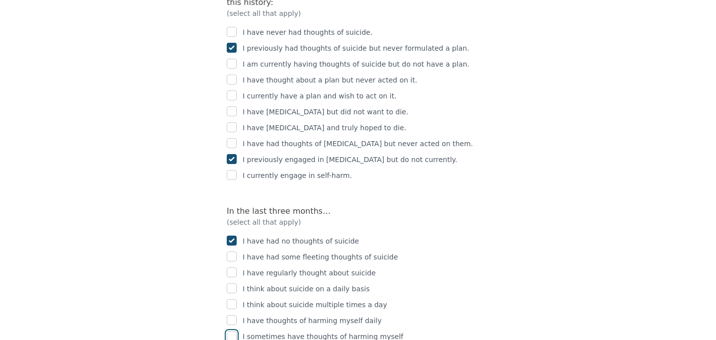
click at [235, 331] on input "checkbox" at bounding box center [232, 336] width 10 height 10
checkbox input "true"
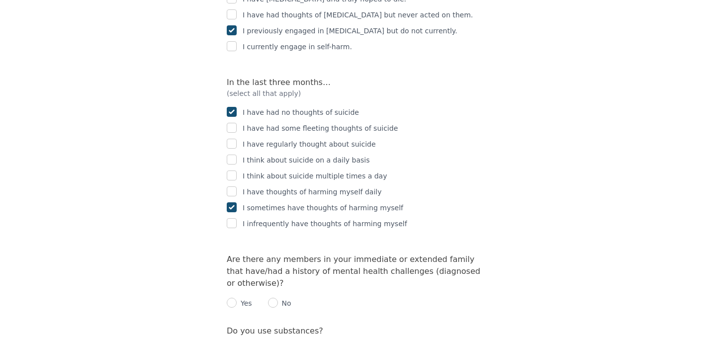
scroll to position [1832, 0]
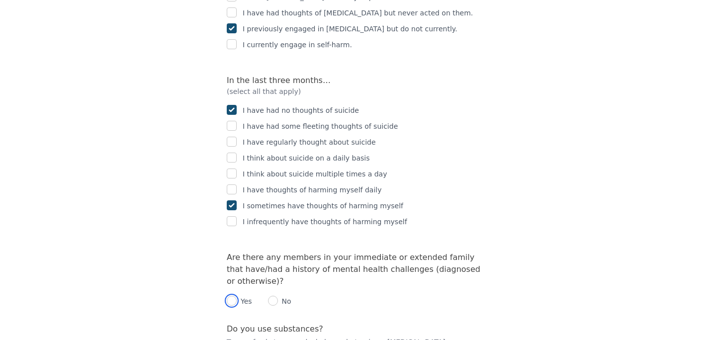
click at [230, 296] on input "radio" at bounding box center [232, 301] width 10 height 10
radio input "true"
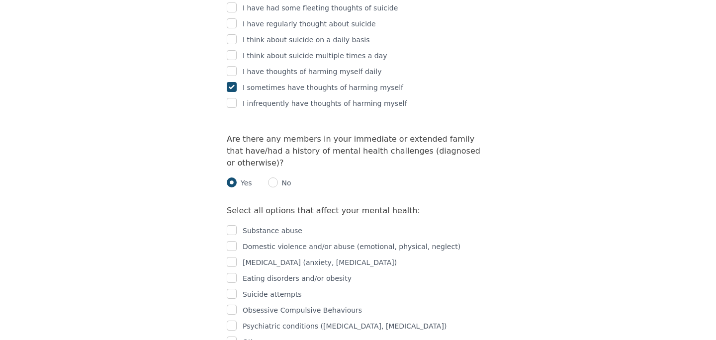
scroll to position [1951, 0]
click at [236, 256] on input "checkbox" at bounding box center [232, 261] width 10 height 10
checkbox input "true"
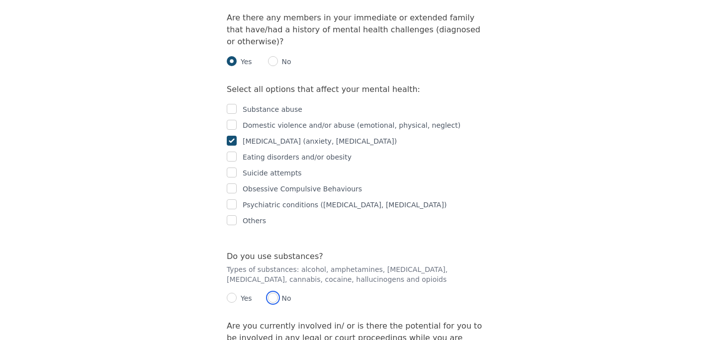
click at [275, 293] on input "radio" at bounding box center [273, 298] width 10 height 10
radio input "true"
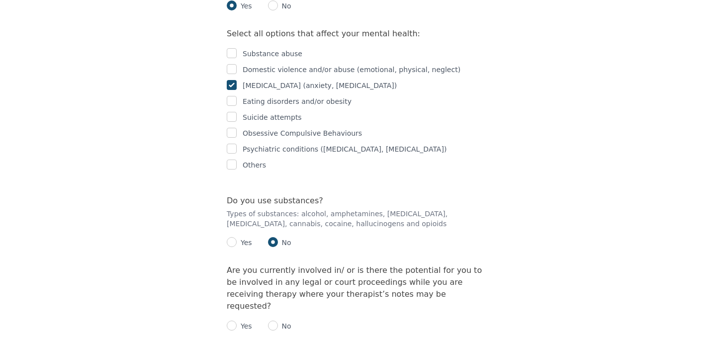
scroll to position [2129, 0]
click at [272, 320] on input "radio" at bounding box center [273, 325] width 10 height 10
radio input "true"
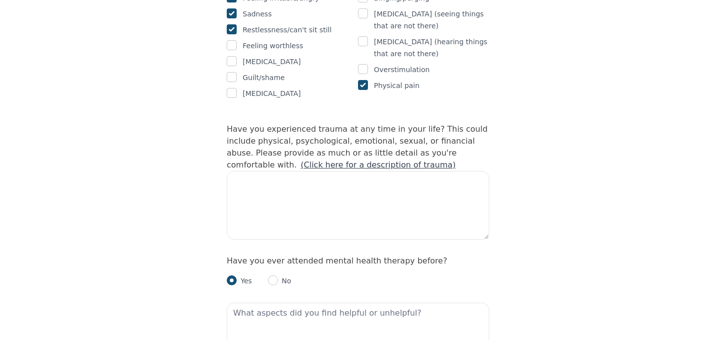
scroll to position [888, 0]
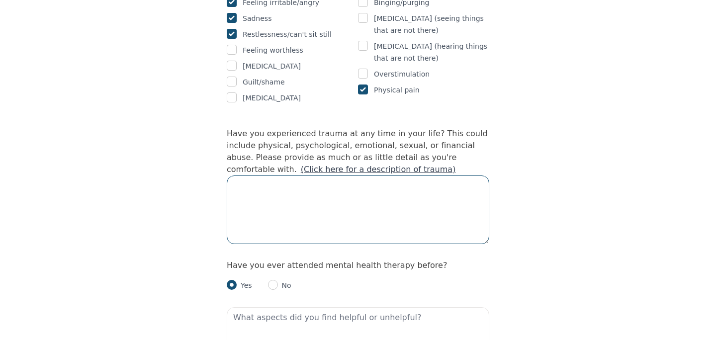
click at [293, 175] on textarea at bounding box center [358, 209] width 262 height 69
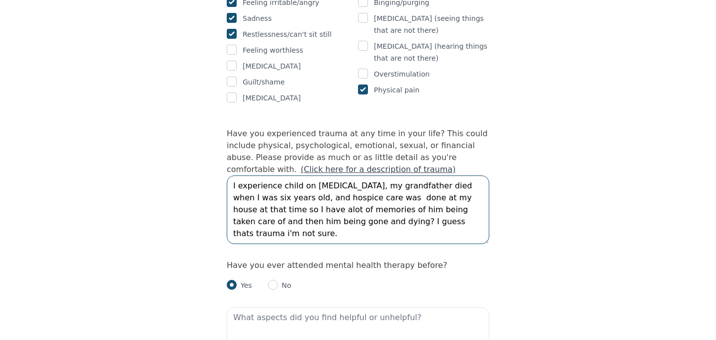
click at [288, 175] on textarea "I experience child on child sexual abuse, my grandfather died when I was six ye…" at bounding box center [358, 209] width 262 height 69
click at [413, 178] on textarea "I experience child on child sexual abuse, my grandfather died when I was six ye…" at bounding box center [358, 209] width 262 height 69
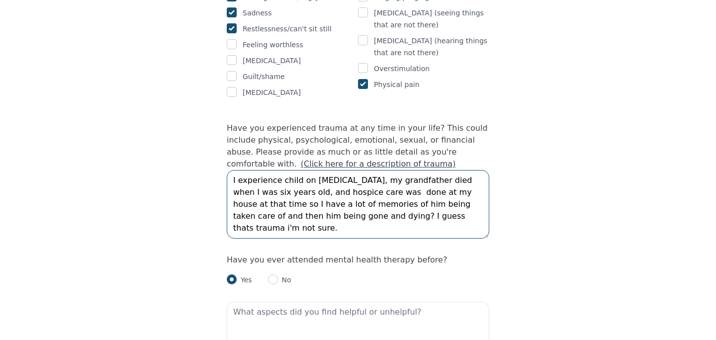
click at [472, 172] on textarea "I experience child on child sexual abuse, my grandfather died when I was six ye…" at bounding box center [358, 204] width 262 height 69
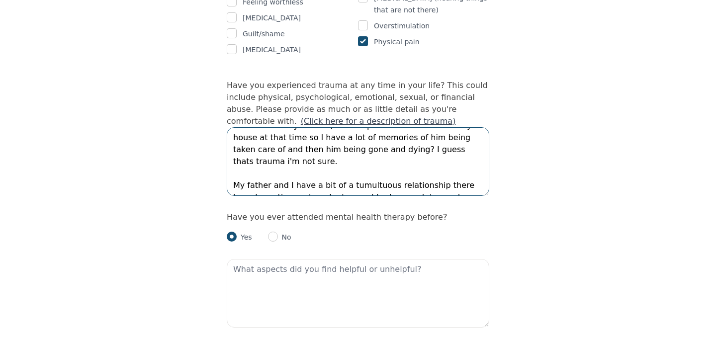
scroll to position [937, 0]
type textarea "I experience child on child sexual abuse, my grandfather died when I was six ye…"
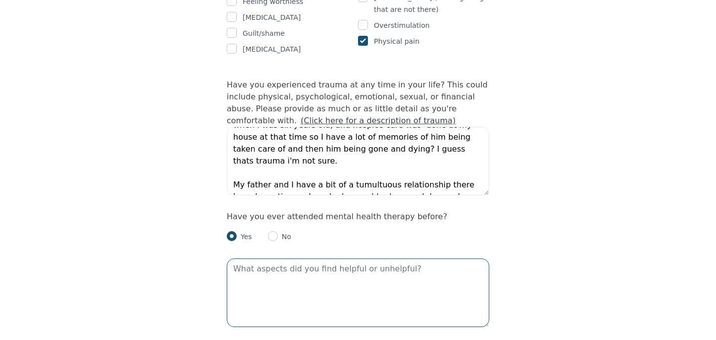
click at [377, 258] on textarea at bounding box center [358, 292] width 262 height 69
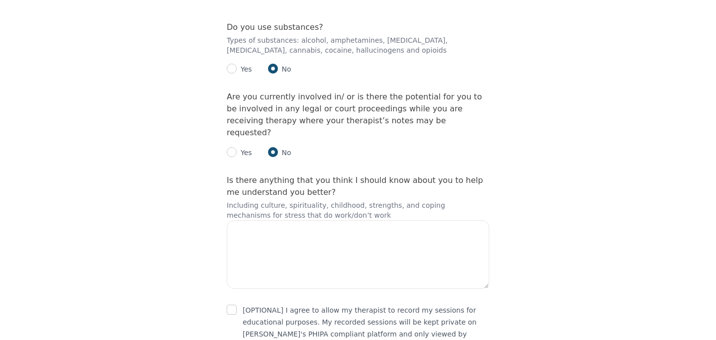
scroll to position [2301, 0]
type textarea "I find feedback to be really helpful. I find that sometimes i get lost in how t…"
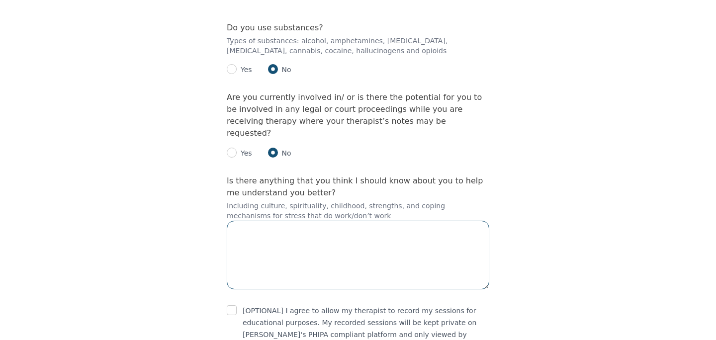
click at [328, 221] on textarea at bounding box center [358, 255] width 262 height 69
type textarea "I am non-binary, pronouns are they/them."
drag, startPoint x: 405, startPoint y: 138, endPoint x: 231, endPoint y: 138, distance: 174.0
click at [231, 221] on textarea "I am non-binary, pronouns are they/them." at bounding box center [358, 255] width 262 height 69
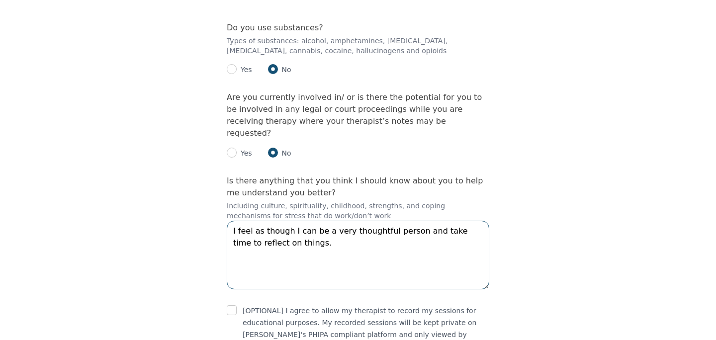
drag, startPoint x: 310, startPoint y: 139, endPoint x: 296, endPoint y: 140, distance: 13.9
click at [296, 221] on textarea "I feel as though I can be a very thoughtful person and take time to reflect on …" at bounding box center [358, 255] width 262 height 69
click at [317, 221] on textarea "I feel as though I am be a very thoughtful person and take time to reflect on t…" at bounding box center [358, 255] width 262 height 69
click at [311, 221] on textarea "I feel as though I am a very thoughtful person and take time to reflect on thin…" at bounding box center [358, 255] width 262 height 69
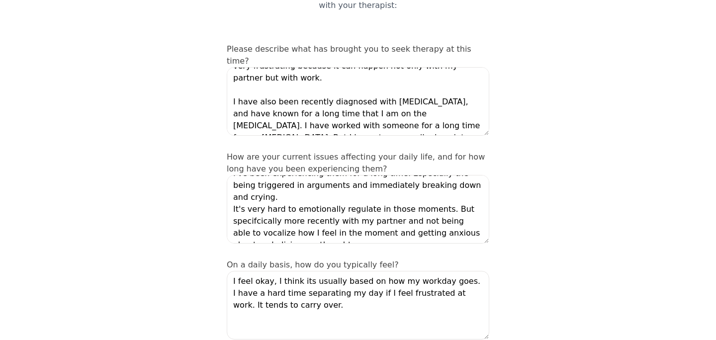
scroll to position [72, 0]
type textarea "I feel as though I am a very thoughtful person and take time to reflect on thin…"
click at [414, 85] on textarea "I am struggling when my partner and I get into arguments/disagreements. In thos…" at bounding box center [358, 101] width 262 height 69
type textarea "I am struggling when my partner and I get into arguments/disagreements. In thos…"
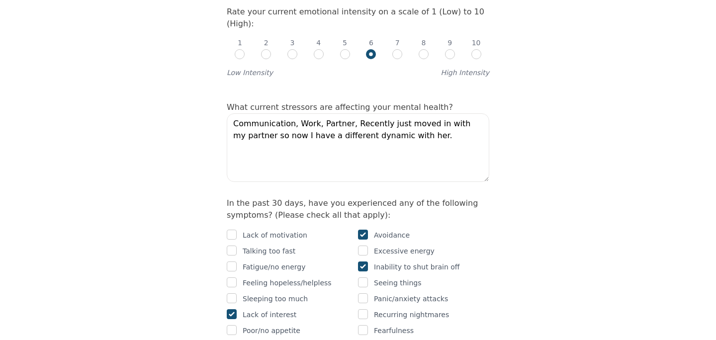
scroll to position [476, 0]
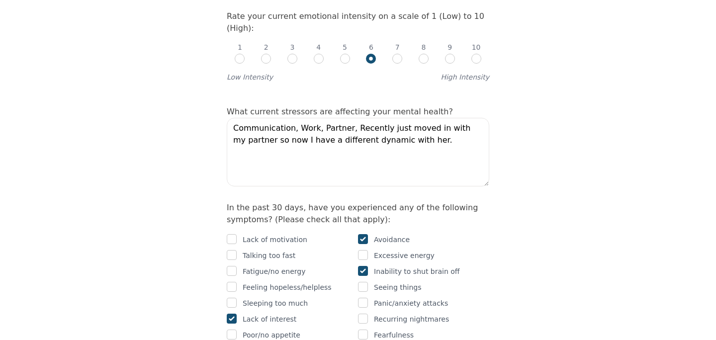
type textarea "I've been experiencing them for a long time. Especially the being triggered in …"
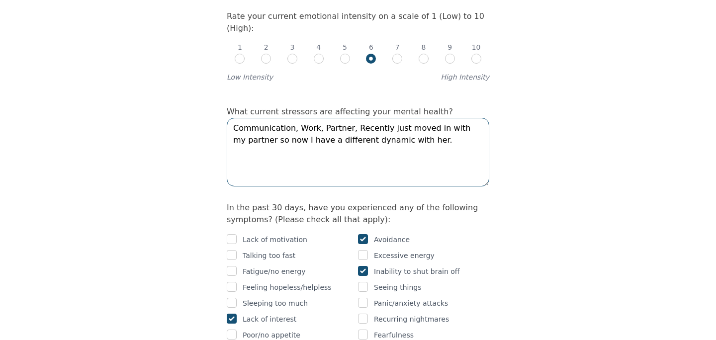
click at [427, 118] on textarea "Communication, Work, Partner, Recently just moved in with my partner so now I h…" at bounding box center [358, 152] width 262 height 69
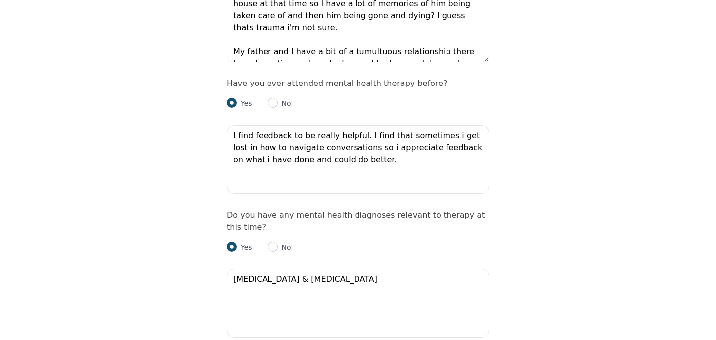
scroll to position [1072, 0]
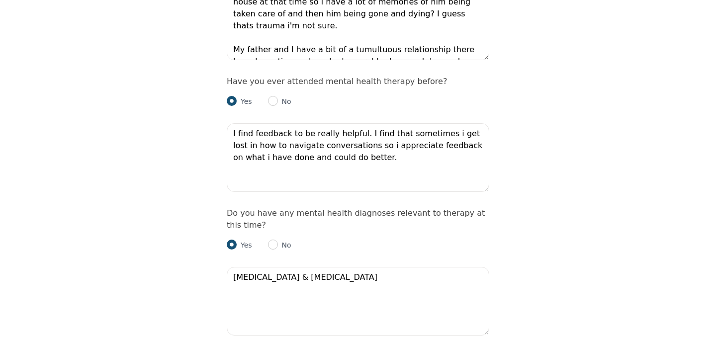
type textarea "Communication, Work, Partner, Recently just moved in with my partner so now I h…"
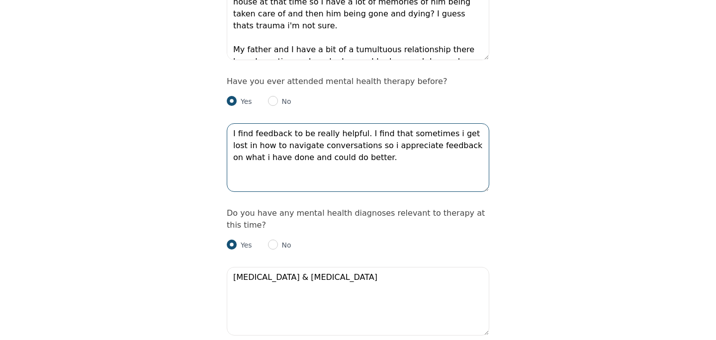
click at [439, 123] on textarea "I find feedback to be really helpful. I find that sometimes i get lost in how t…" at bounding box center [358, 157] width 262 height 69
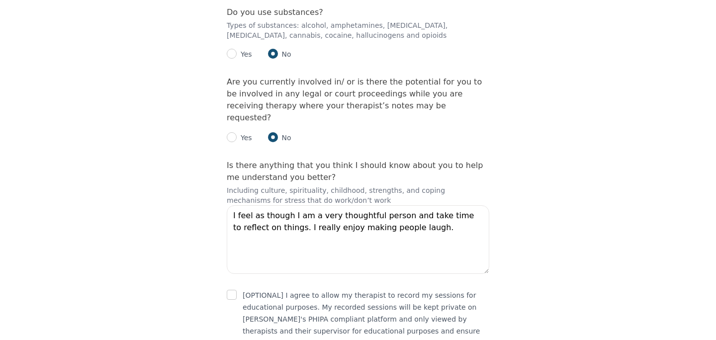
scroll to position [2316, 0]
type textarea "I find feedback to be really helpful. I find that sometimes I get lost in how t…"
click at [393, 205] on textarea "I feel as though I am a very thoughtful person and take time to reflect on thin…" at bounding box center [358, 239] width 262 height 69
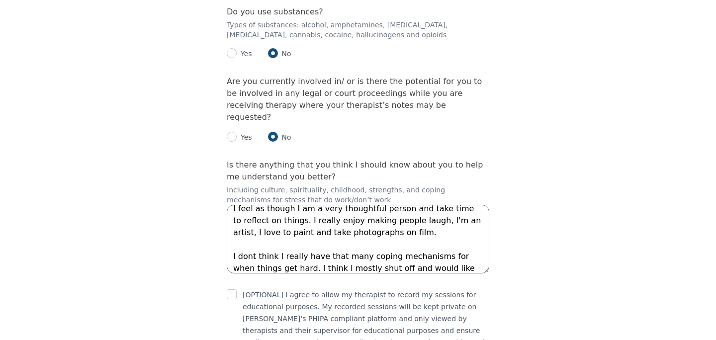
scroll to position [18, 0]
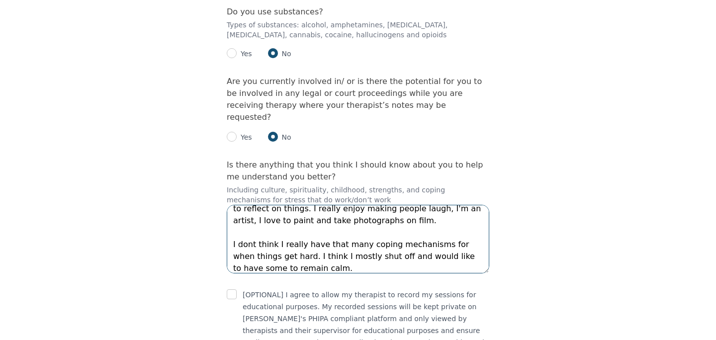
type textarea "I feel as though I am a very thoughtful person and take time to reflect on thin…"
click at [231, 289] on input "checkbox" at bounding box center [232, 294] width 10 height 10
checkbox input "true"
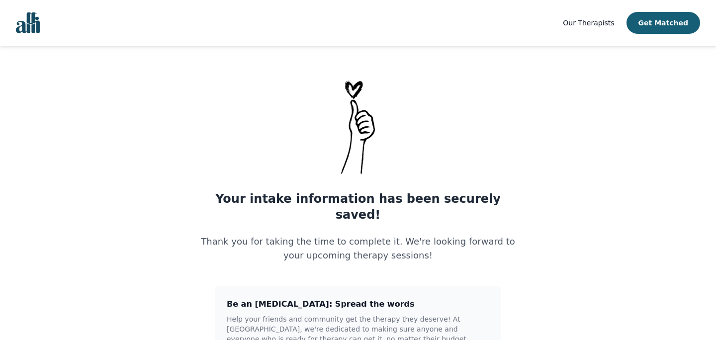
click at [460, 209] on div "Your intake information has been securely saved! Thank you for taking the time …" at bounding box center [358, 231] width 334 height 80
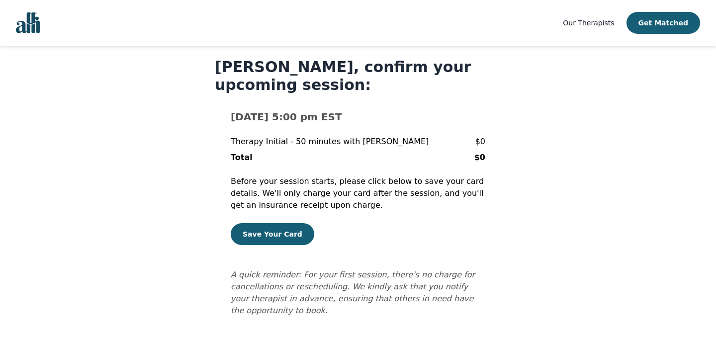
scroll to position [28, 0]
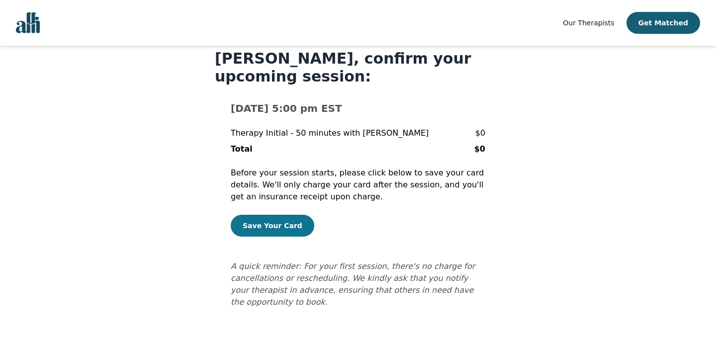
click at [278, 230] on button "Save Your Card" at bounding box center [273, 226] width 84 height 22
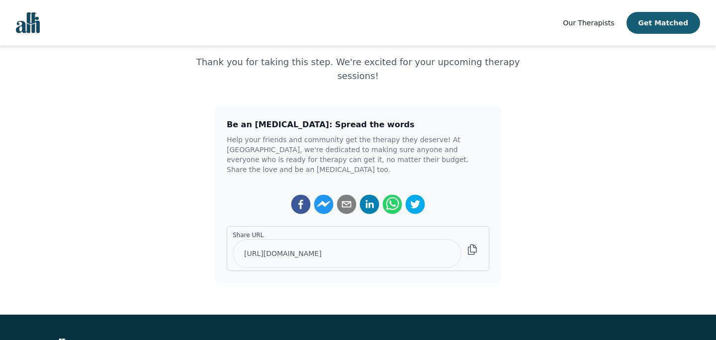
scroll to position [172, 0]
